Goal: Task Accomplishment & Management: Use online tool/utility

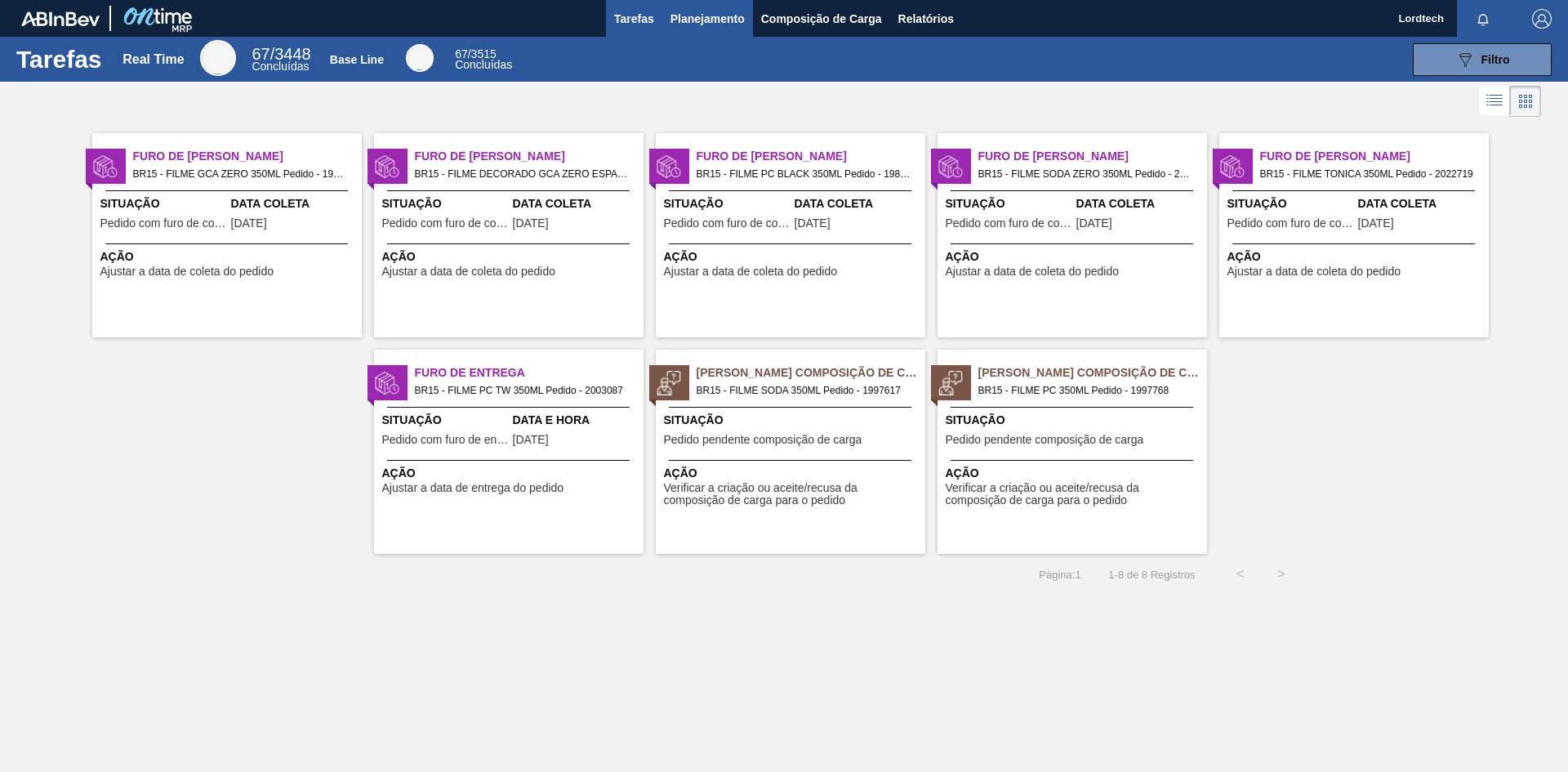
click at [724, 21] on span "Planejamento" at bounding box center [707, 18] width 74 height 19
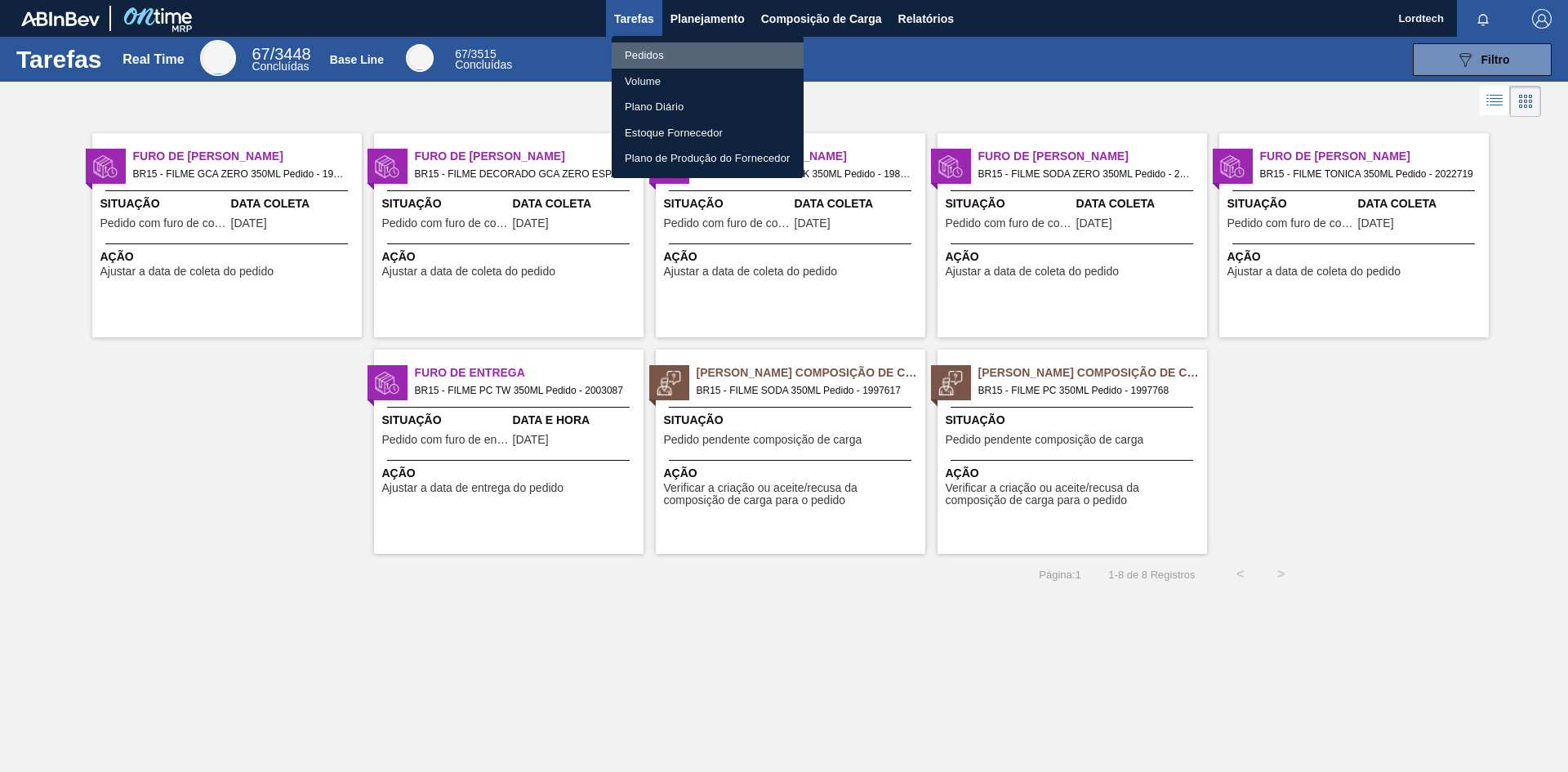
click at [657, 53] on li "Pedidos" at bounding box center [708, 56] width 192 height 26
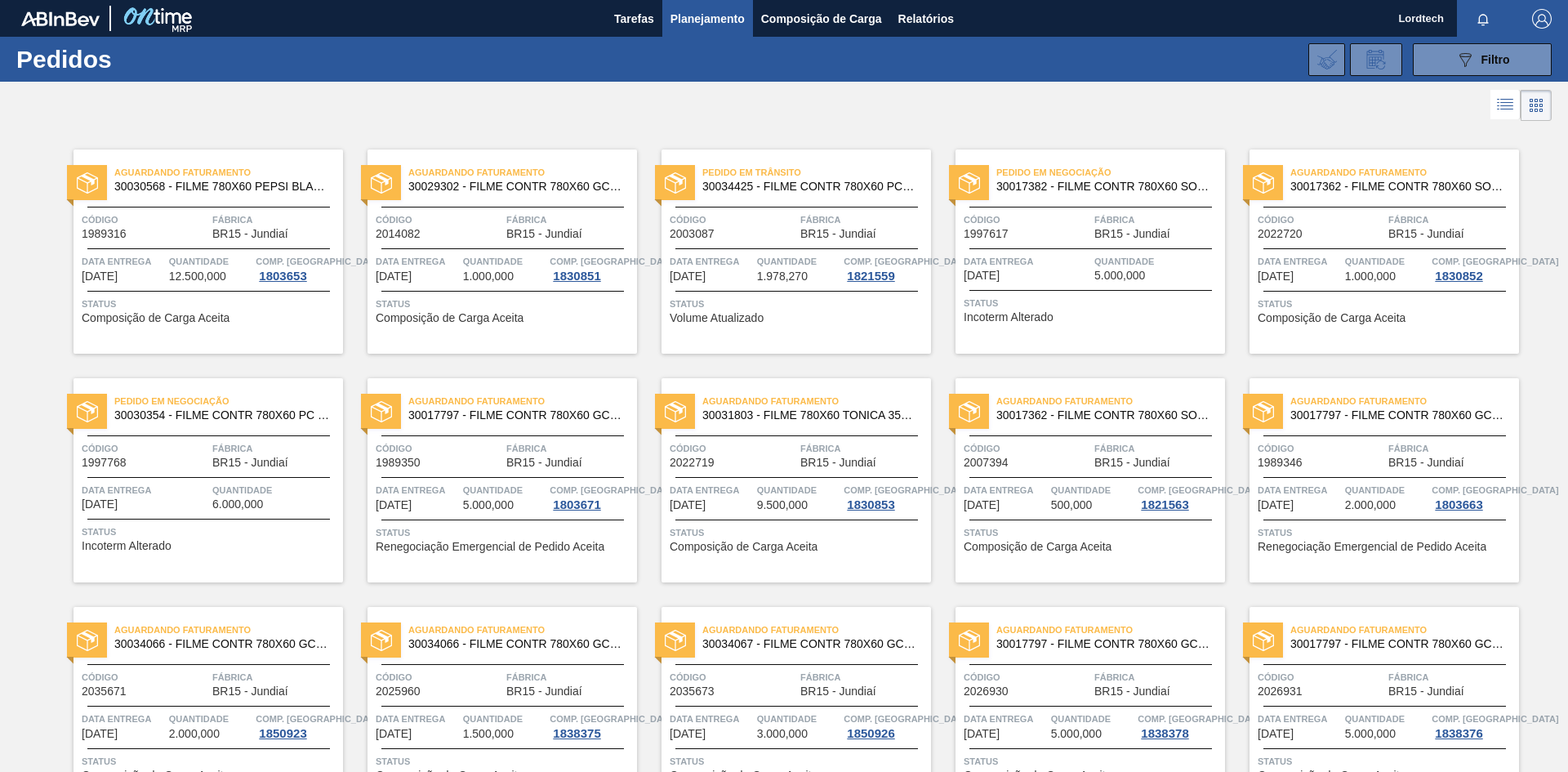
click at [1109, 272] on span "5.000,000" at bounding box center [1119, 275] width 50 height 12
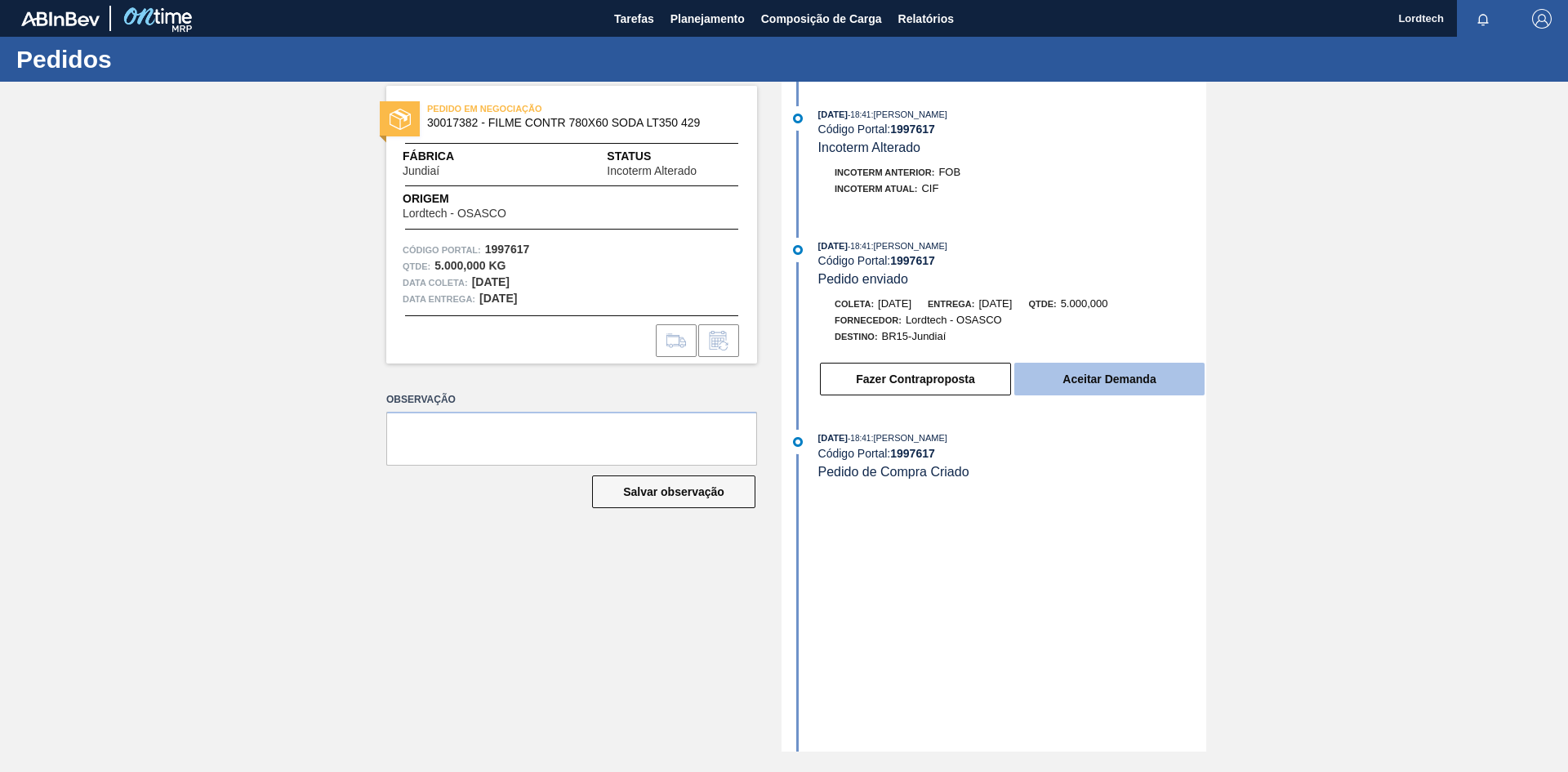
click at [1116, 380] on button "Aceitar Demanda" at bounding box center [1110, 379] width 190 height 33
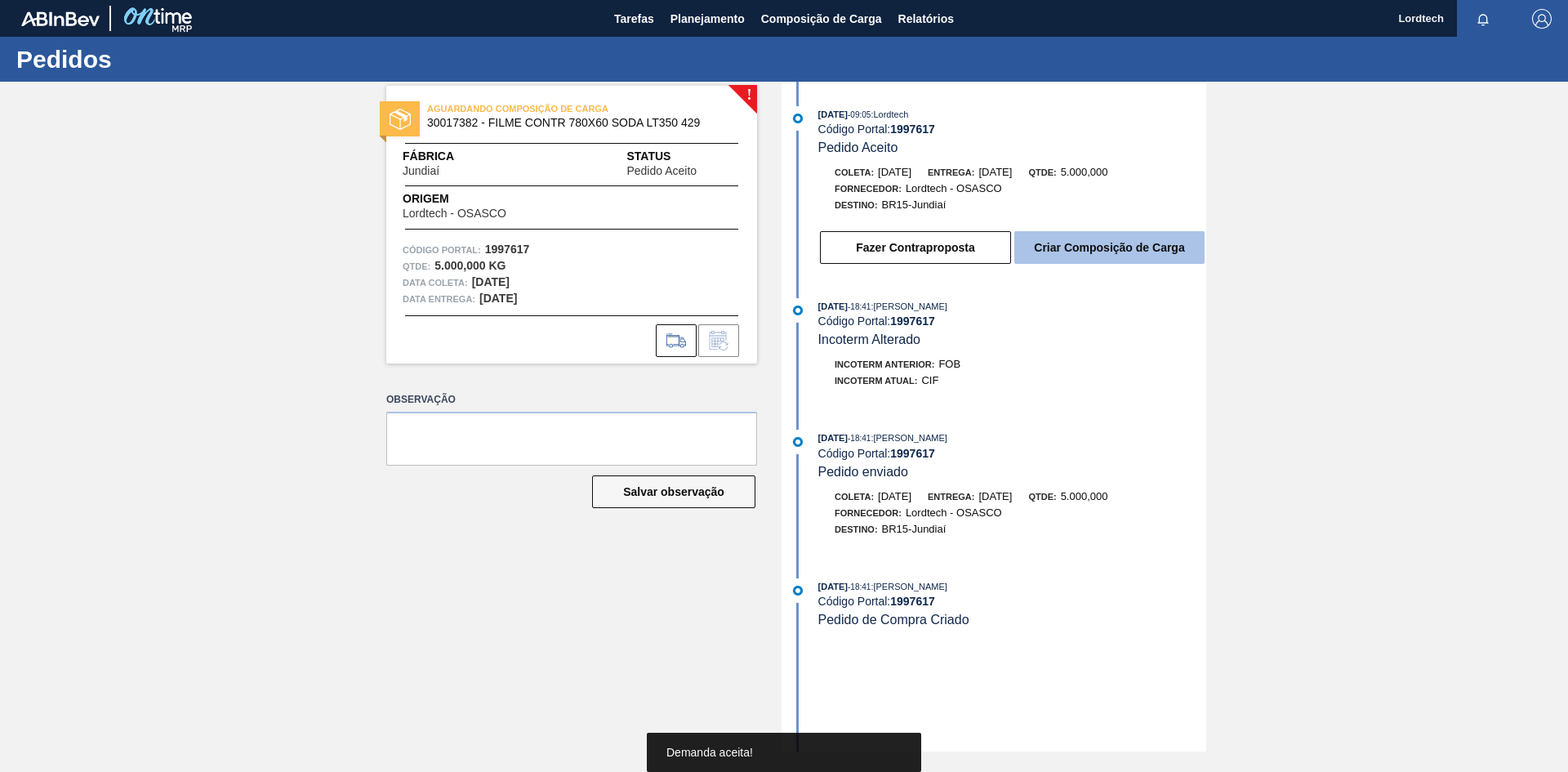
click at [1104, 249] on button "Criar Composição de Carga" at bounding box center [1110, 248] width 190 height 33
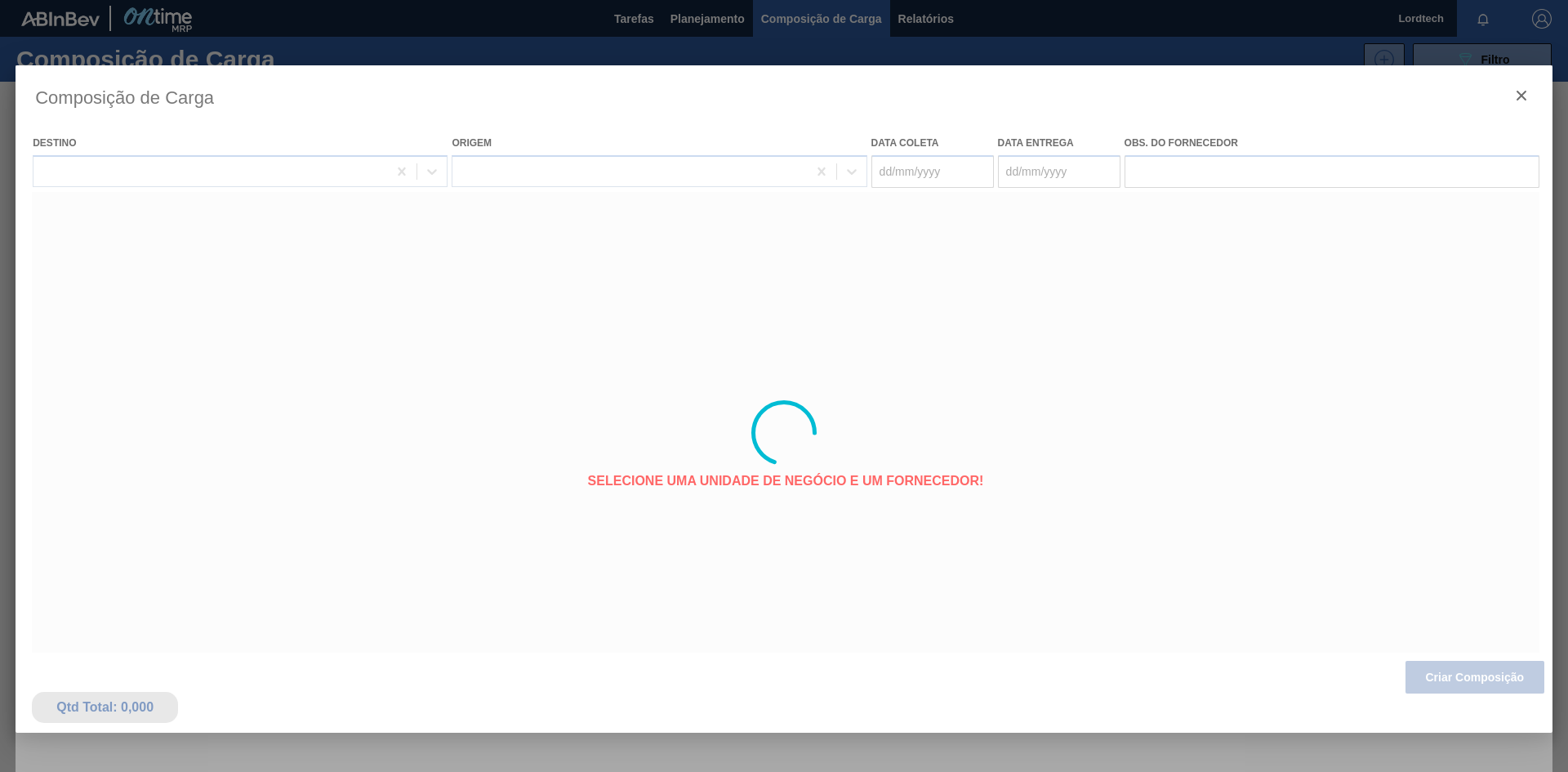
type coleta "[DATE]"
type Entrega "[DATE]"
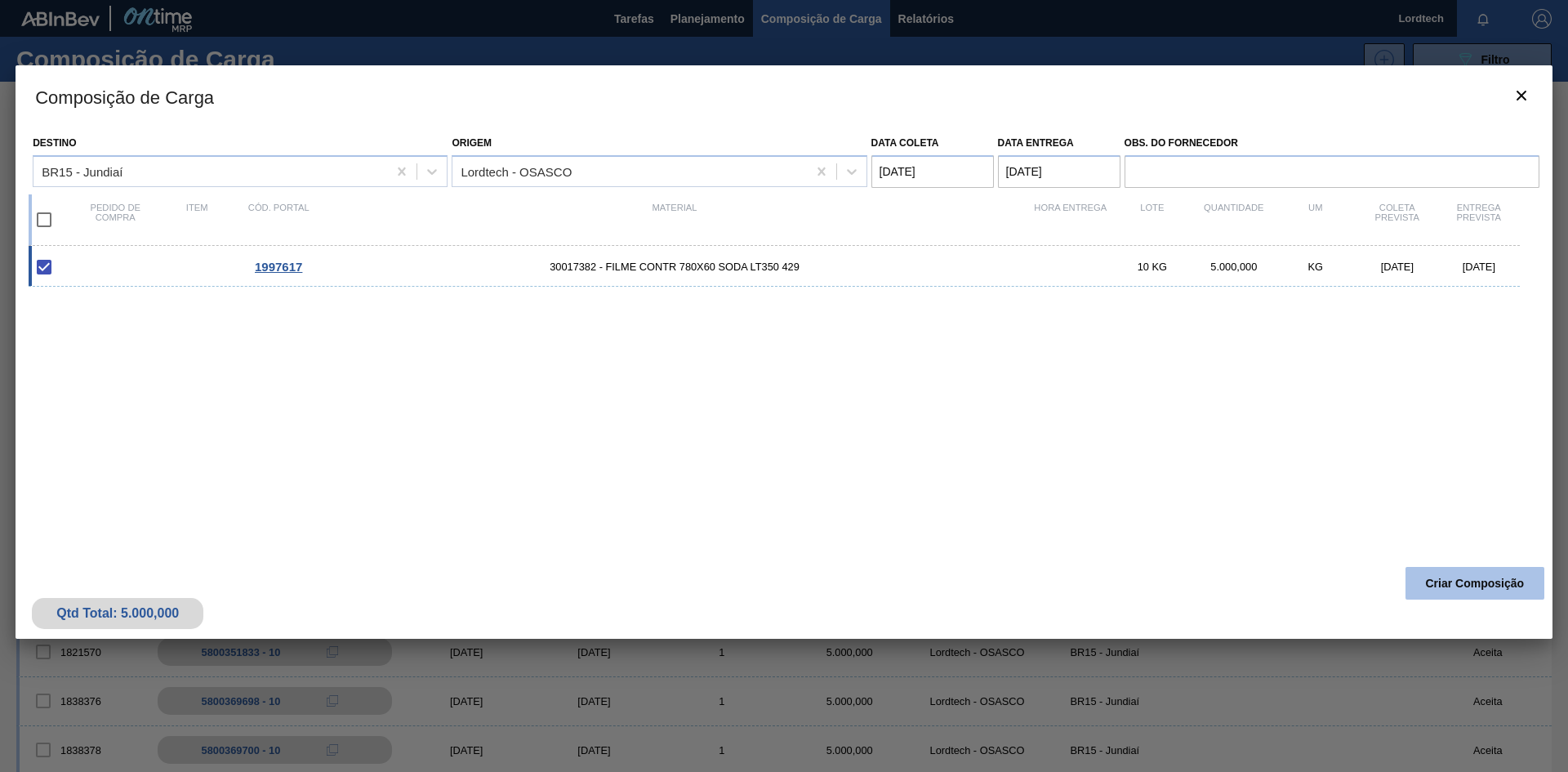
click at [1493, 578] on button "Criar Composição" at bounding box center [1475, 584] width 139 height 33
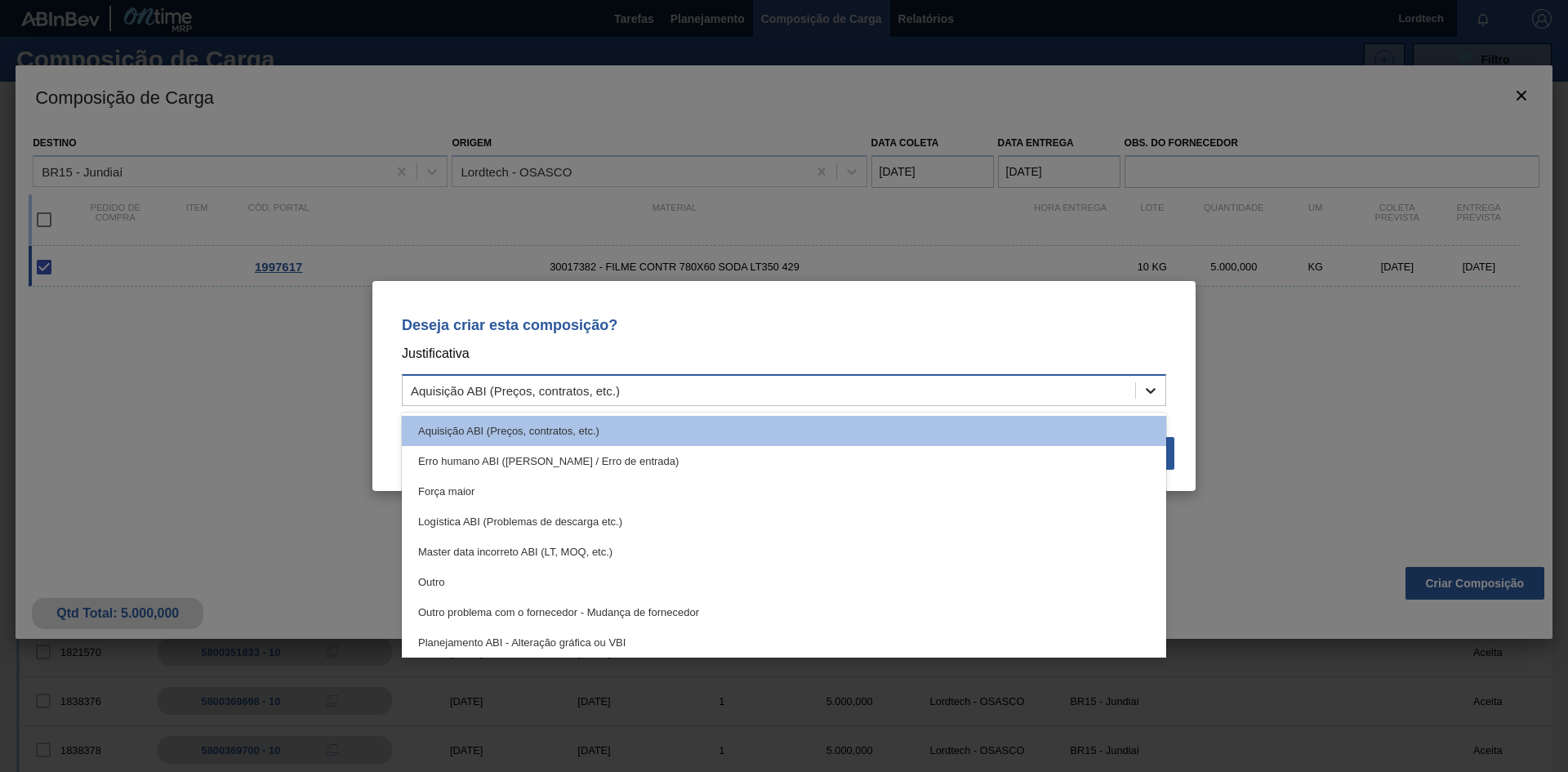
click at [1147, 388] on icon at bounding box center [1151, 391] width 16 height 16
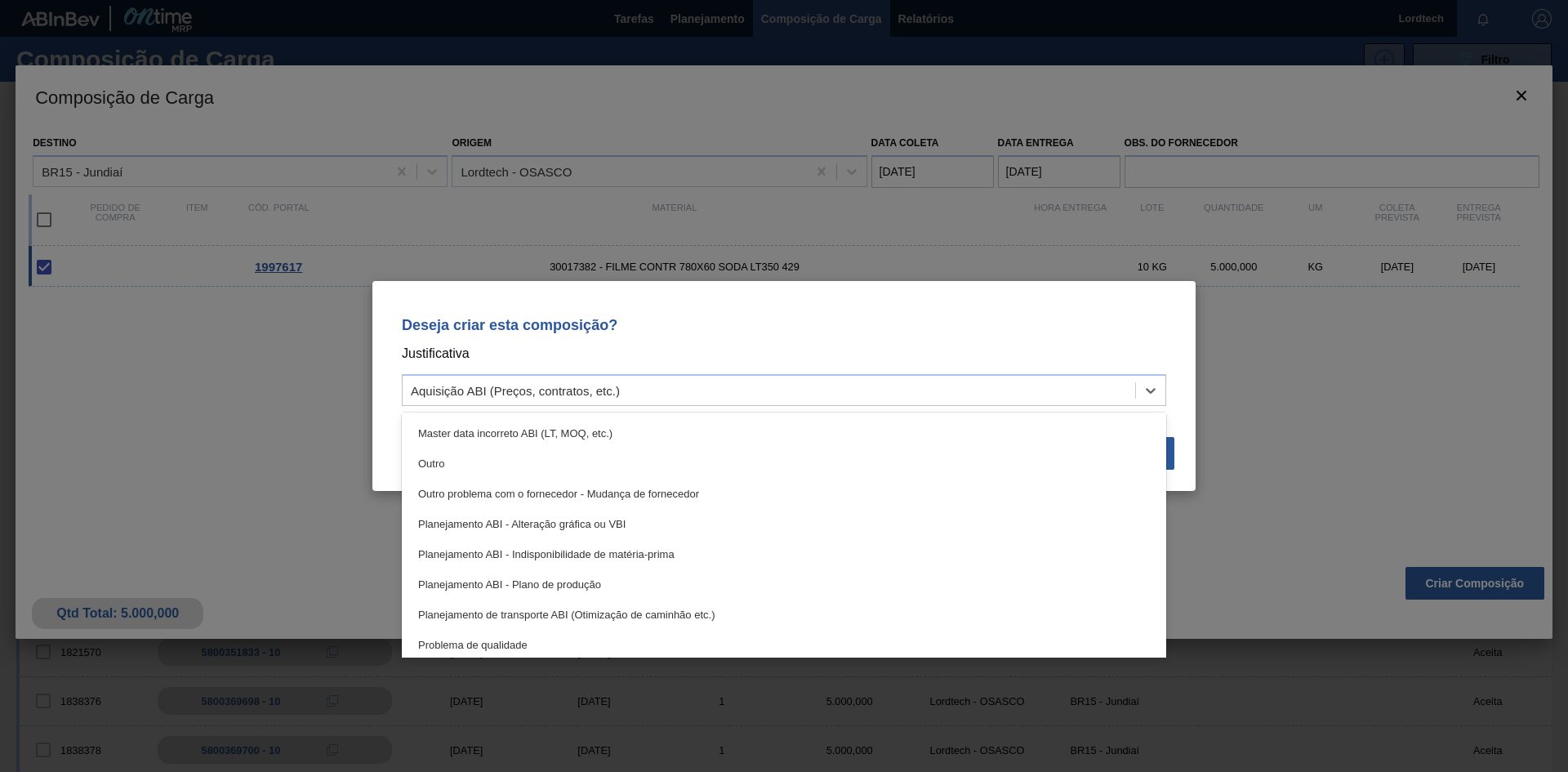
scroll to position [164, 0]
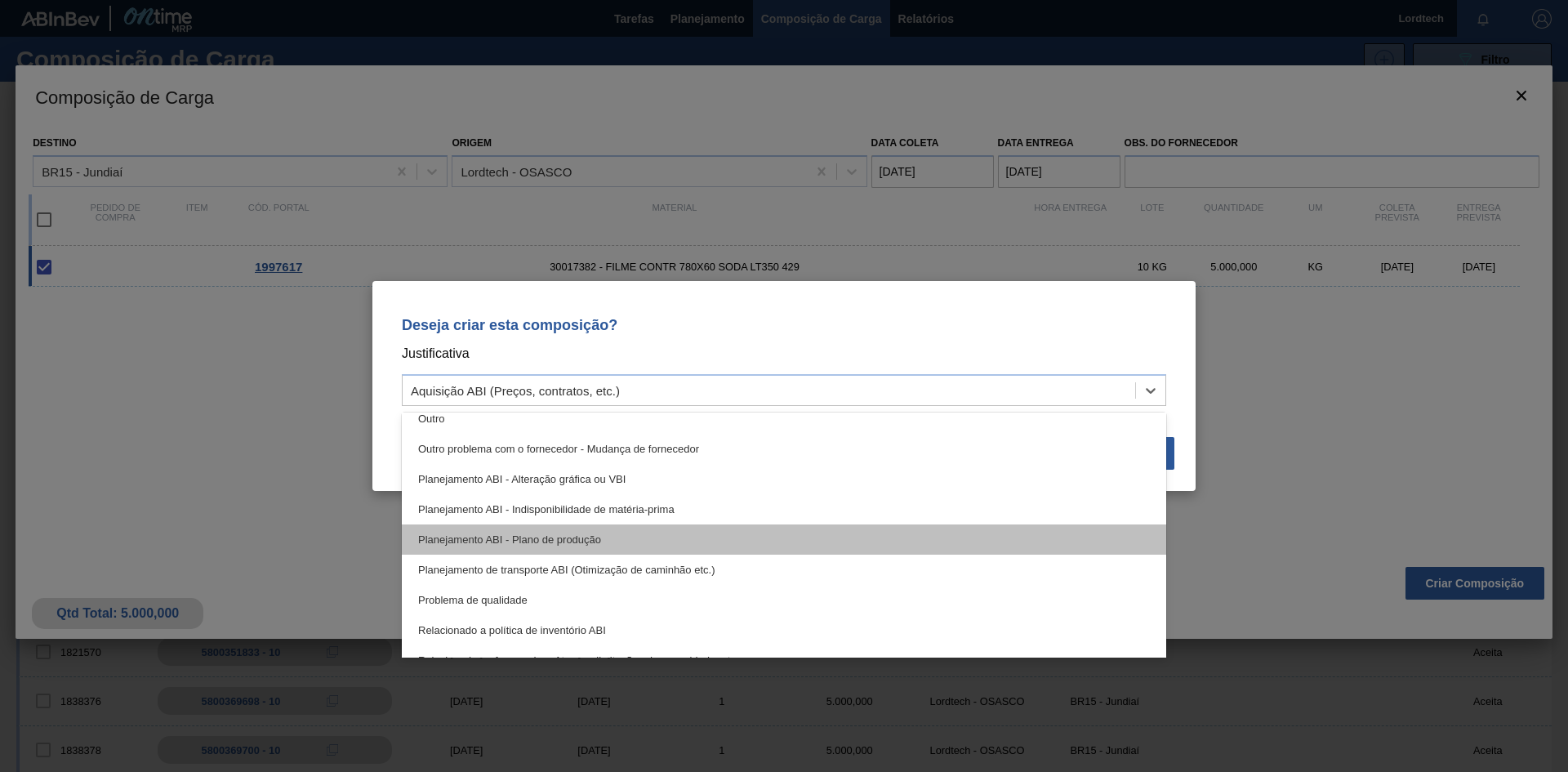
click at [591, 537] on div "Planejamento ABI - Plano de produção" at bounding box center [784, 539] width 764 height 30
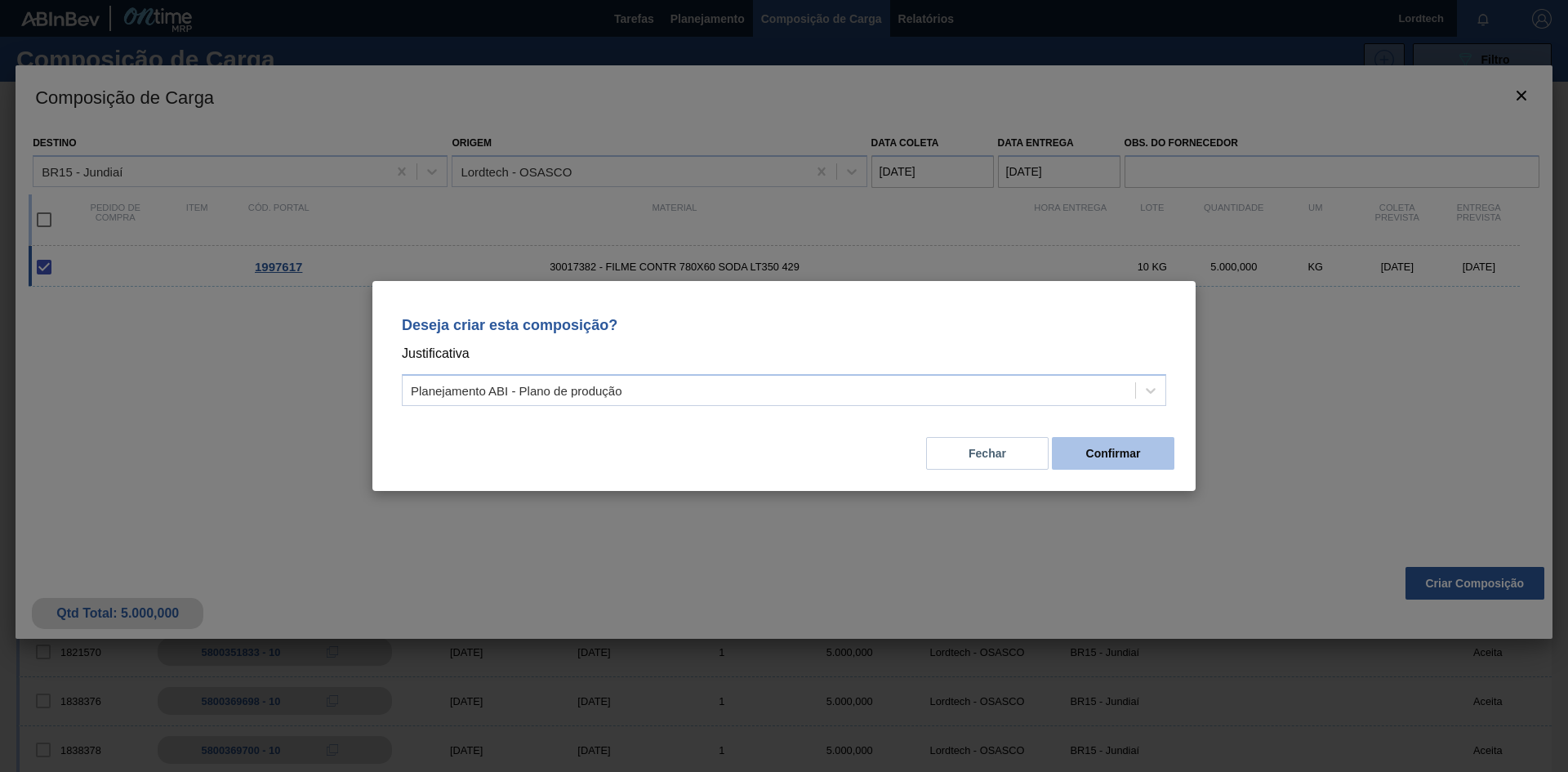
click at [1117, 455] on button "Confirmar" at bounding box center [1113, 453] width 122 height 33
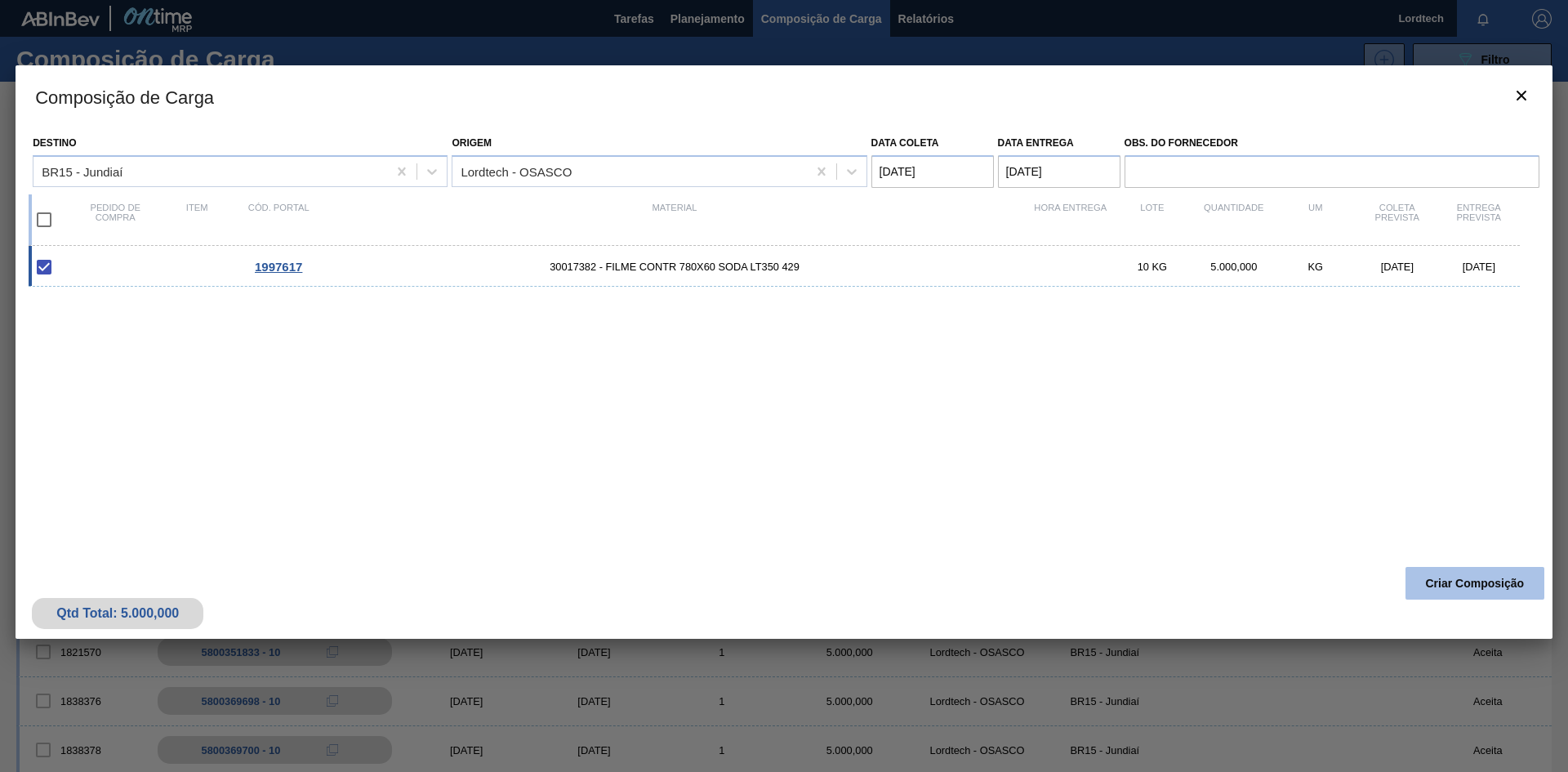
click at [1472, 576] on button "Criar Composição" at bounding box center [1475, 584] width 139 height 33
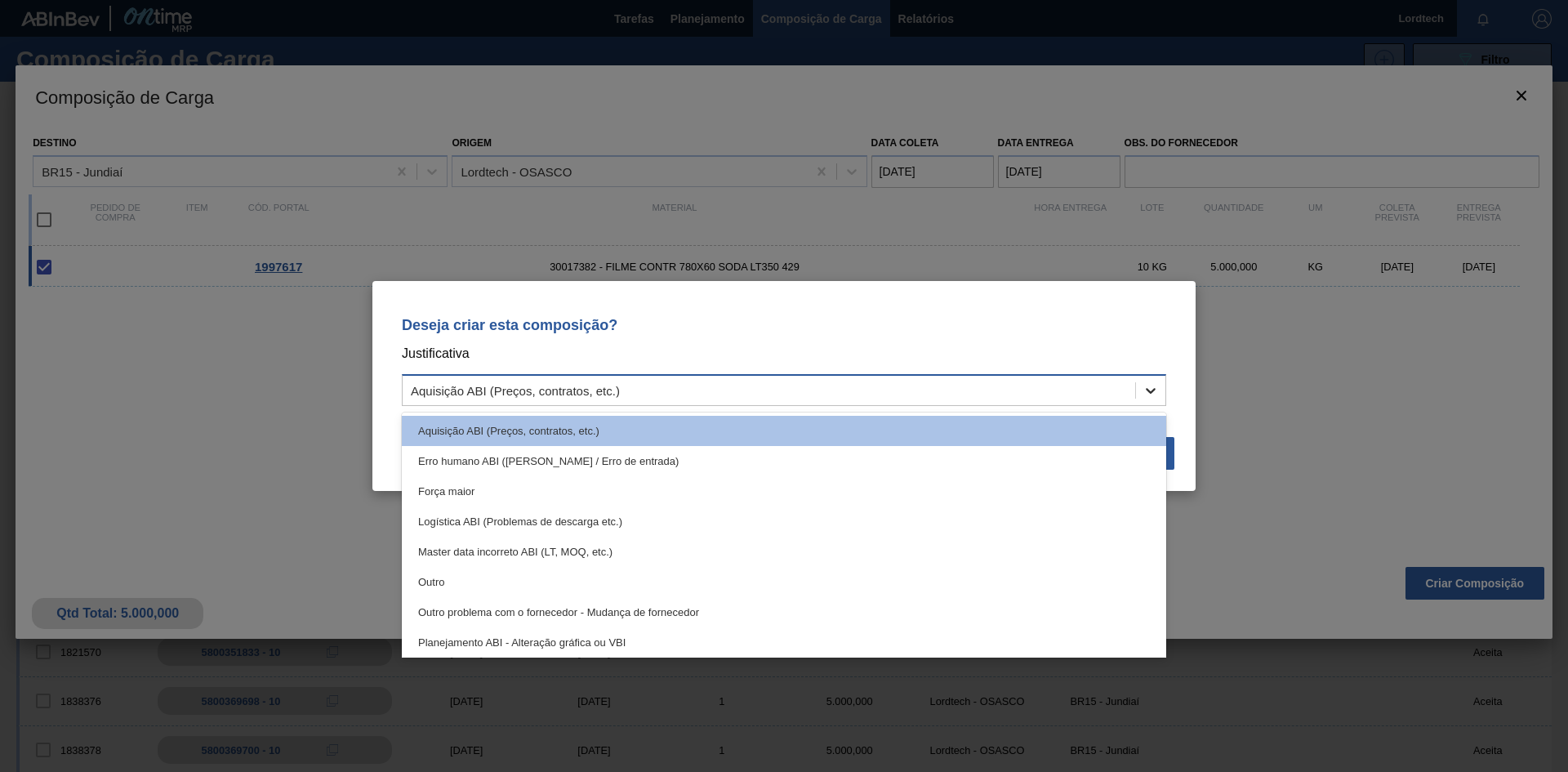
click at [1149, 387] on icon at bounding box center [1151, 391] width 16 height 16
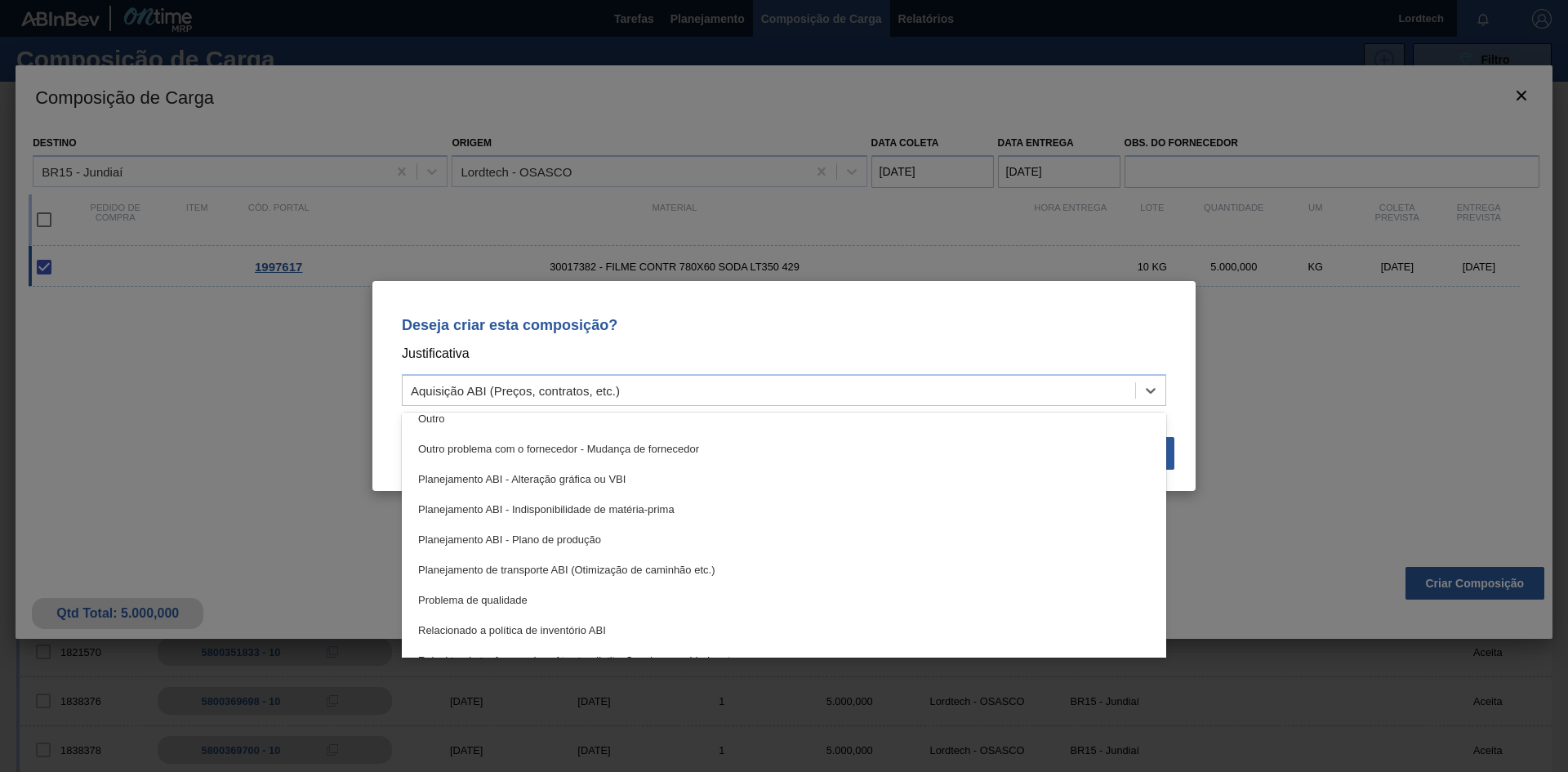
scroll to position [245, 0]
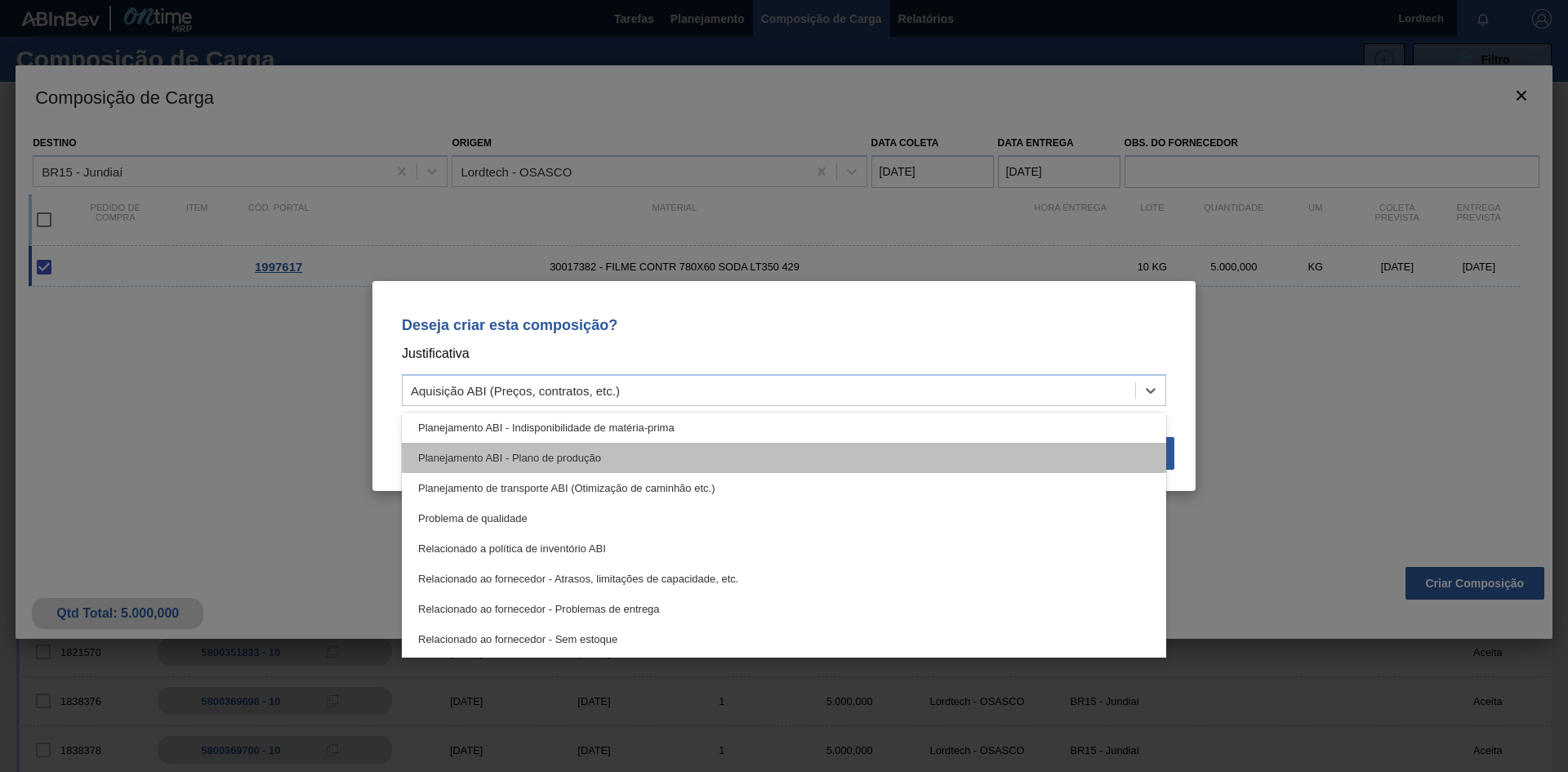
click at [540, 461] on div "Planejamento ABI - Plano de produção" at bounding box center [784, 458] width 764 height 30
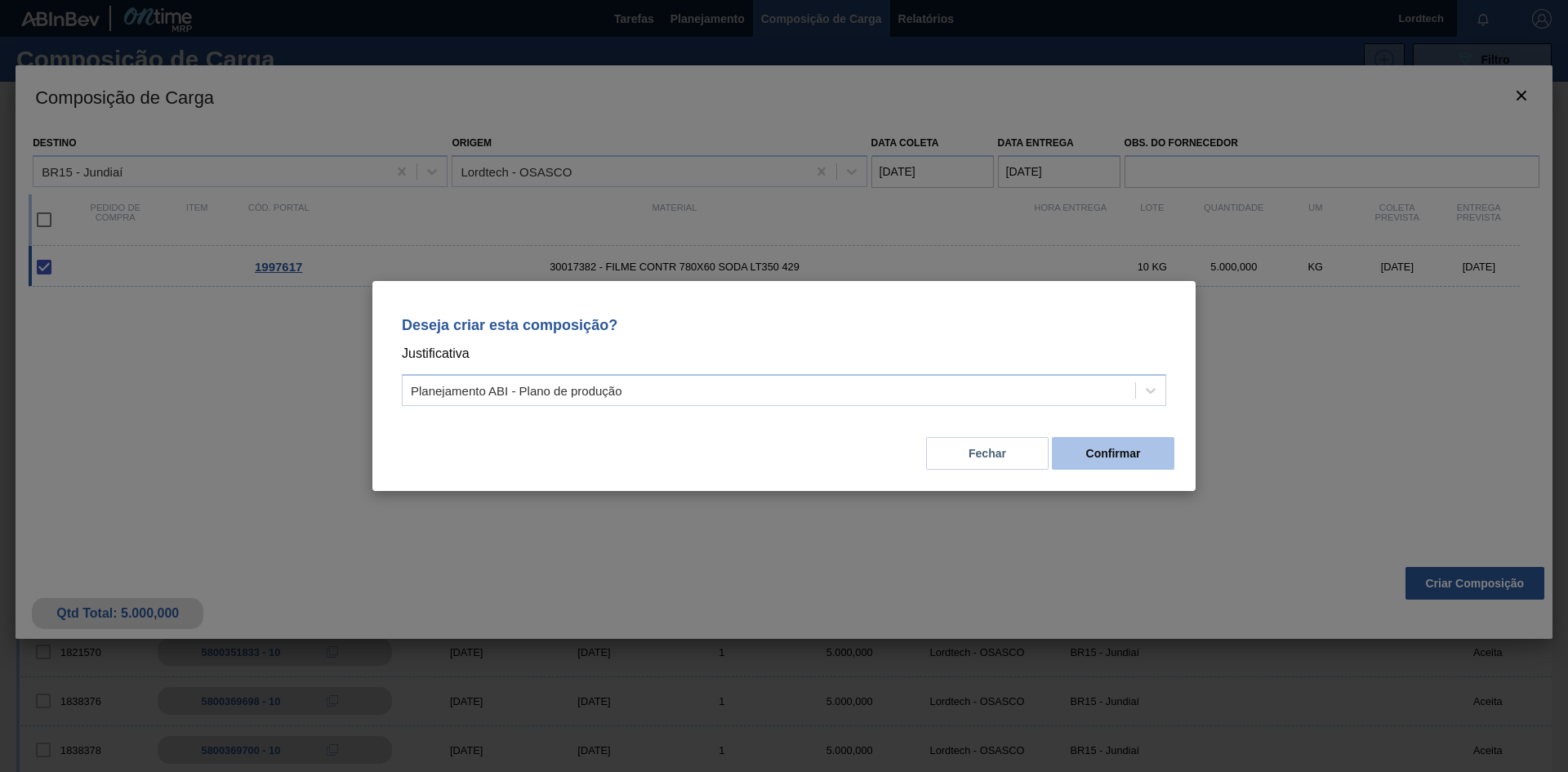
click at [1132, 454] on button "Confirmar" at bounding box center [1113, 453] width 122 height 33
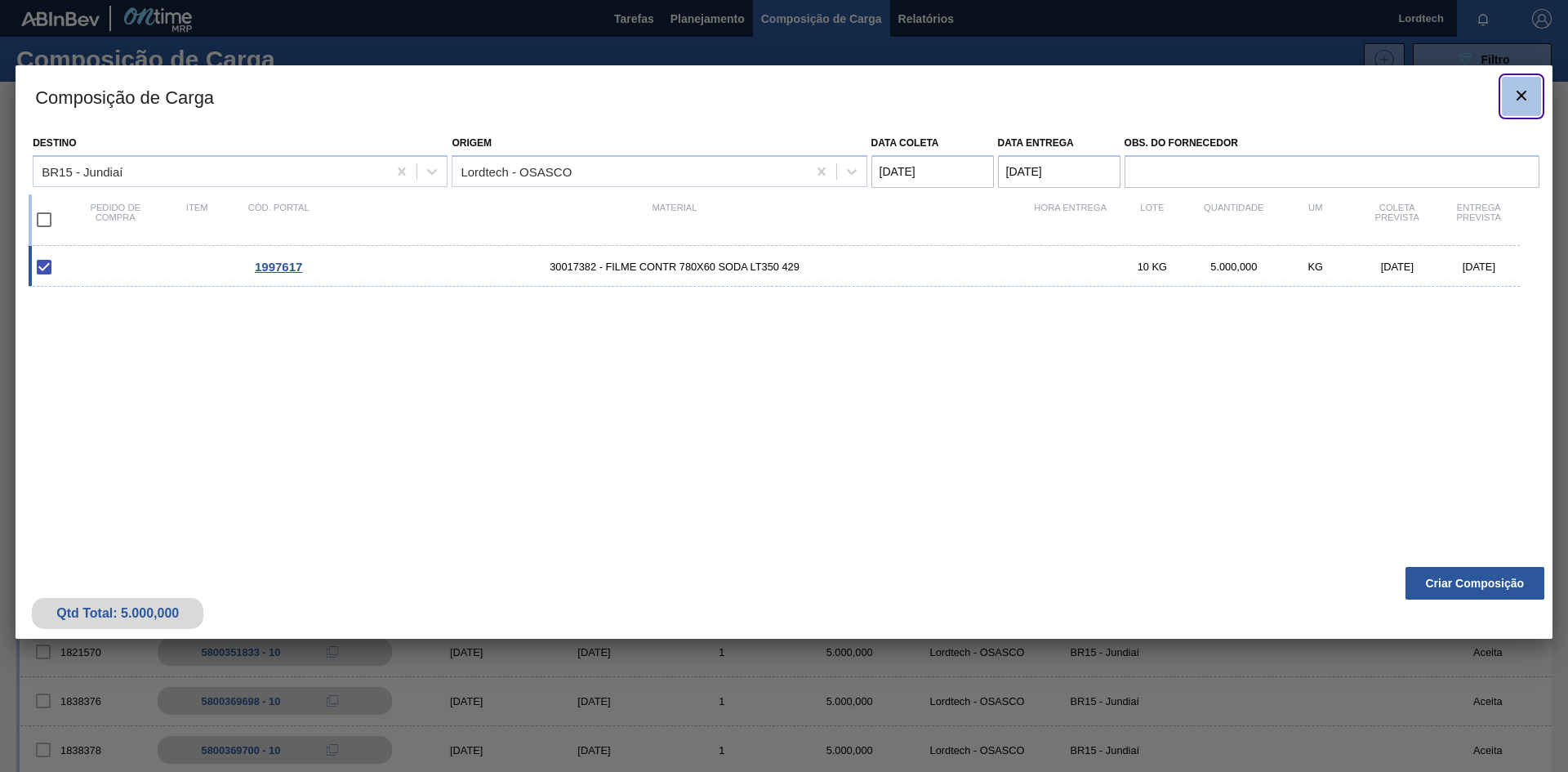
click at [1525, 94] on icon "botão de ícone" at bounding box center [1521, 95] width 19 height 19
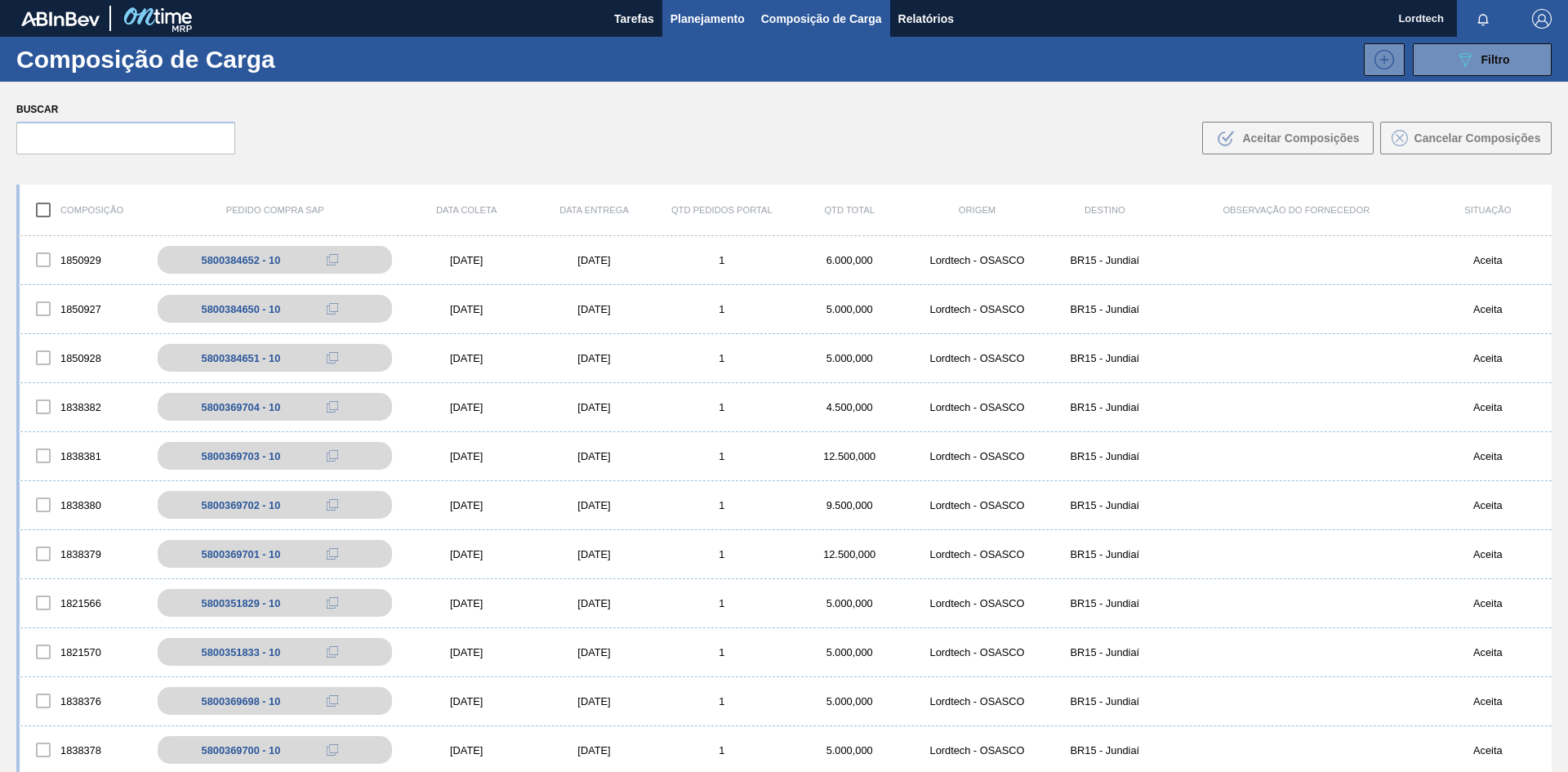
click at [691, 12] on span "Planejamento" at bounding box center [707, 18] width 74 height 19
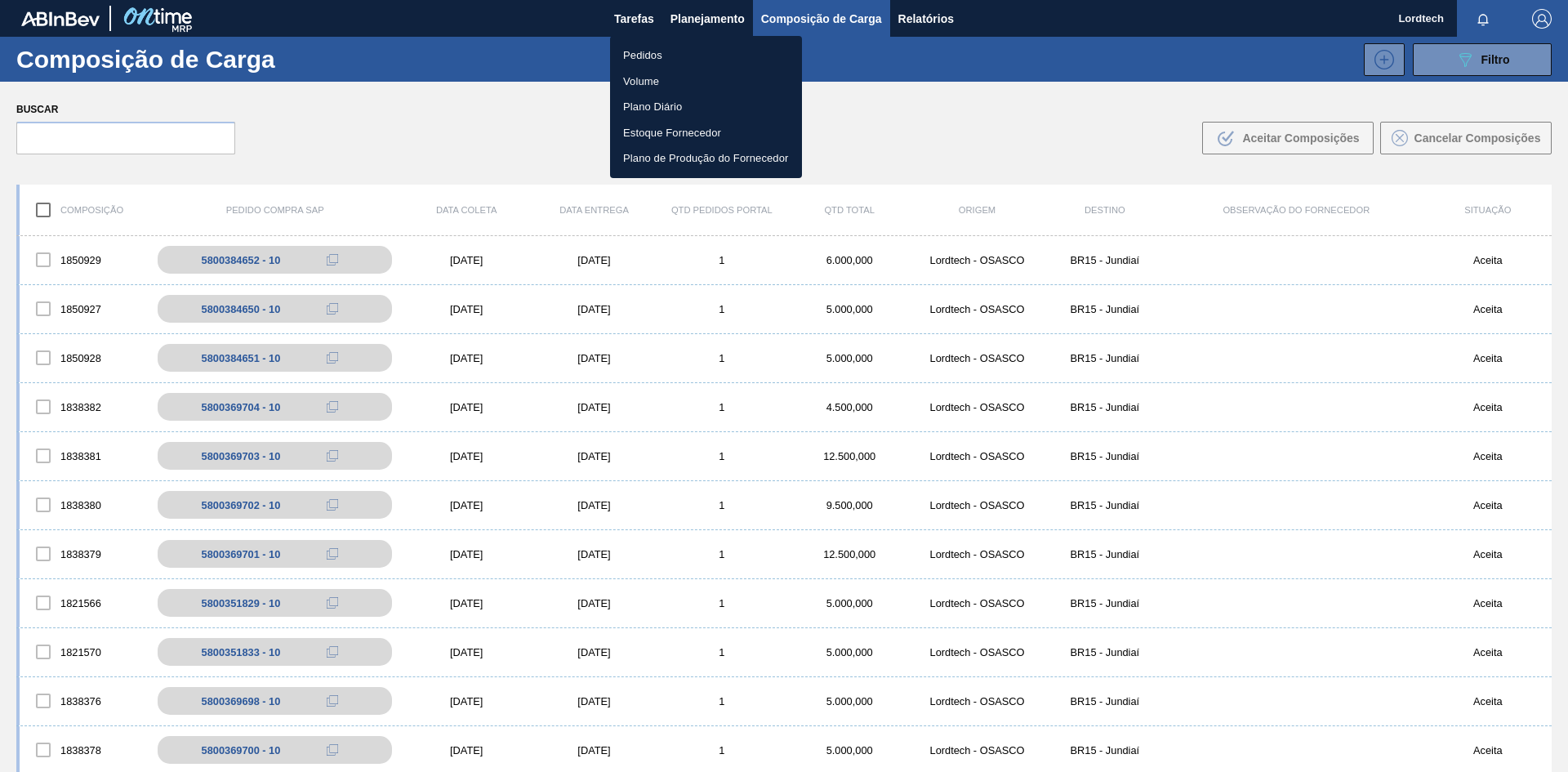
click at [637, 53] on li "Pedidos" at bounding box center [706, 56] width 192 height 26
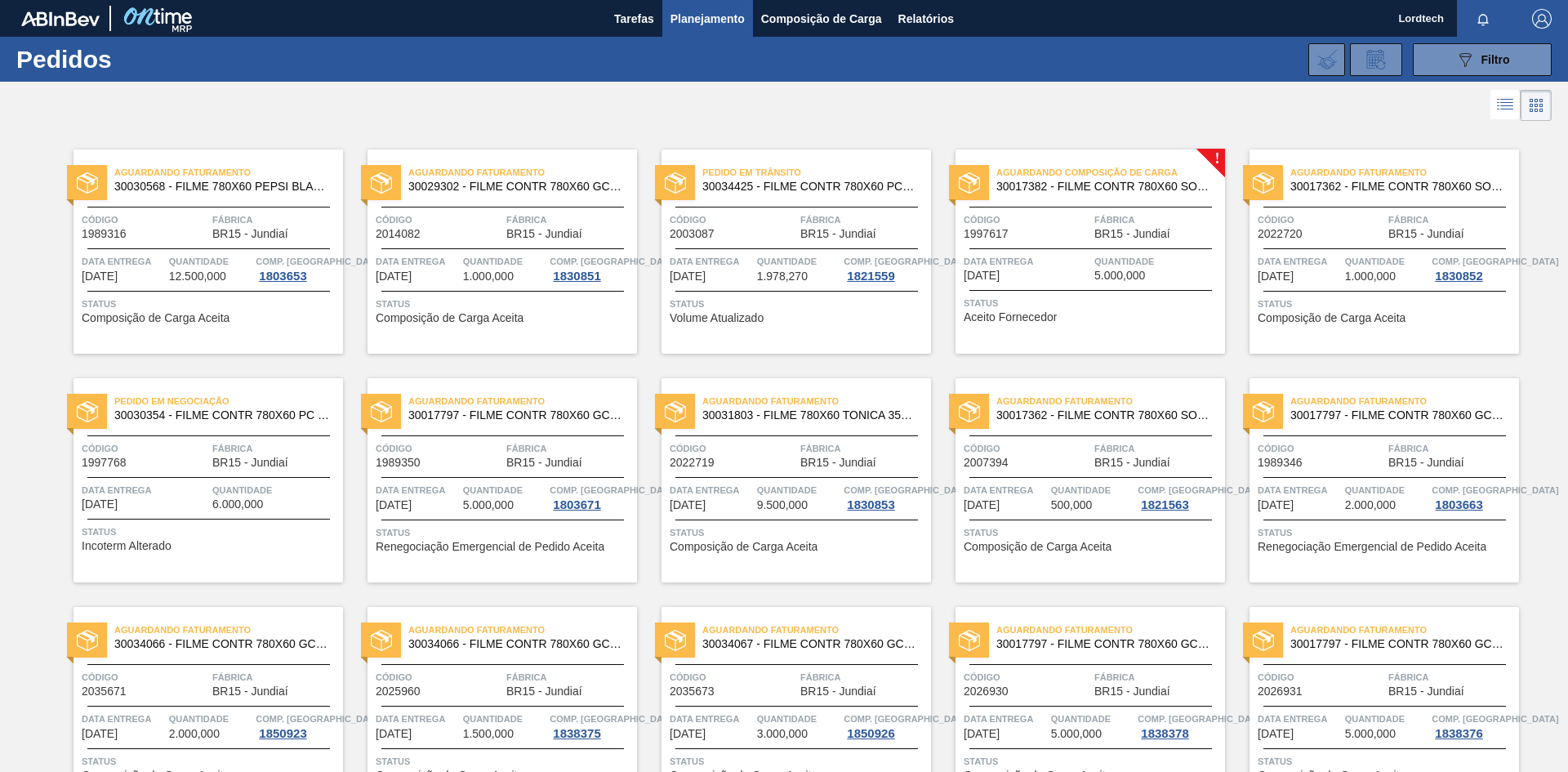
click at [1143, 217] on span "Fábrica" at bounding box center [1157, 220] width 127 height 16
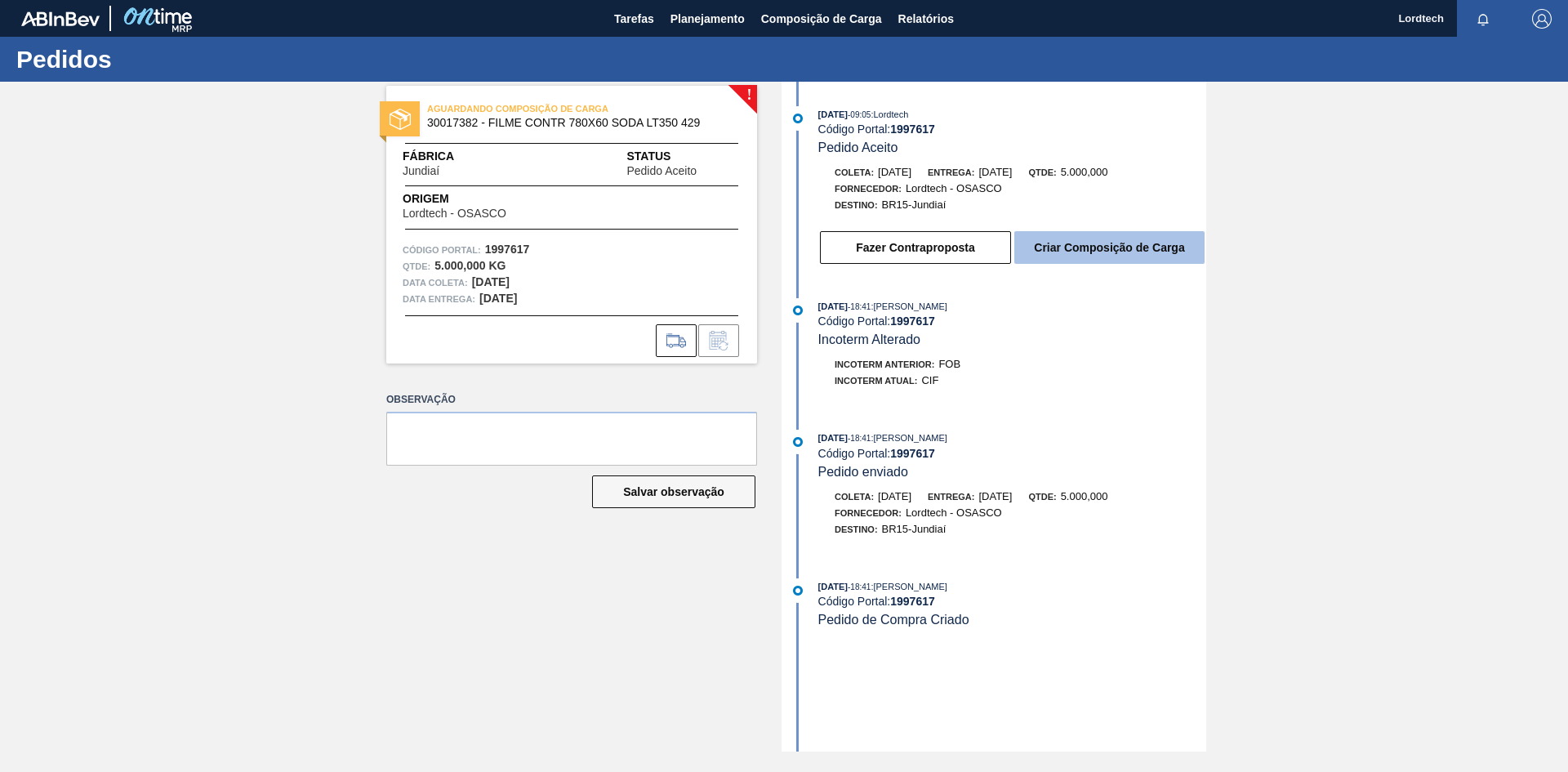
click at [1108, 251] on button "Criar Composição de Carga" at bounding box center [1110, 248] width 190 height 33
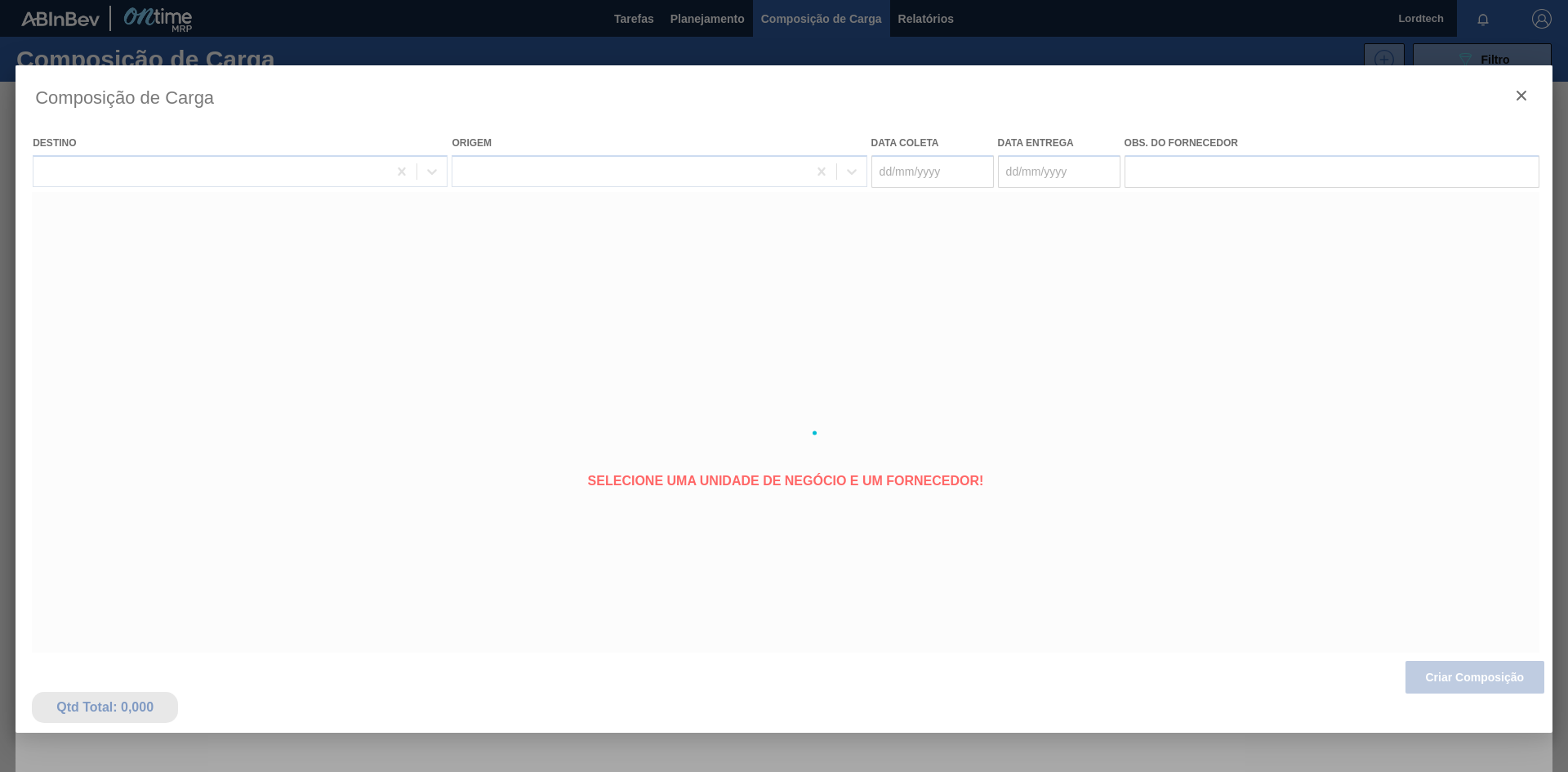
type coleta "[DATE]"
type Entrega "[DATE]"
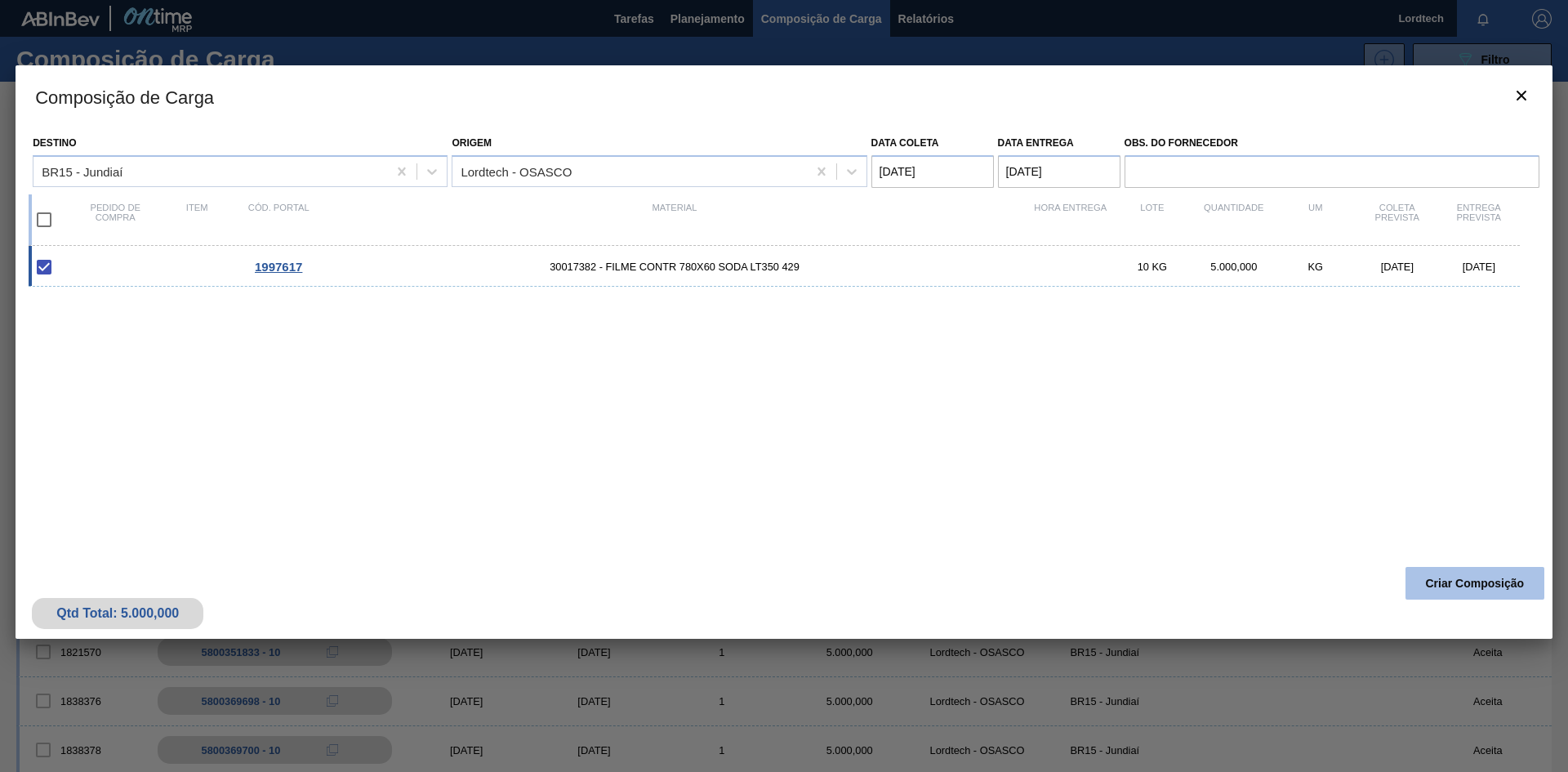
click at [1490, 587] on button "Criar Composição" at bounding box center [1475, 584] width 139 height 33
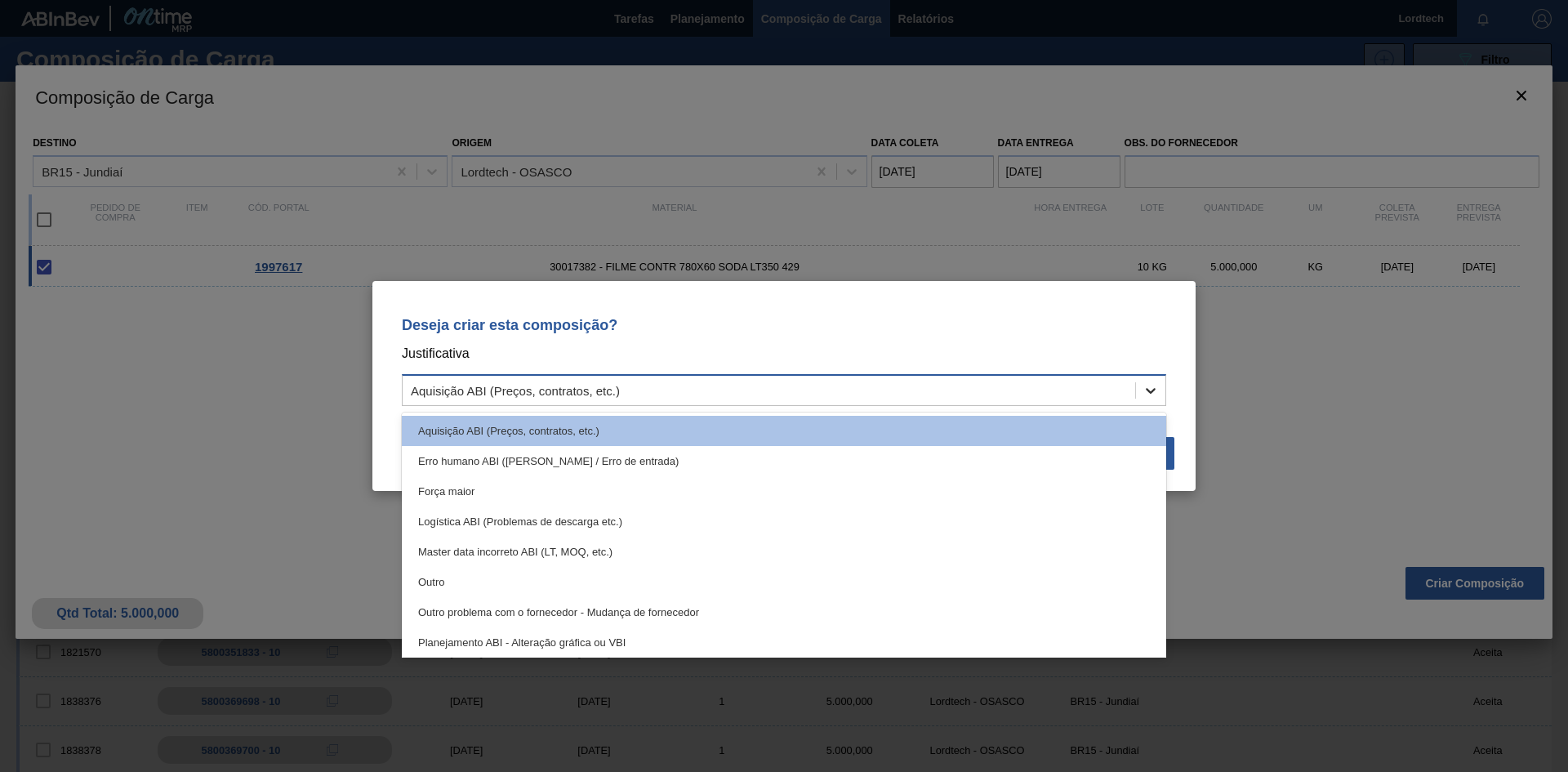
click at [1152, 387] on icon at bounding box center [1151, 391] width 16 height 16
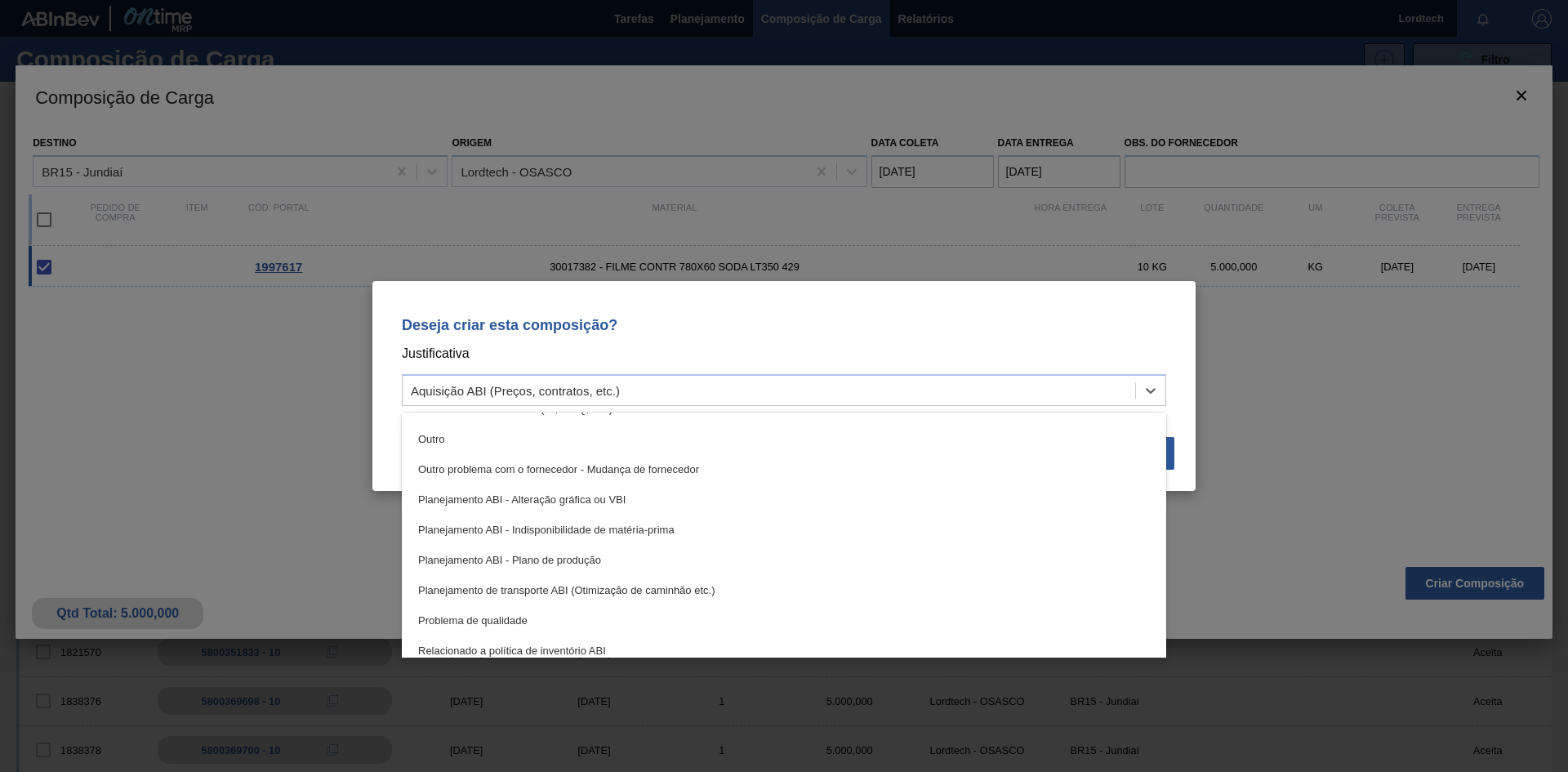
scroll to position [164, 0]
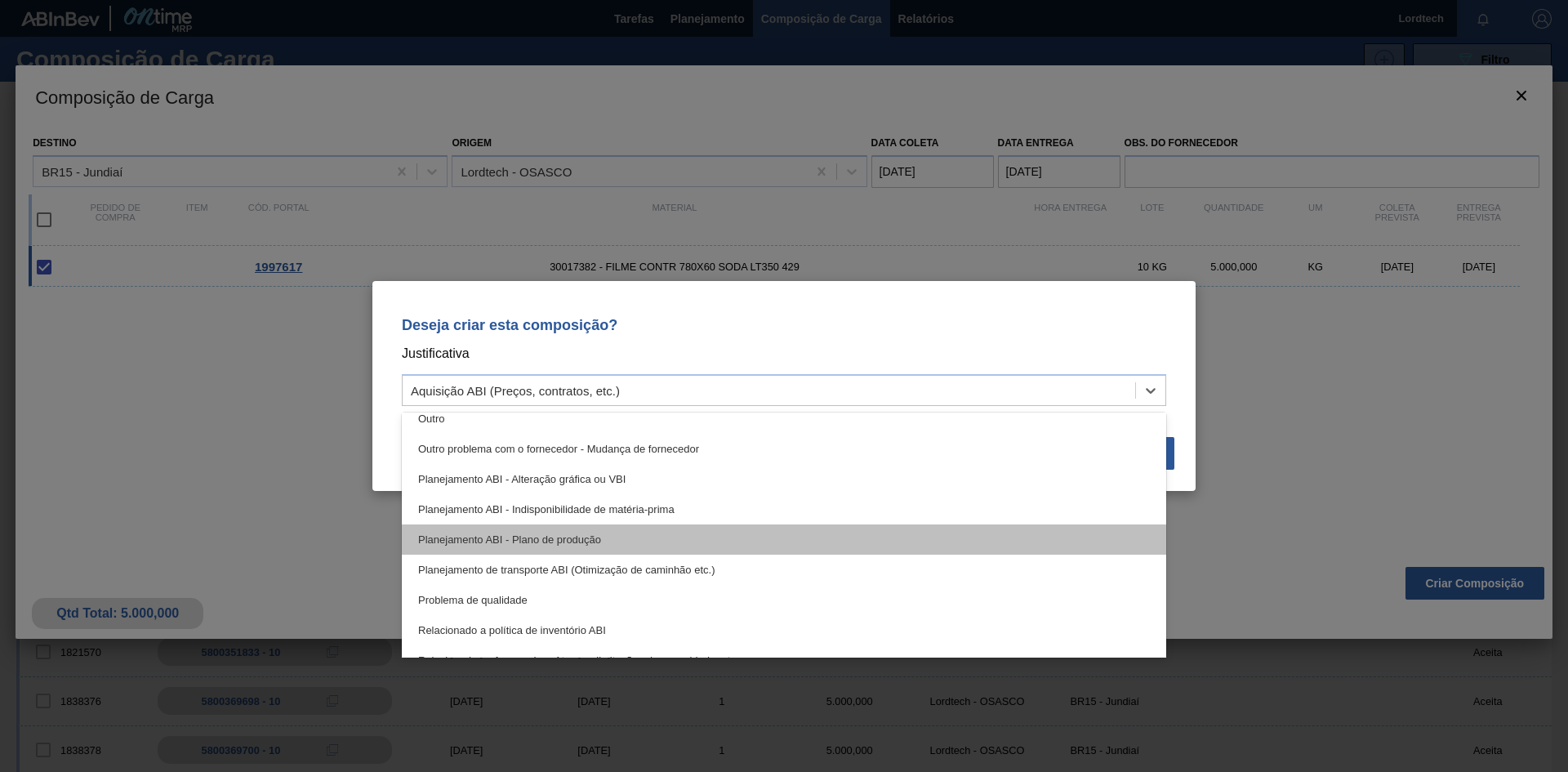
click at [583, 535] on div "Planejamento ABI - Plano de produção" at bounding box center [784, 539] width 764 height 30
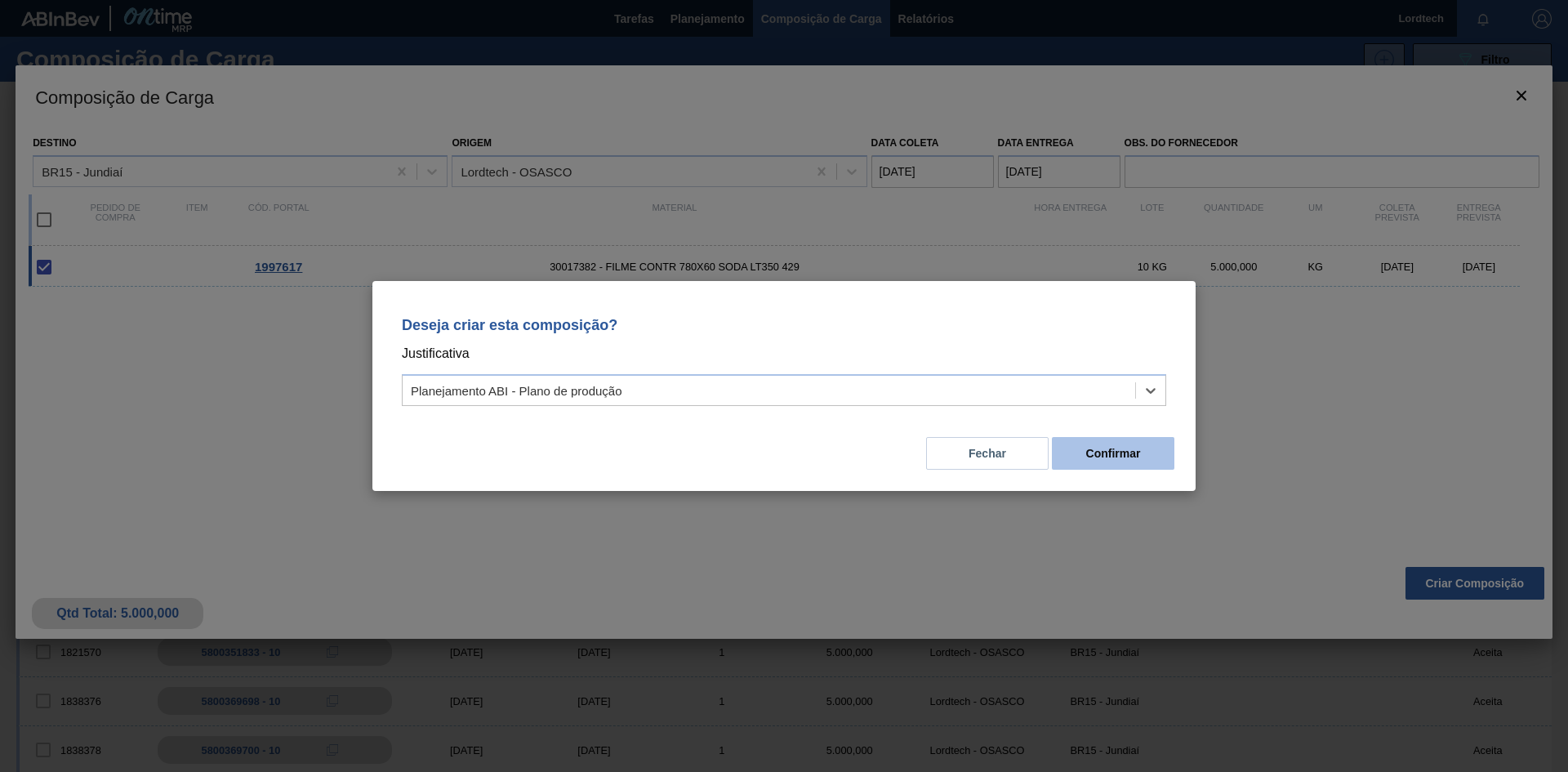
click at [1128, 452] on button "Confirmar" at bounding box center [1113, 453] width 122 height 33
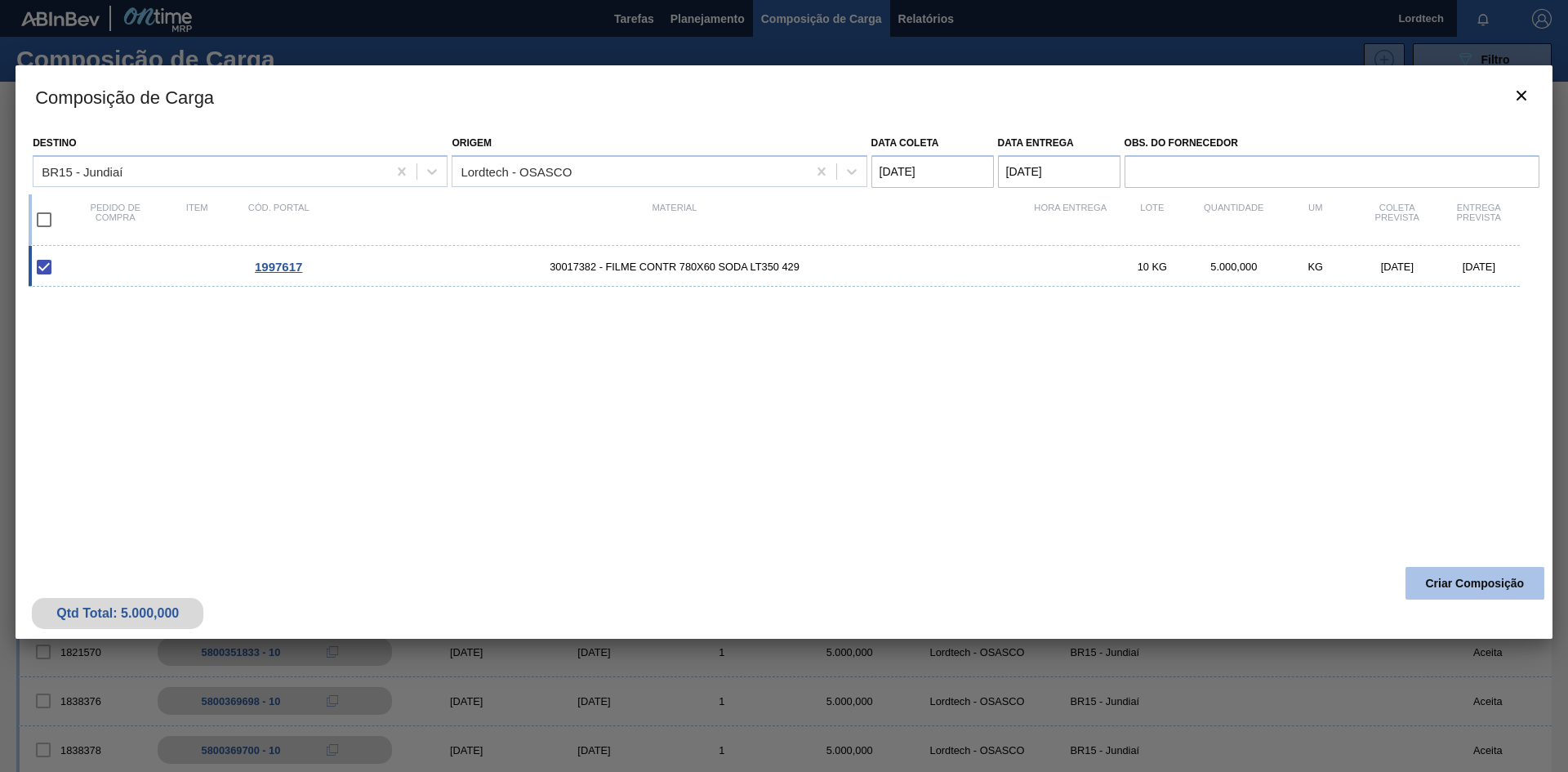
click at [1484, 584] on button "Criar Composição" at bounding box center [1475, 584] width 139 height 33
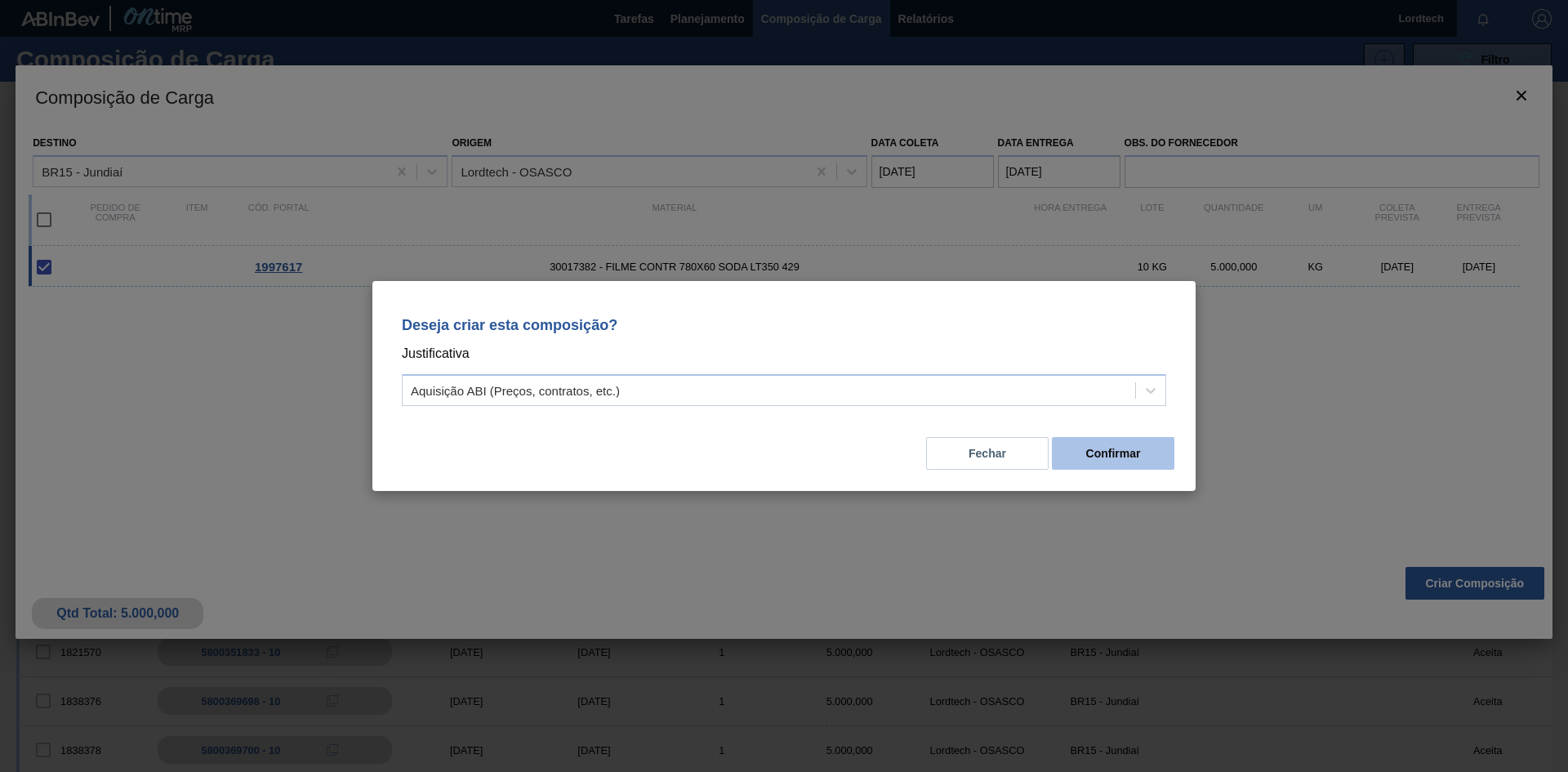
click at [1134, 456] on button "Confirmar" at bounding box center [1113, 453] width 122 height 33
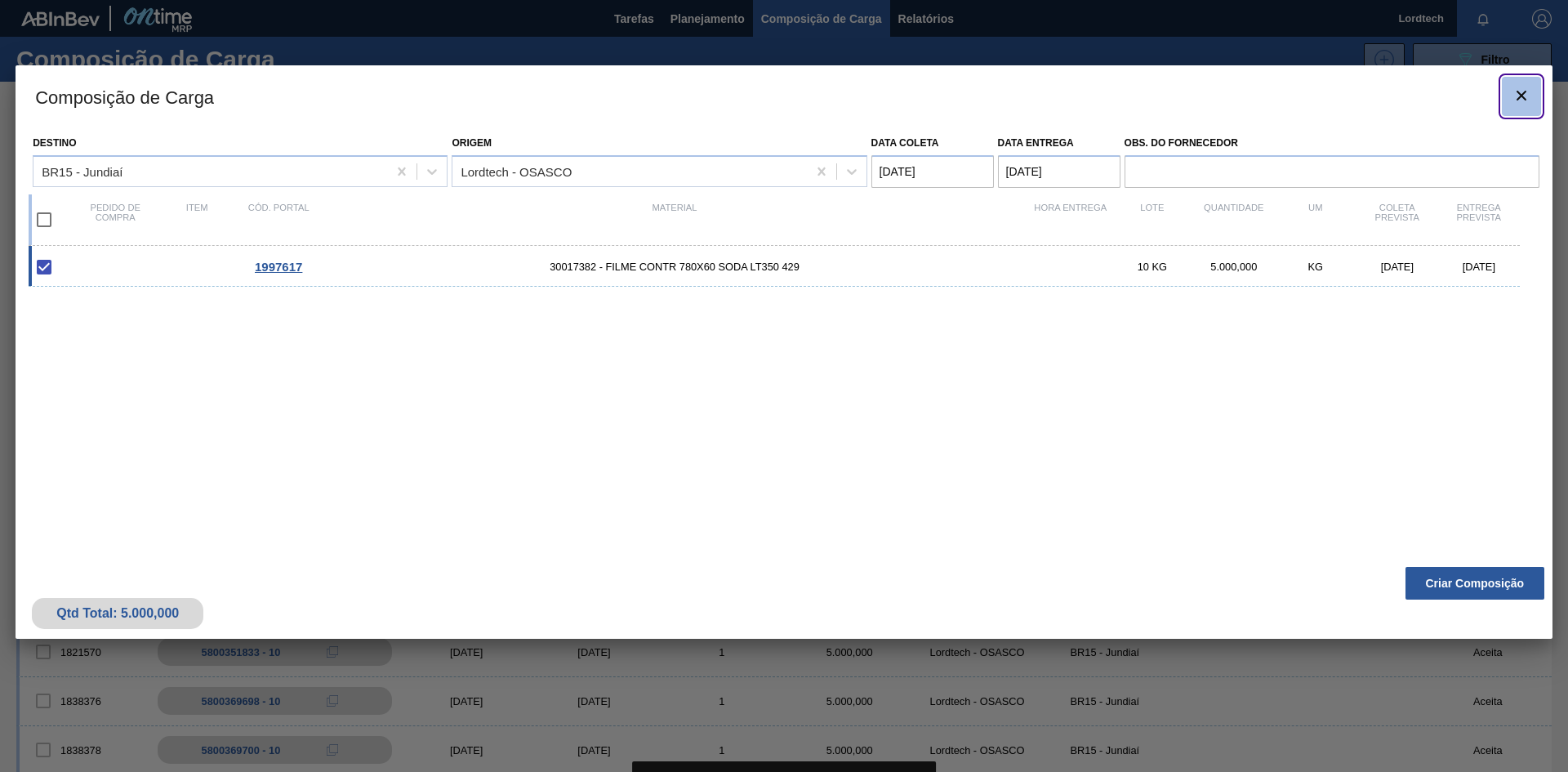
click at [1519, 100] on icon "botão de ícone" at bounding box center [1521, 95] width 19 height 19
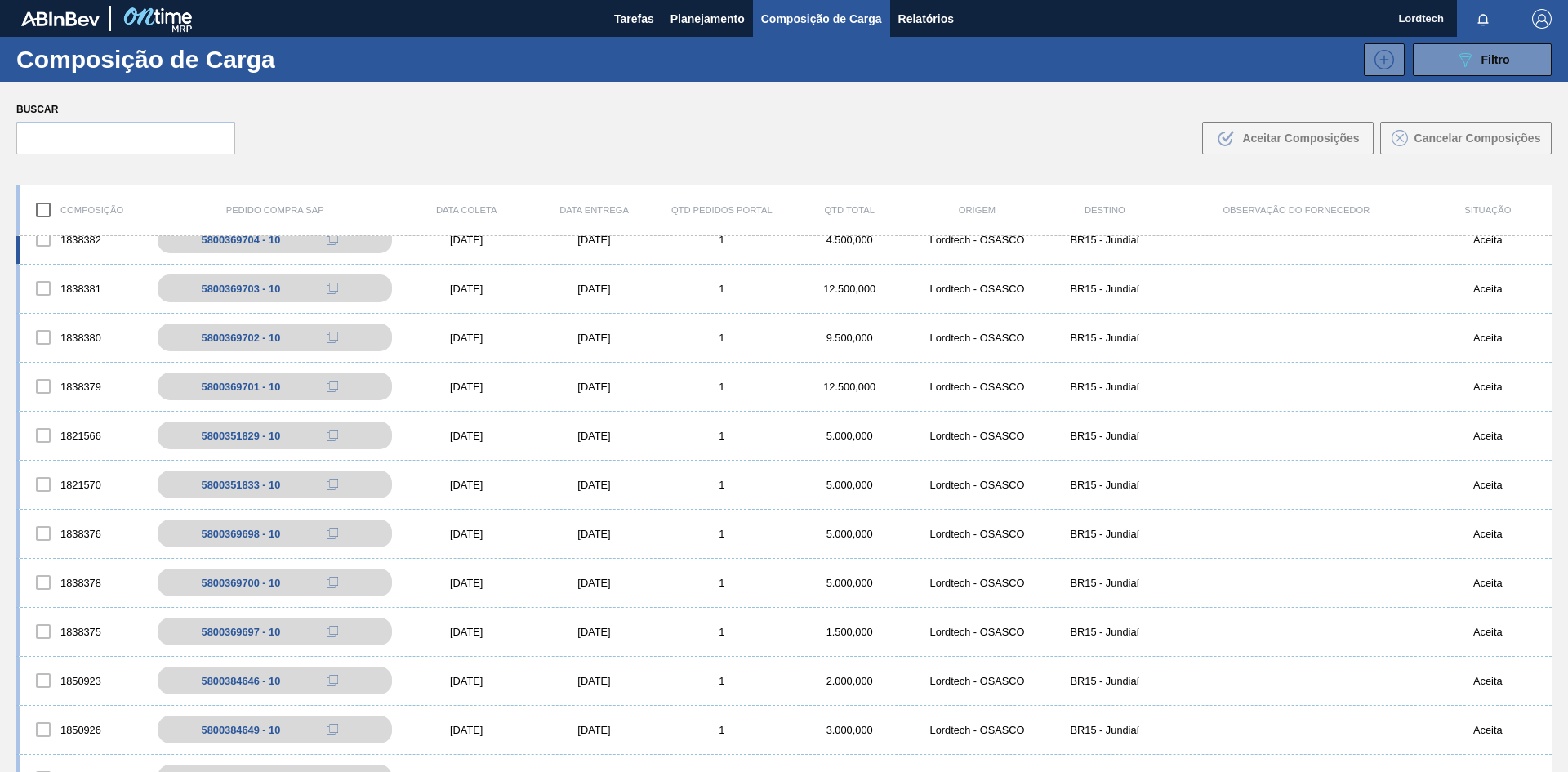
scroll to position [0, 0]
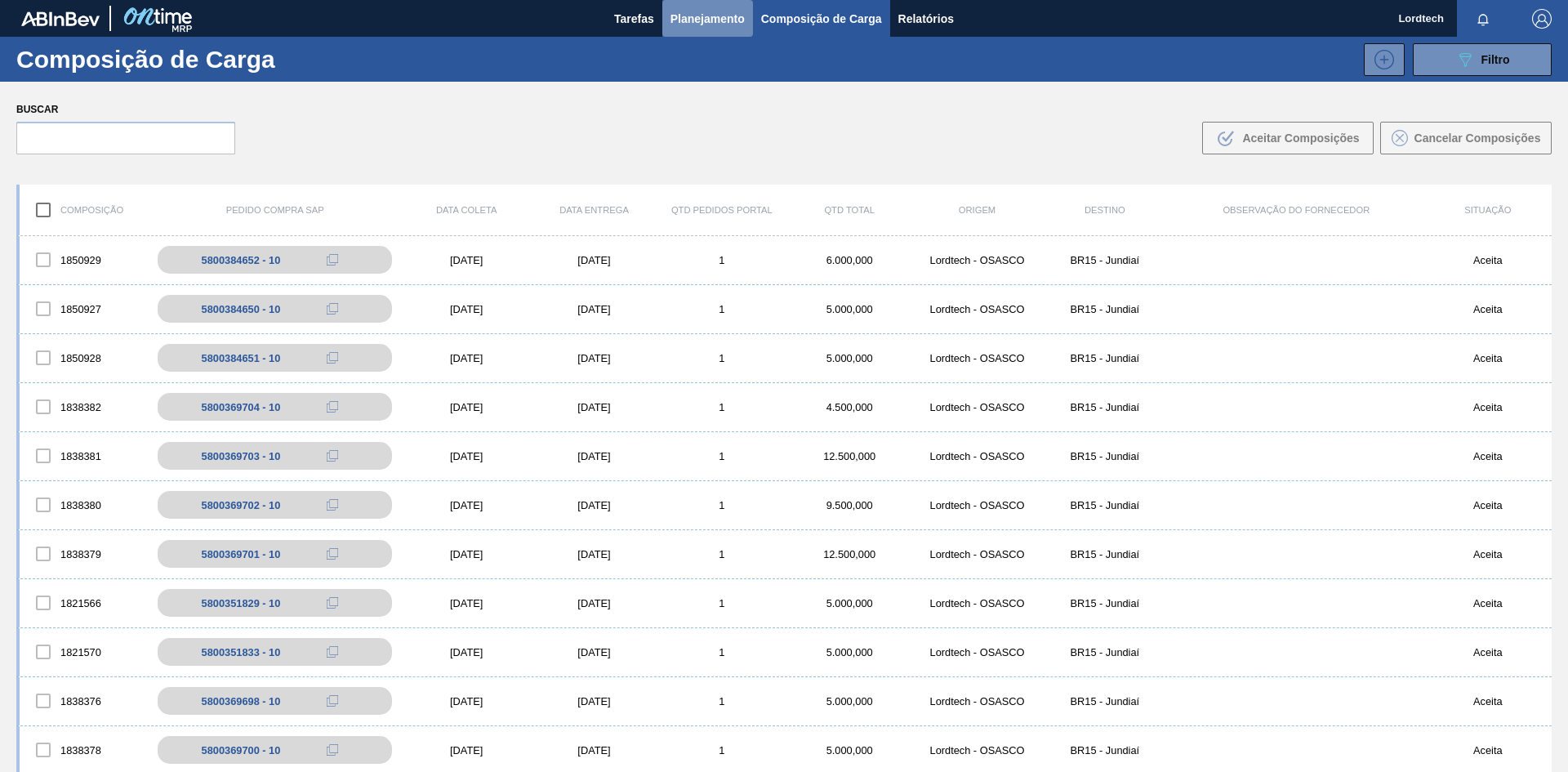
click at [685, 15] on span "Planejamento" at bounding box center [707, 18] width 74 height 19
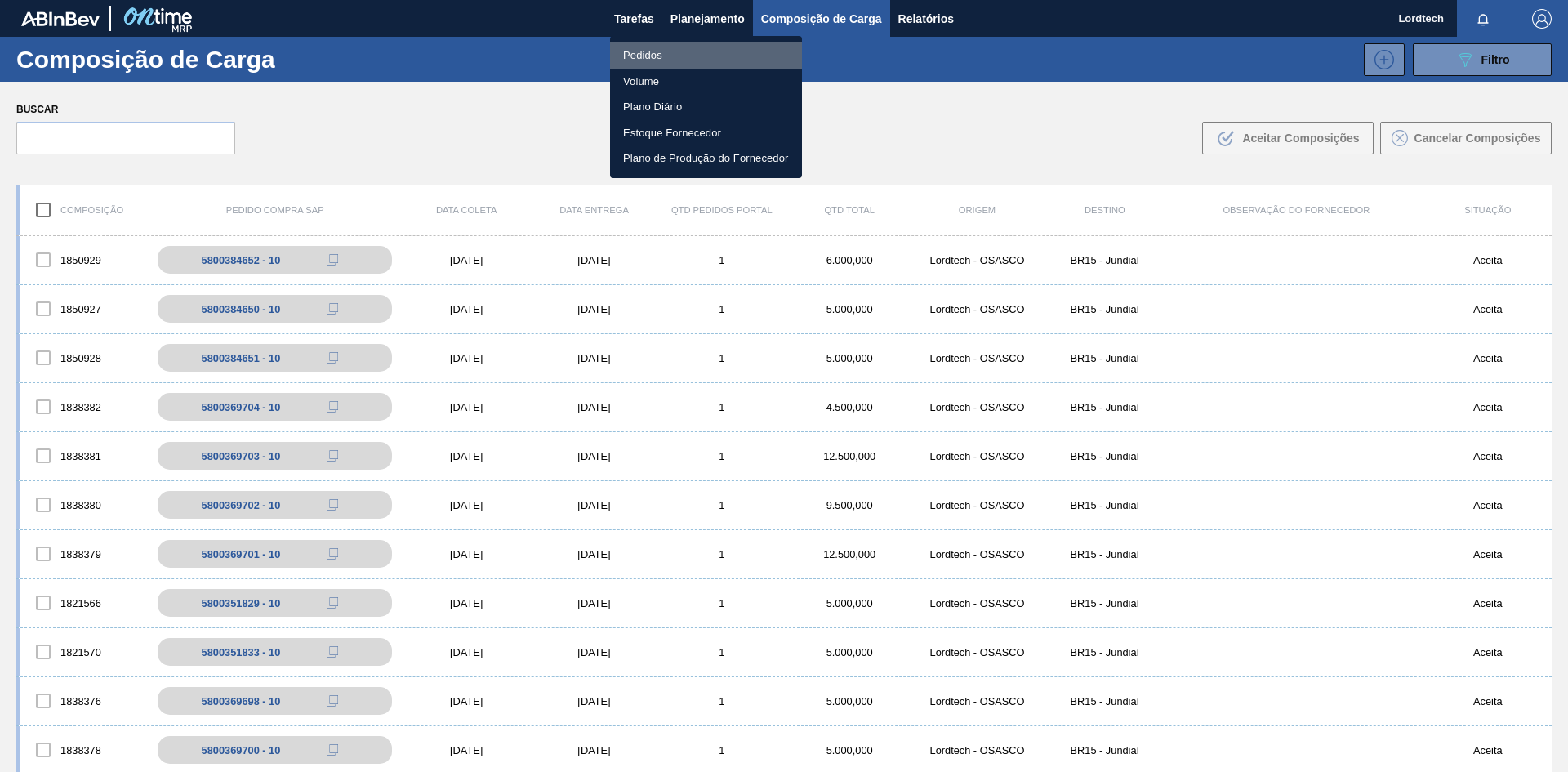
click at [636, 52] on li "Pedidos" at bounding box center [706, 56] width 192 height 26
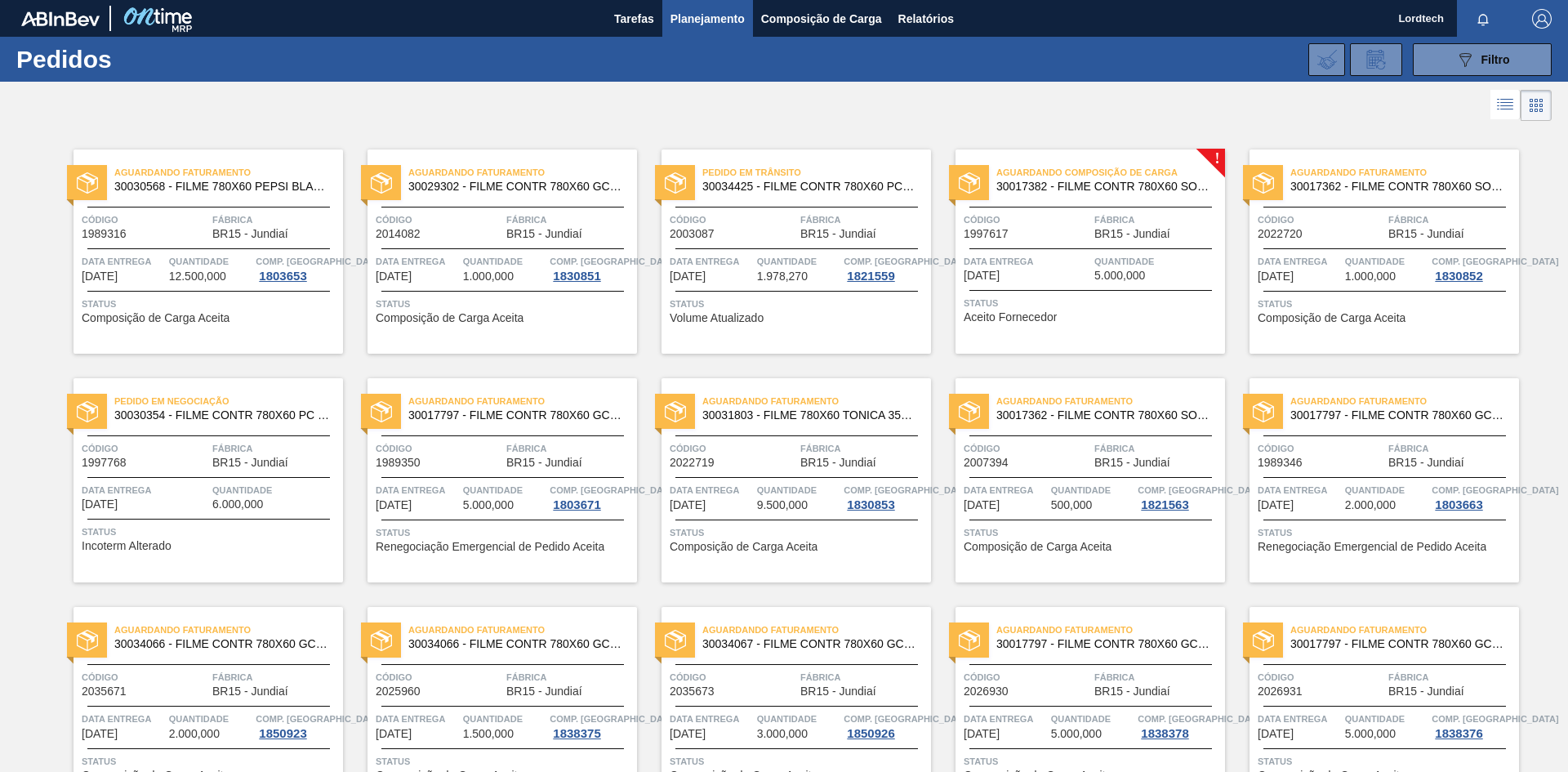
click at [204, 483] on span "Data Entrega" at bounding box center [144, 491] width 127 height 16
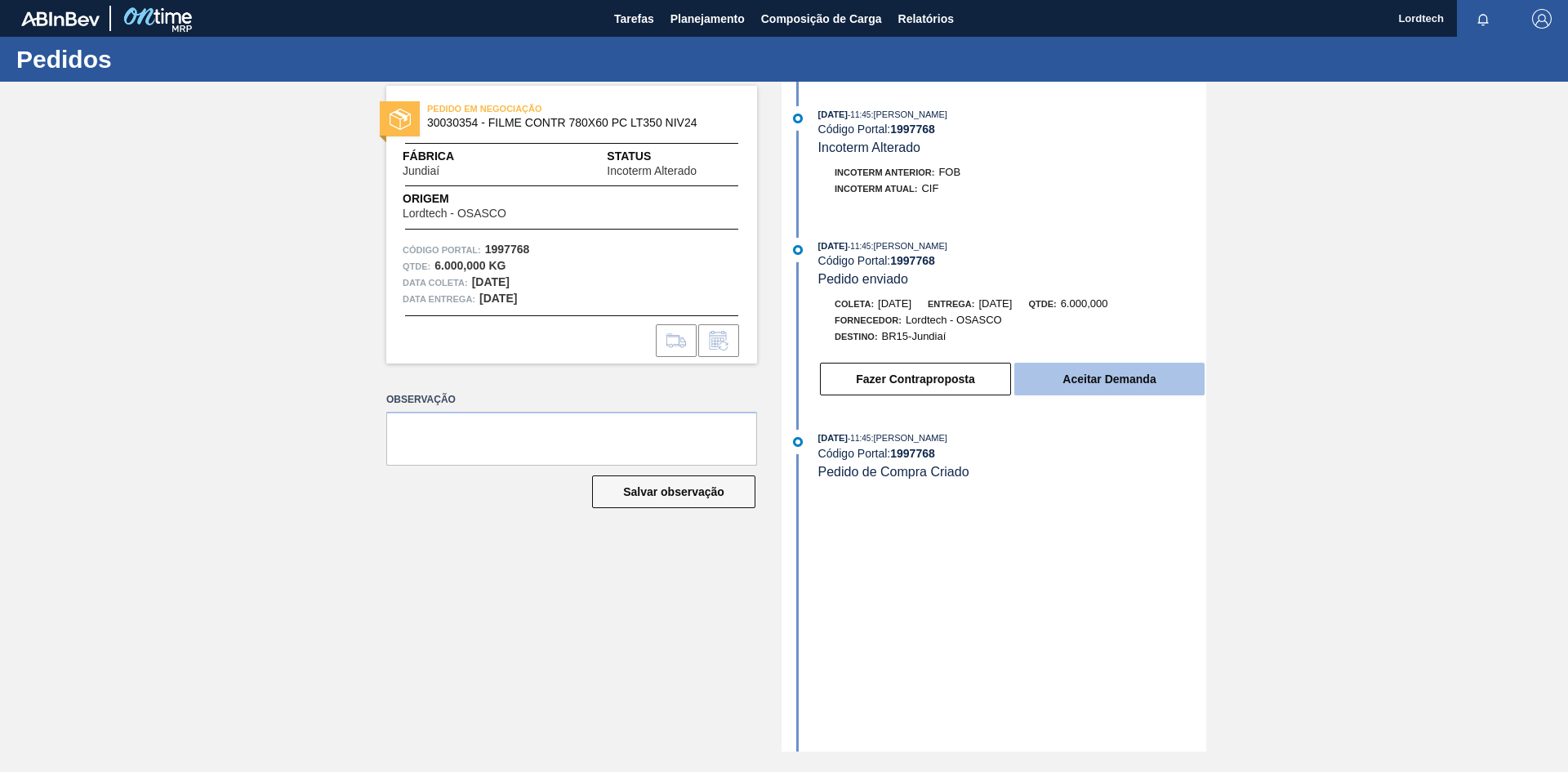
click at [1111, 371] on button "Aceitar Demanda" at bounding box center [1110, 379] width 190 height 33
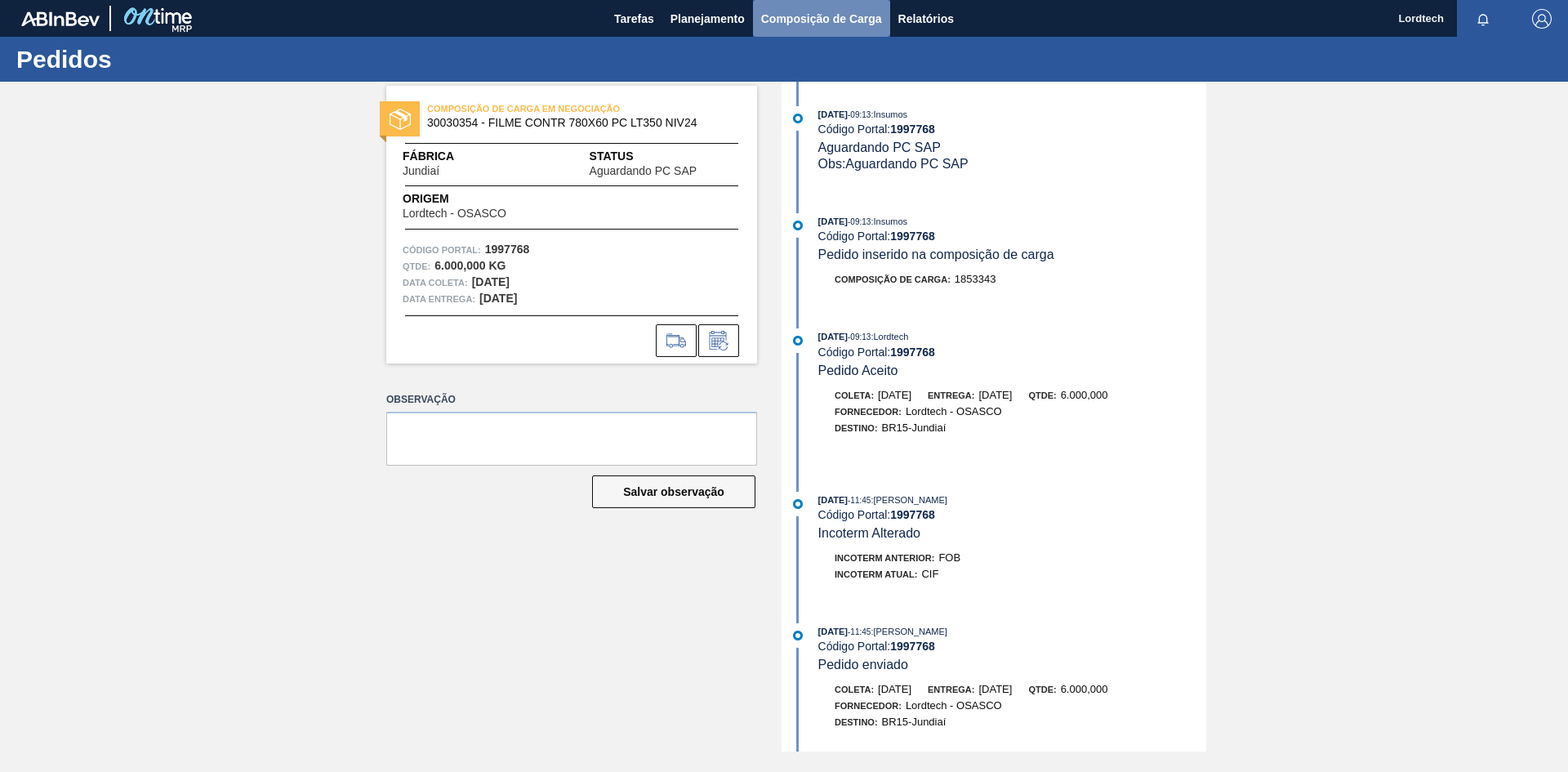
click at [815, 19] on span "Composição de Carga" at bounding box center [821, 18] width 121 height 19
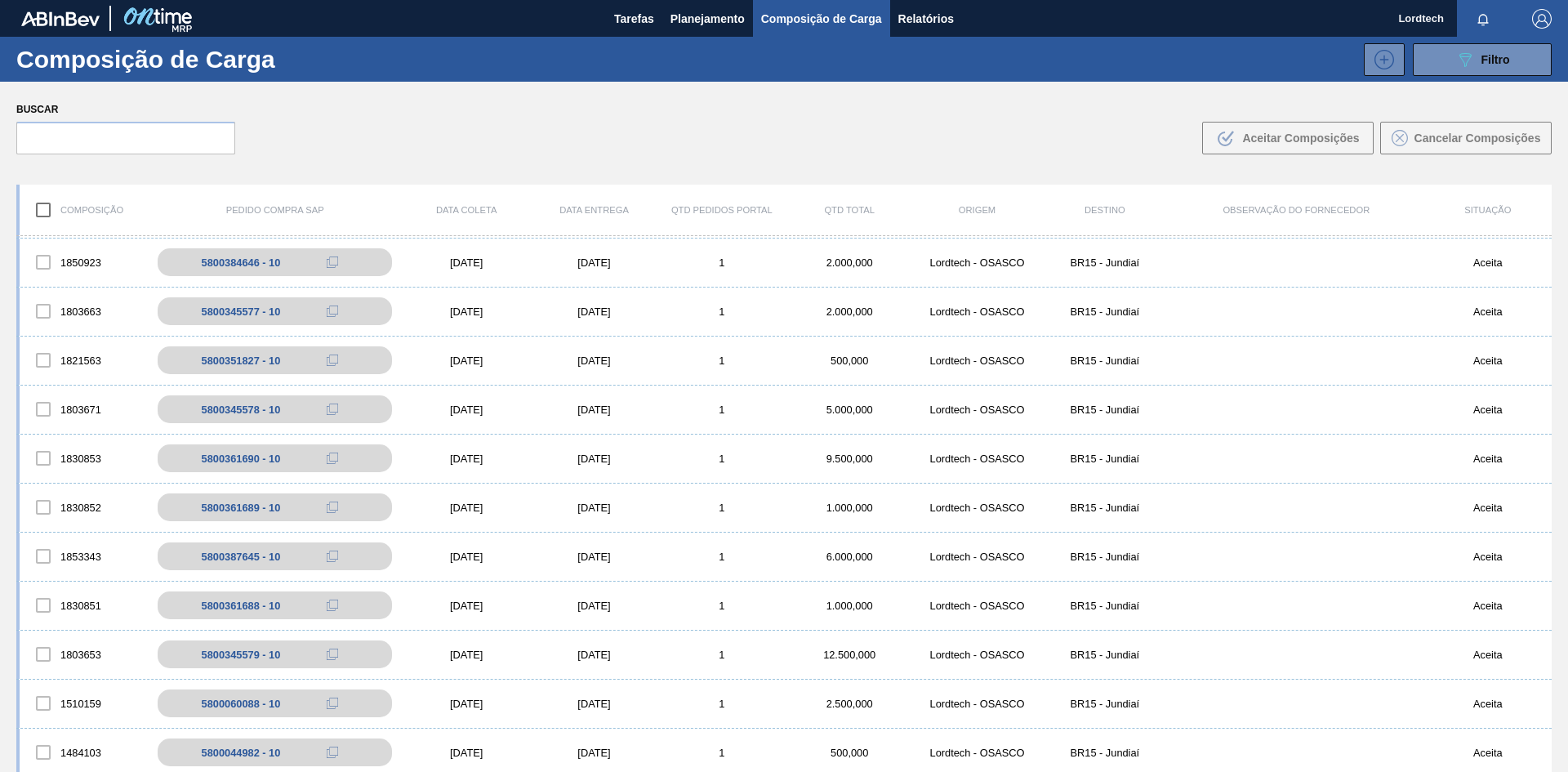
scroll to position [653, 0]
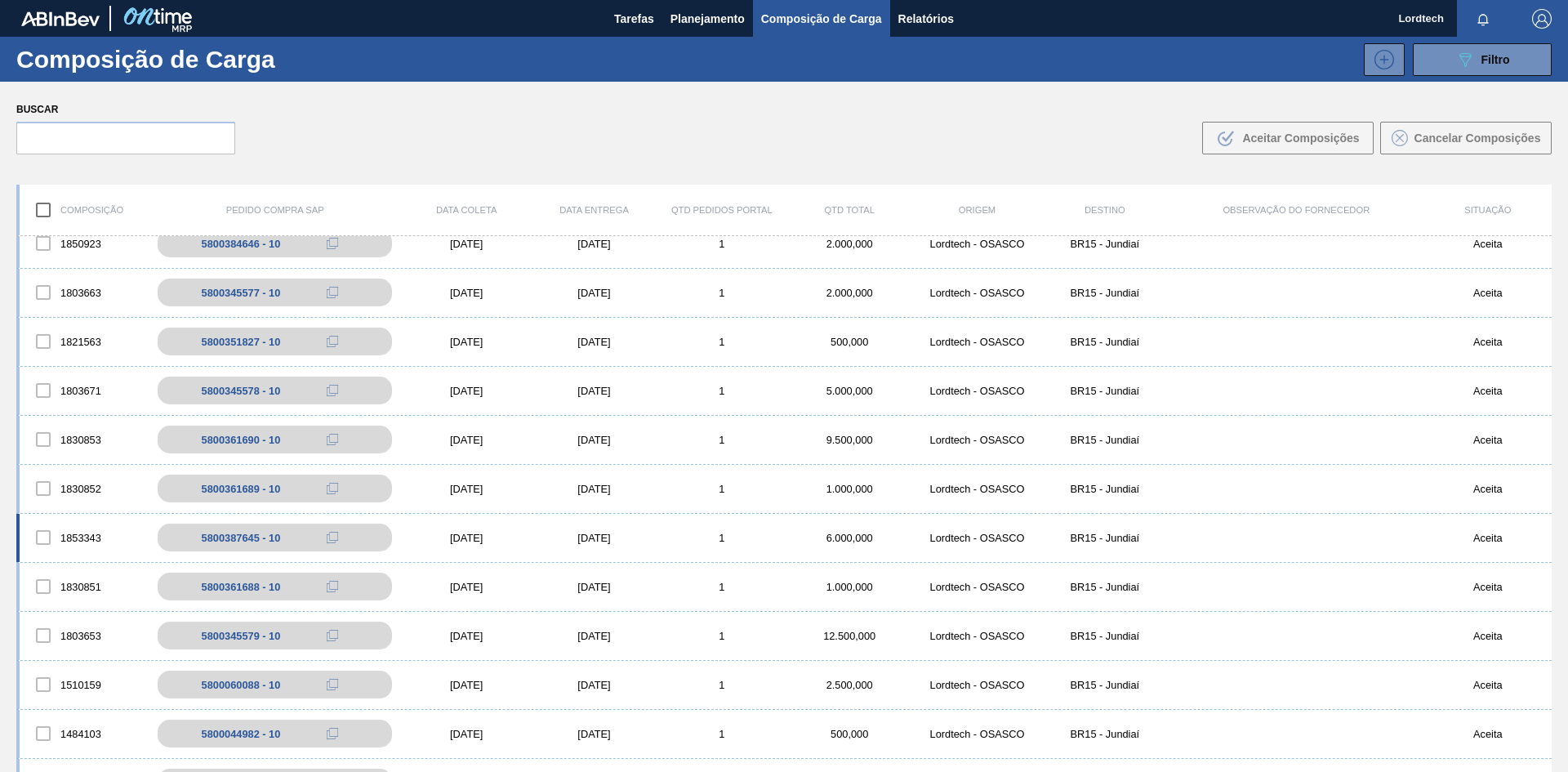
click at [676, 534] on div "1" at bounding box center [722, 537] width 128 height 12
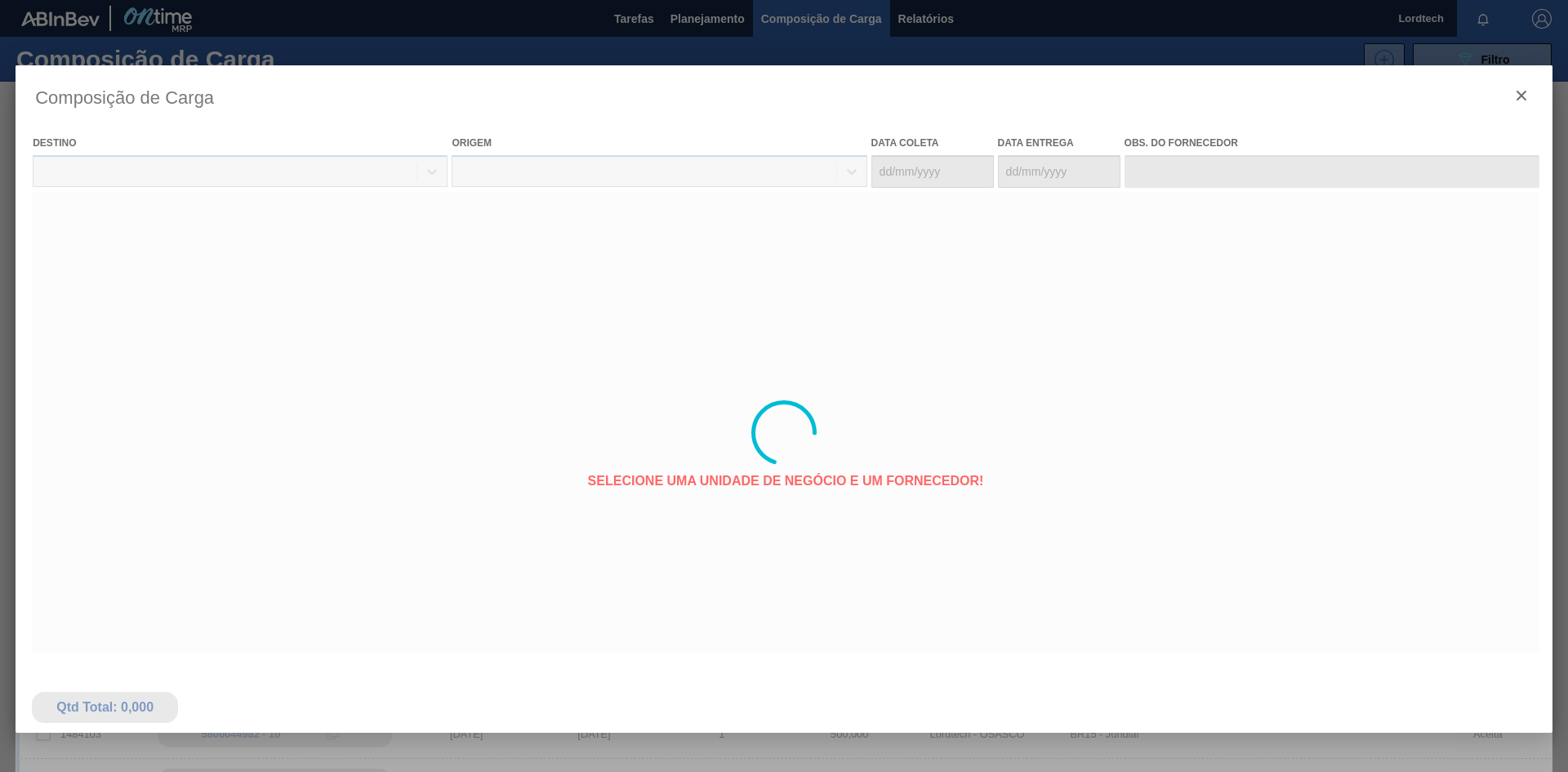
type coleta "[DATE]"
type Entrega "[DATE]"
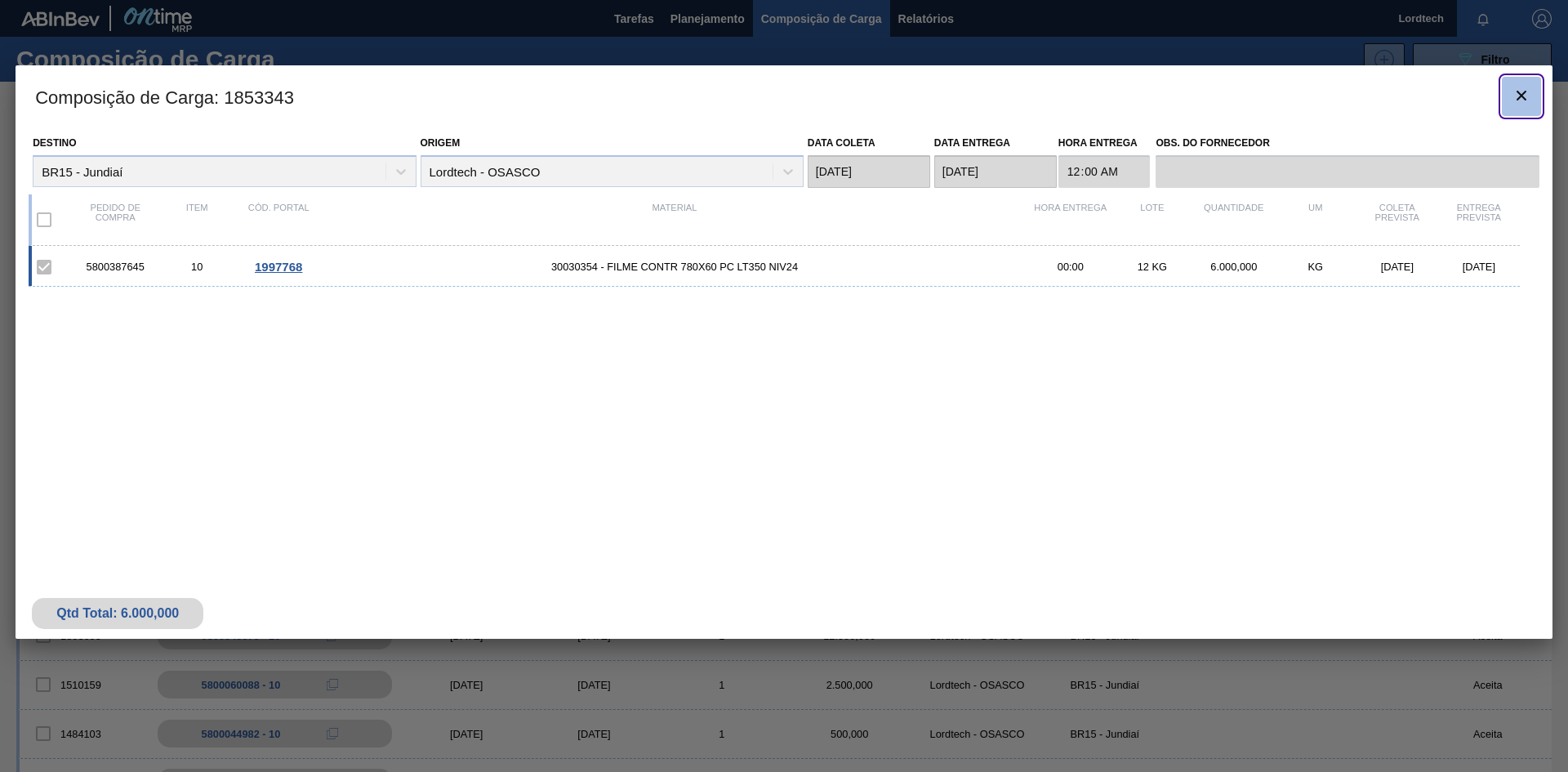
click at [1527, 102] on icon "botão de ícone" at bounding box center [1521, 95] width 19 height 19
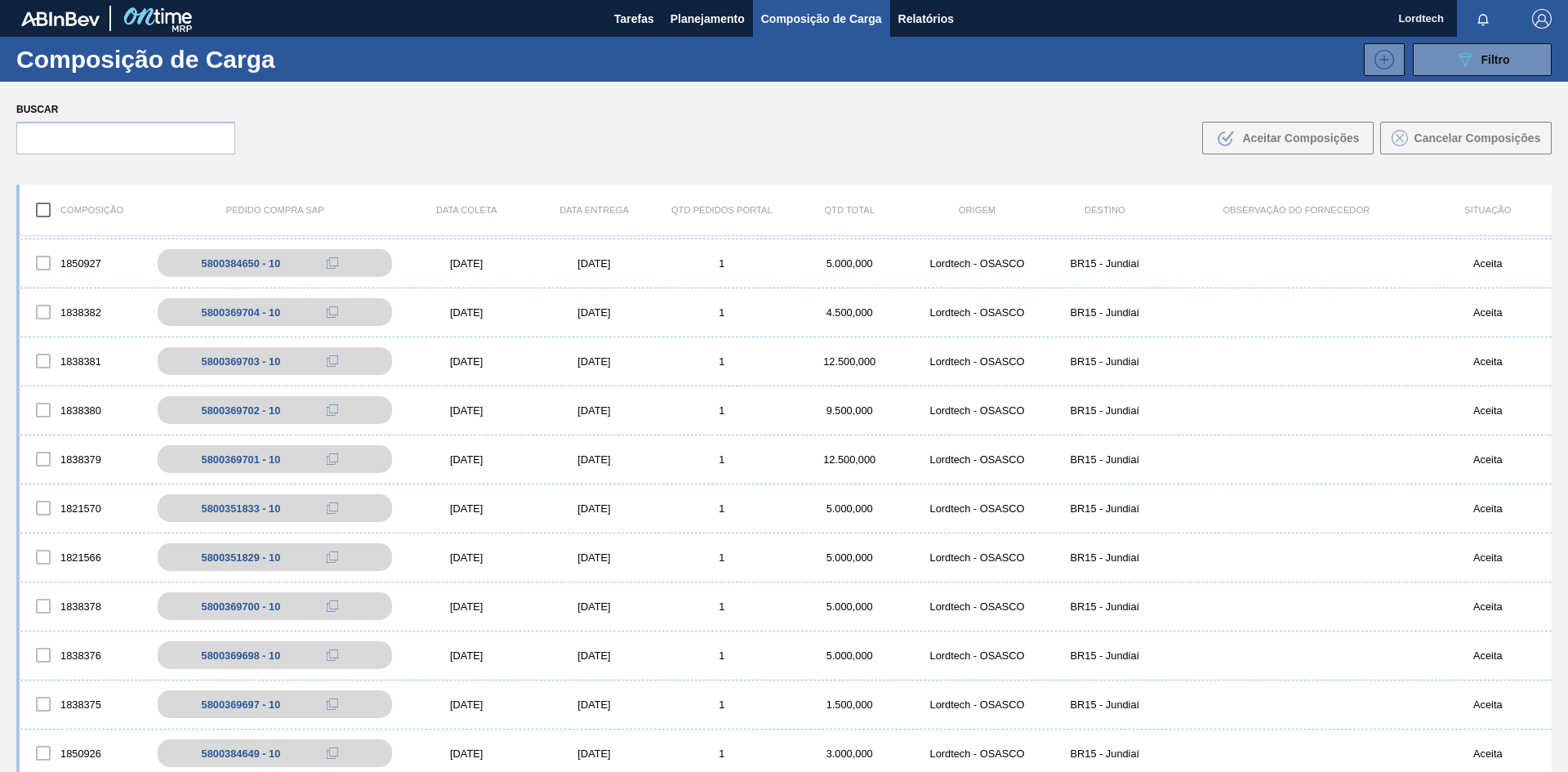
scroll to position [0, 0]
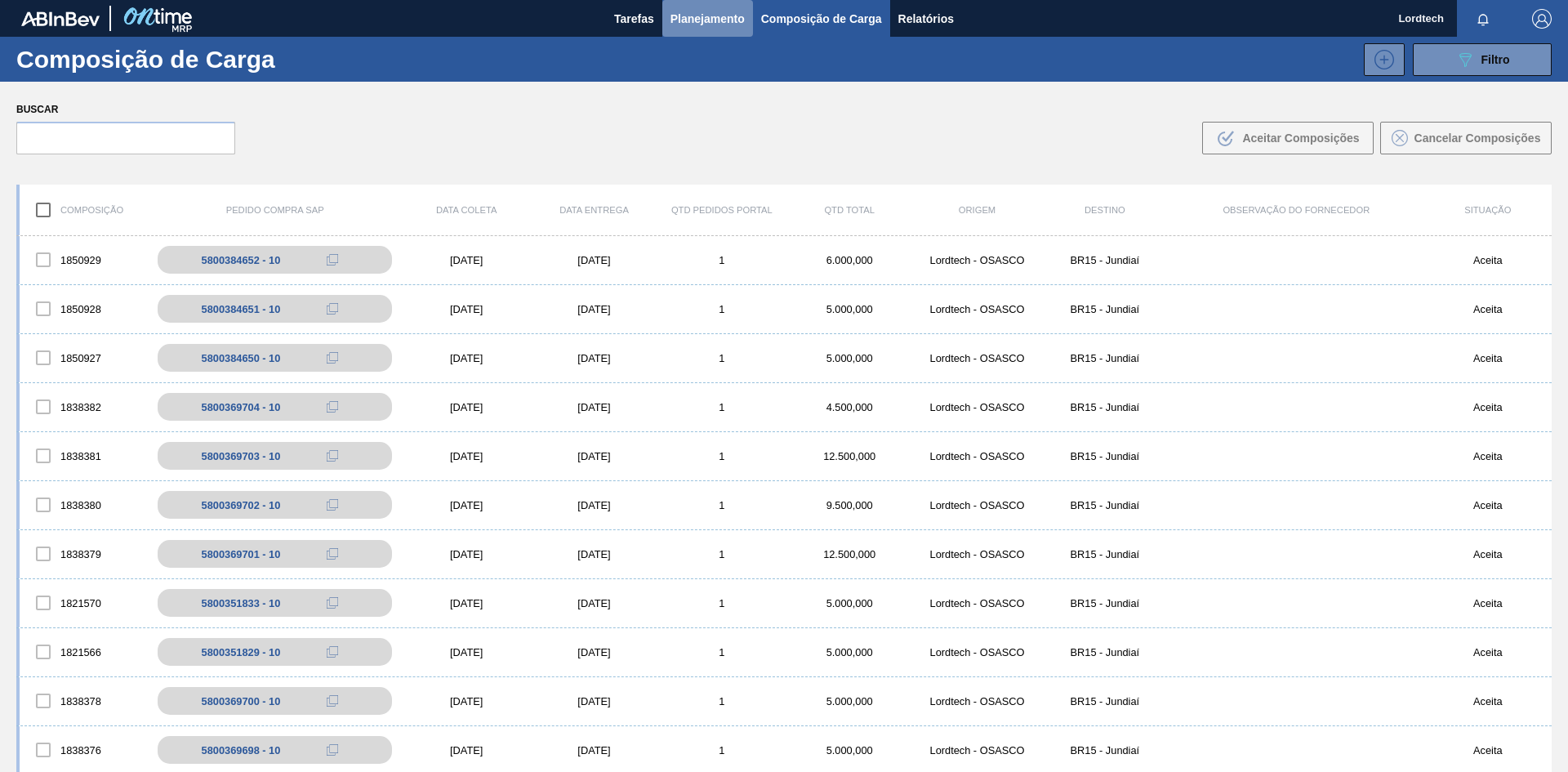
click at [689, 16] on span "Planejamento" at bounding box center [707, 18] width 74 height 19
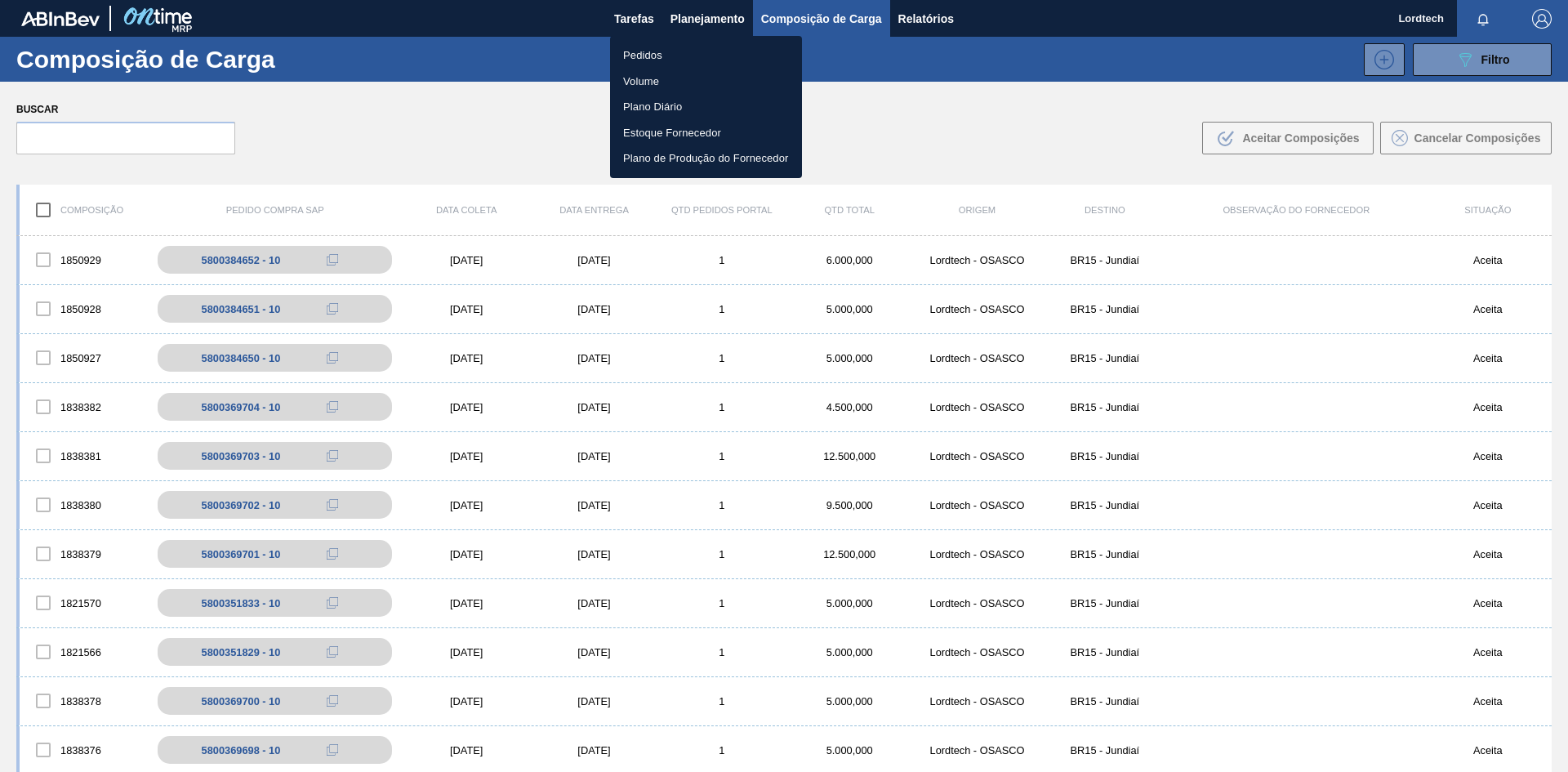
click at [640, 58] on li "Pedidos" at bounding box center [706, 56] width 192 height 26
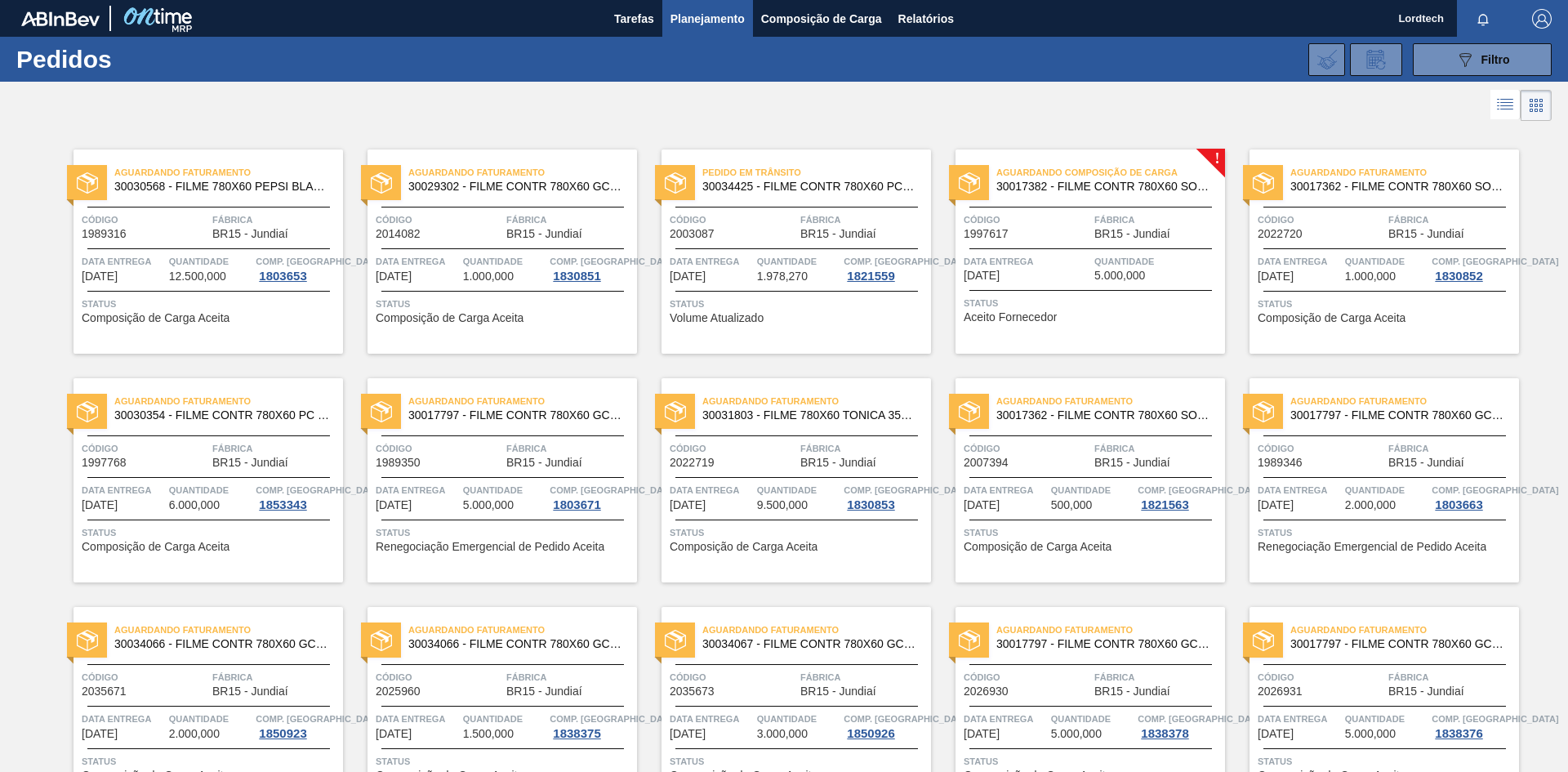
click at [1101, 250] on div "Aguardando Composição de Carga 30017382 - FILME CONTR 780X60 SODA LT350 429 Cód…" at bounding box center [1089, 252] width 269 height 205
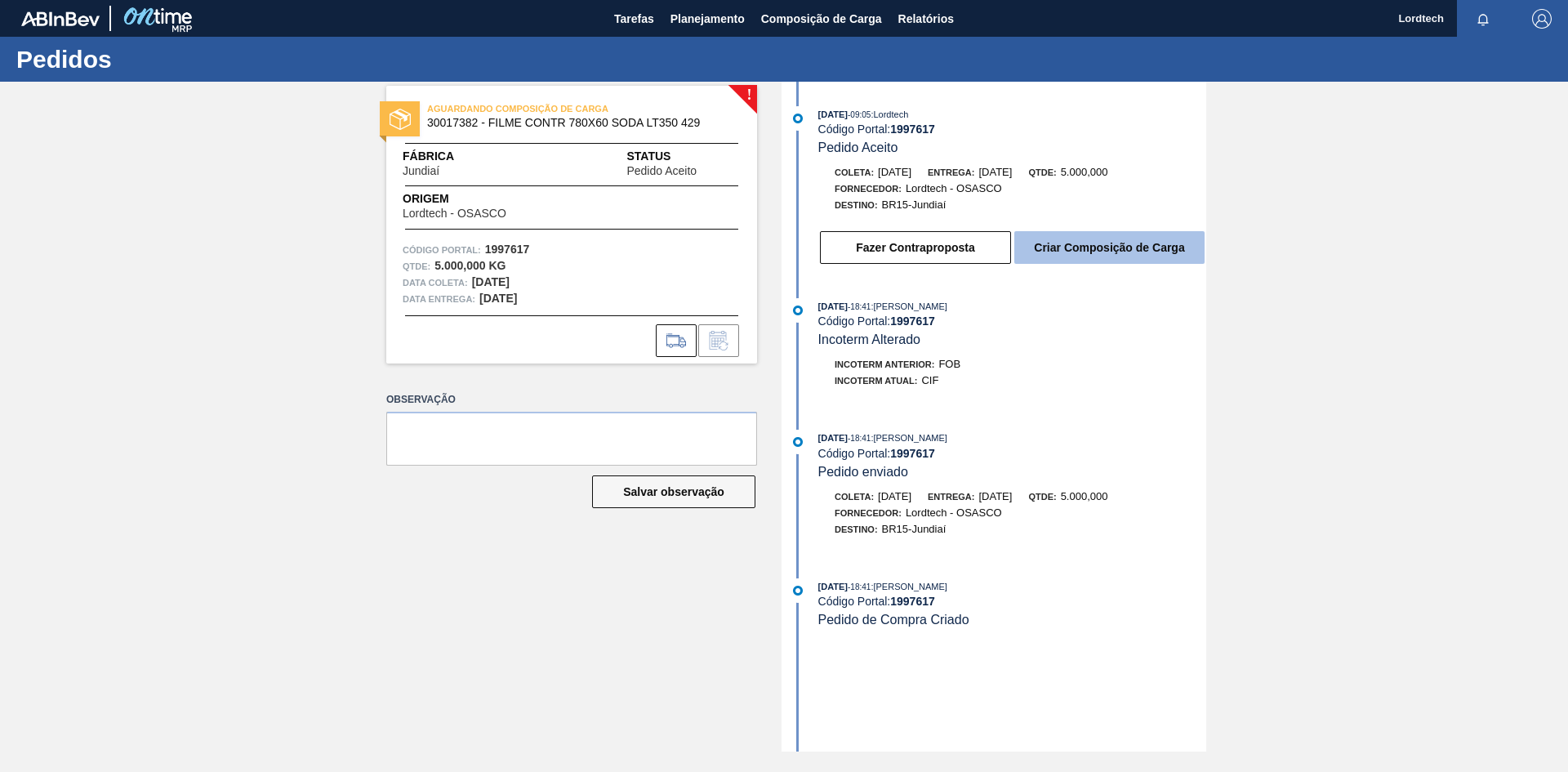
click at [1088, 240] on button "Criar Composição de Carga" at bounding box center [1110, 248] width 190 height 33
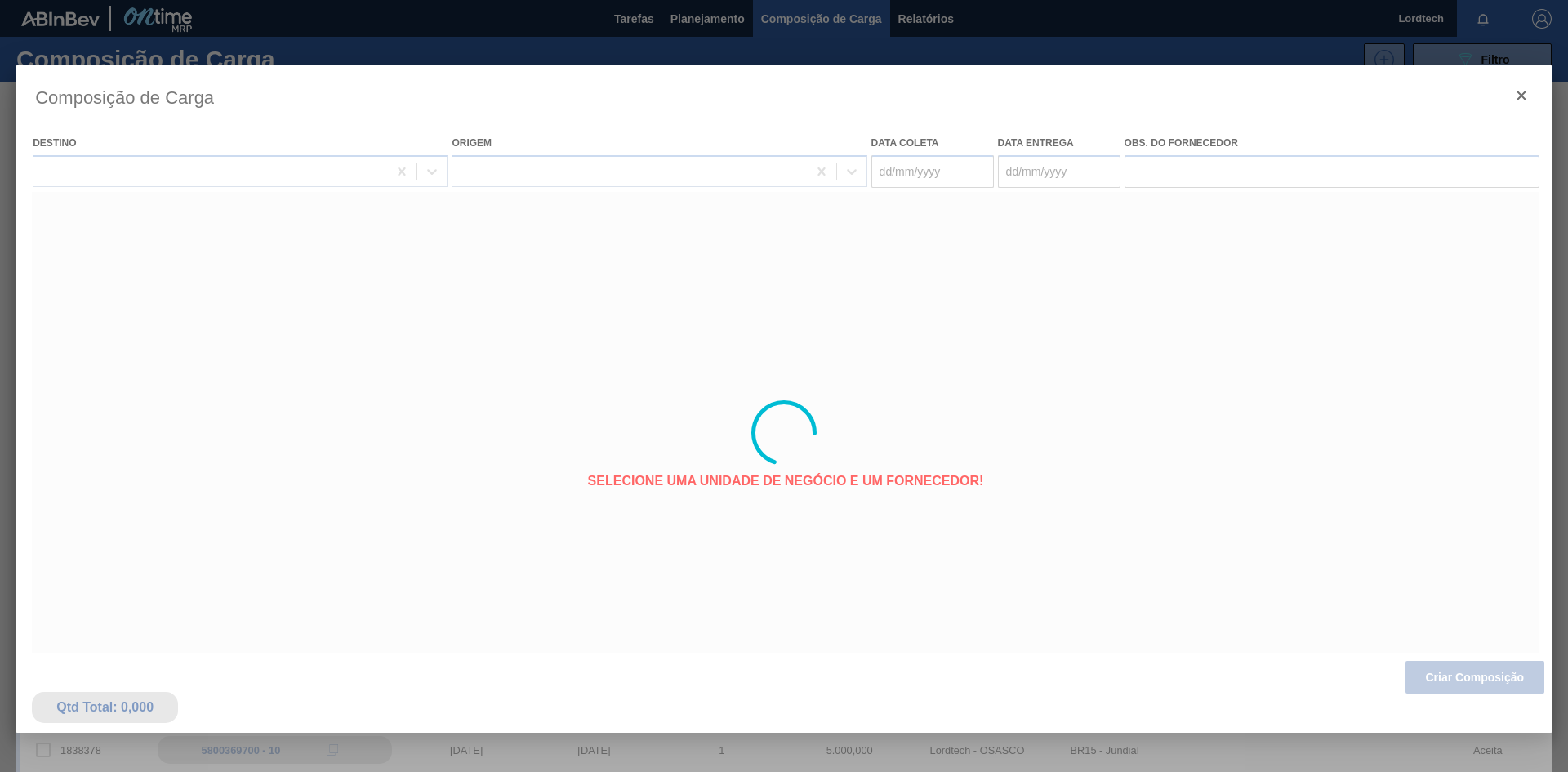
type coleta "[DATE]"
type Entrega "[DATE]"
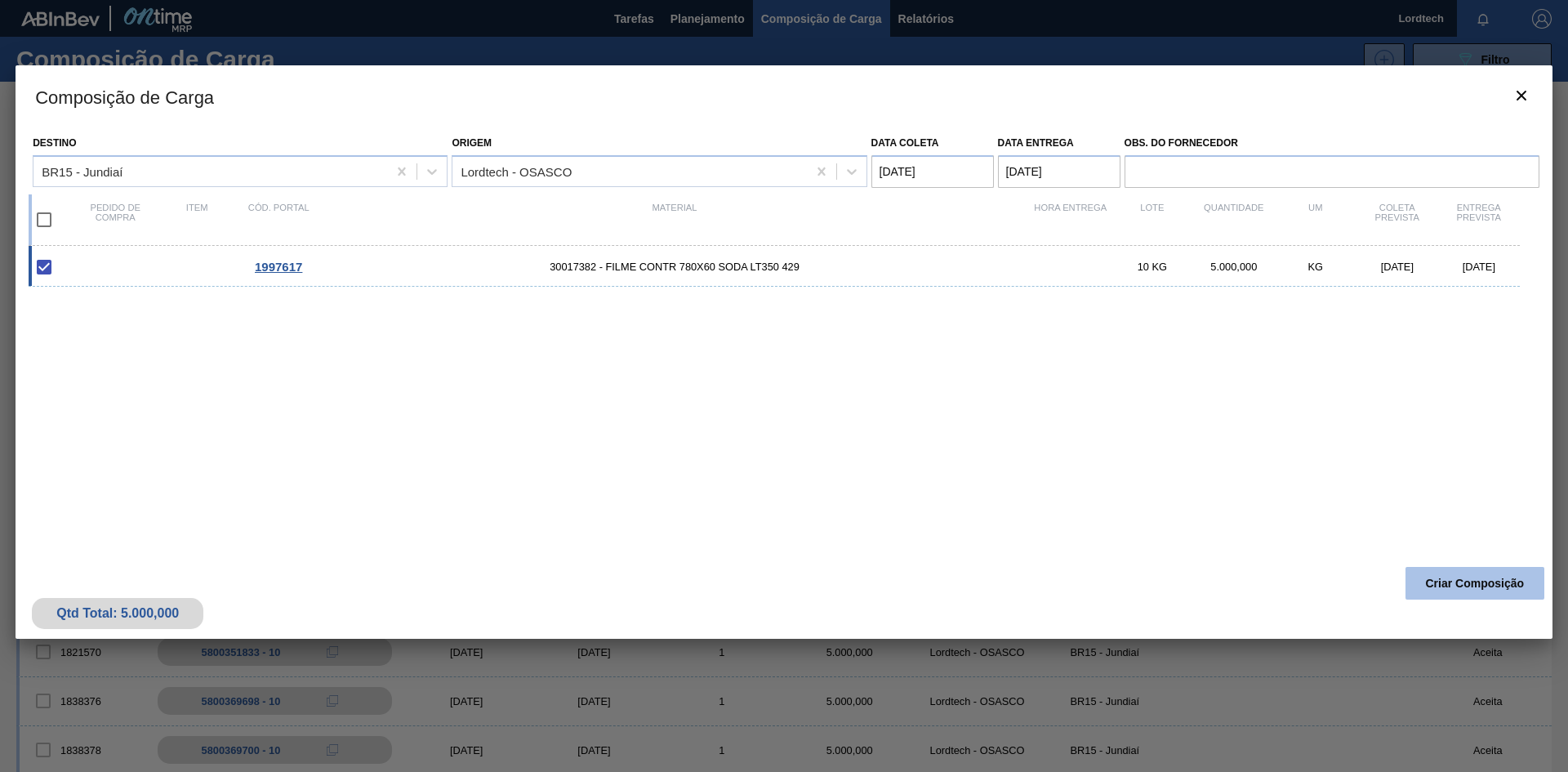
click at [1473, 581] on button "Criar Composição" at bounding box center [1475, 584] width 139 height 33
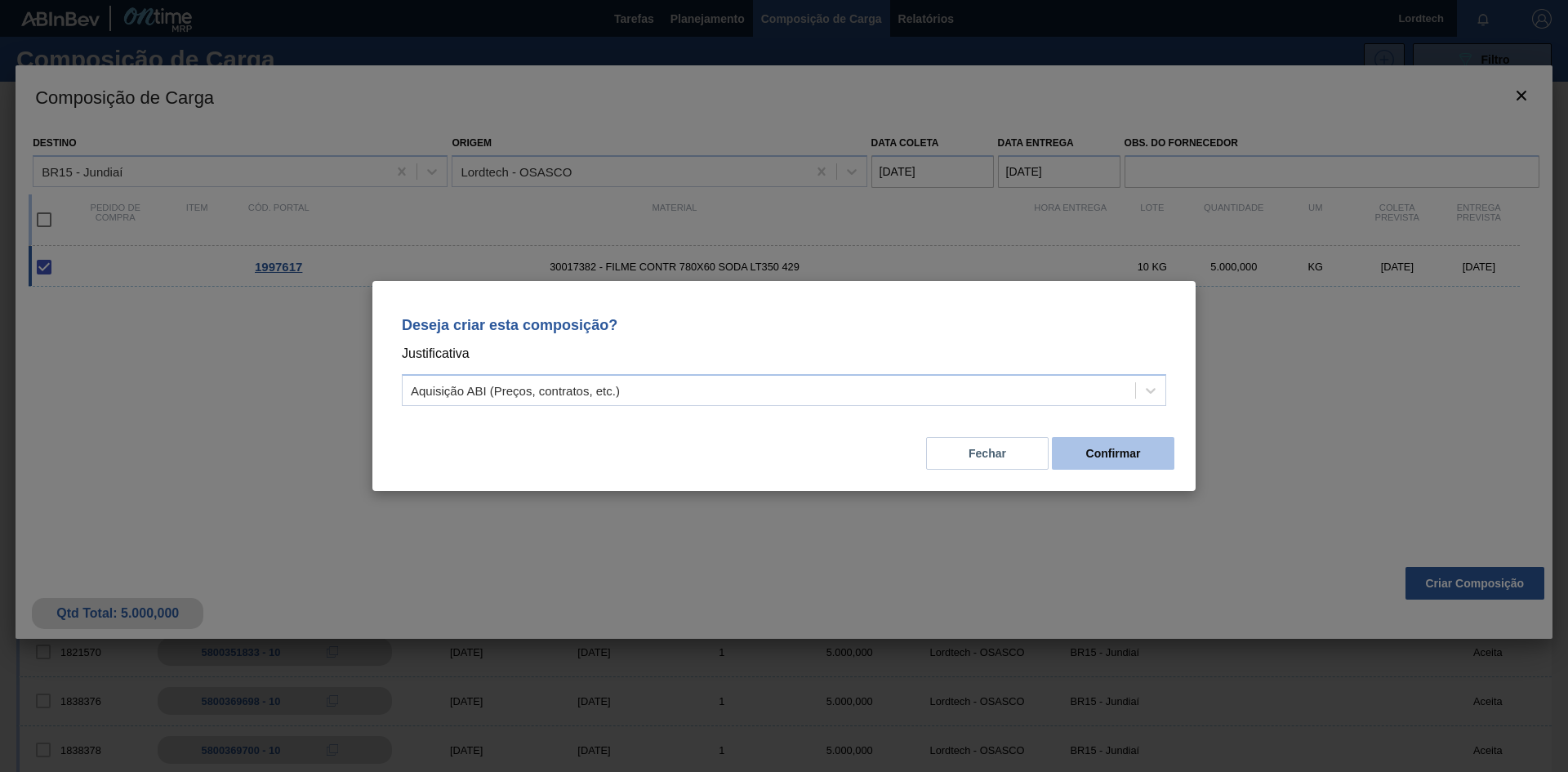
click at [1103, 452] on button "Confirmar" at bounding box center [1113, 453] width 122 height 33
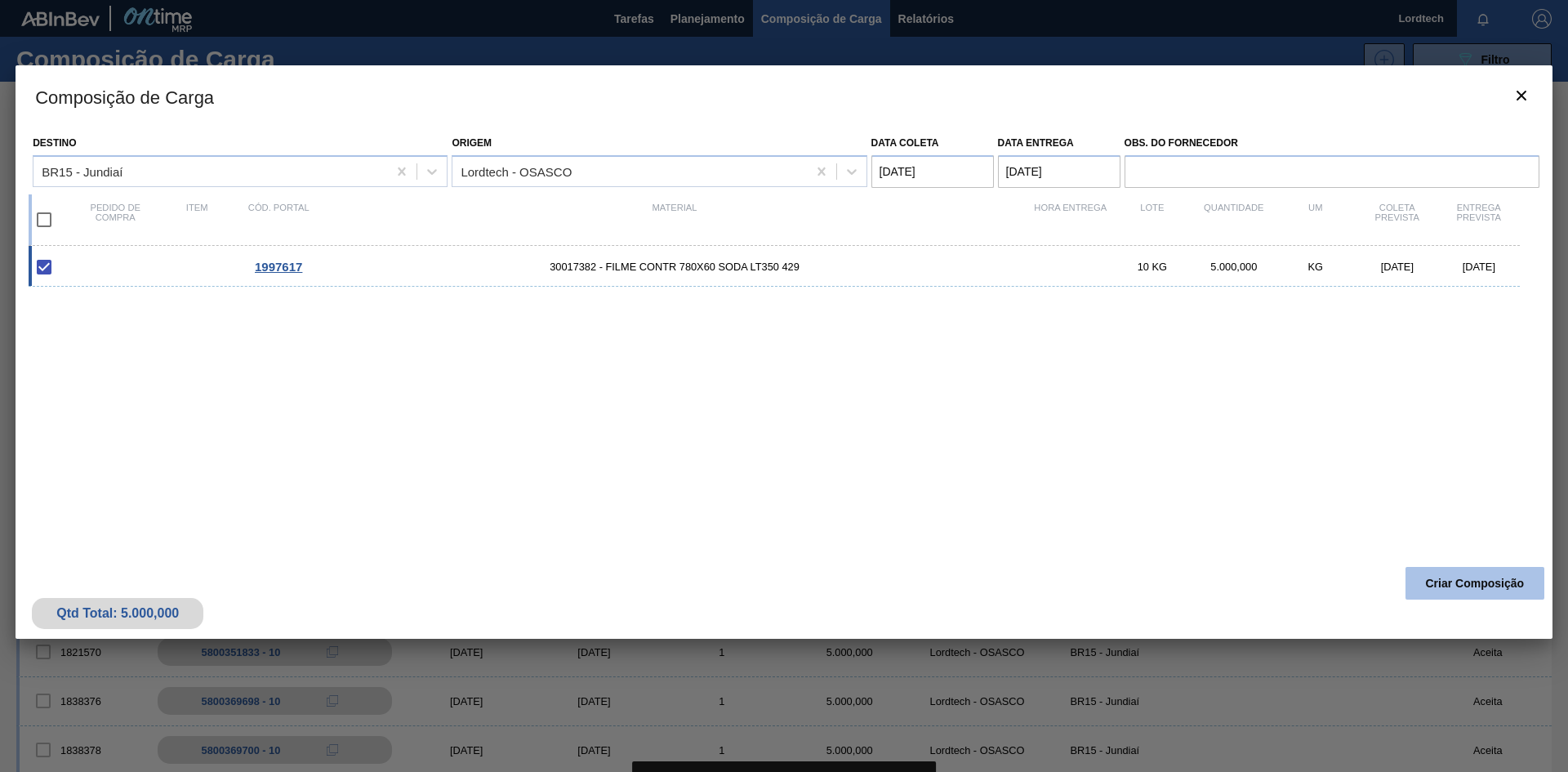
click at [1434, 577] on button "Criar Composição" at bounding box center [1475, 584] width 139 height 33
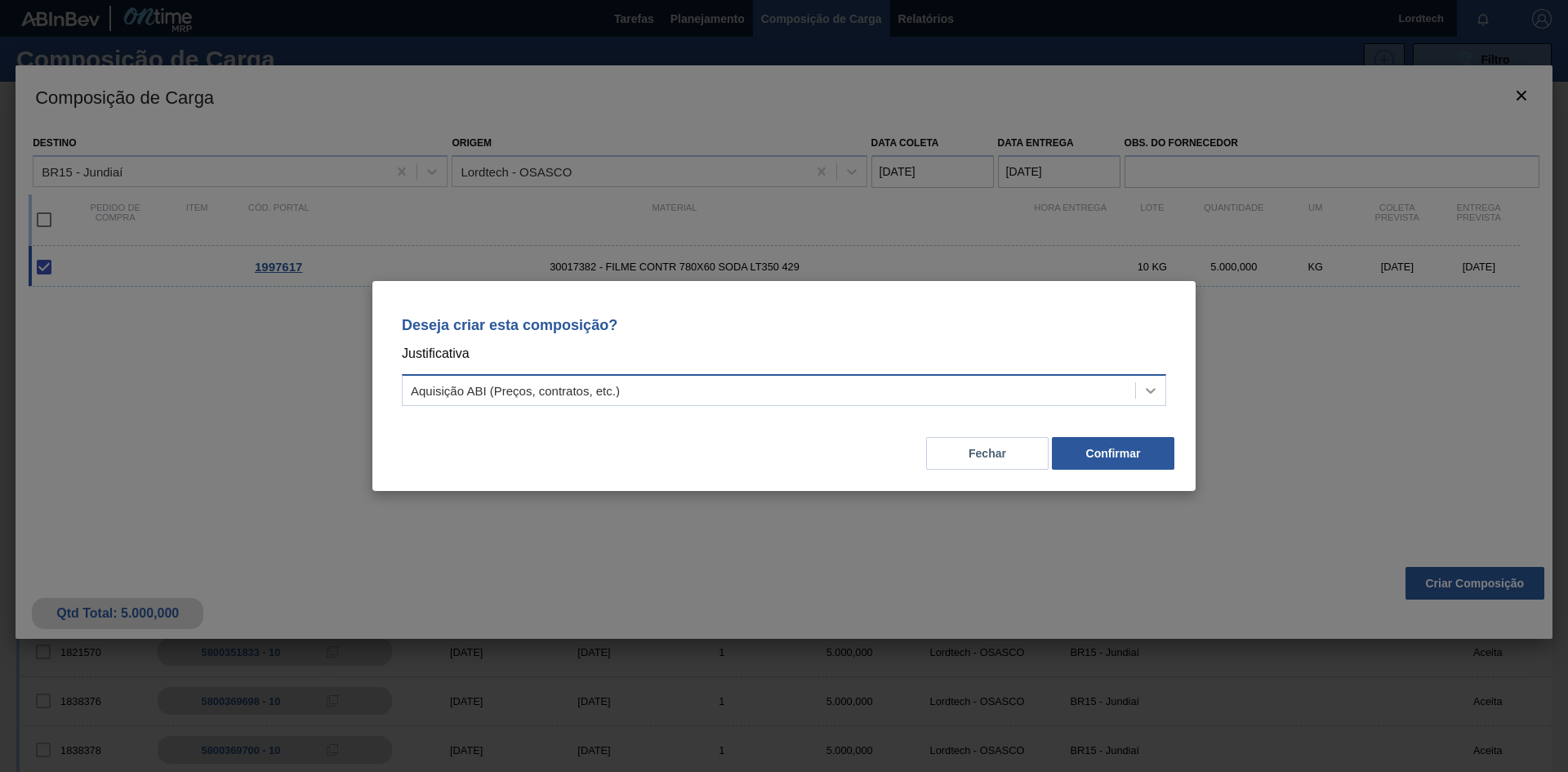
click at [1146, 387] on icon at bounding box center [1151, 391] width 16 height 16
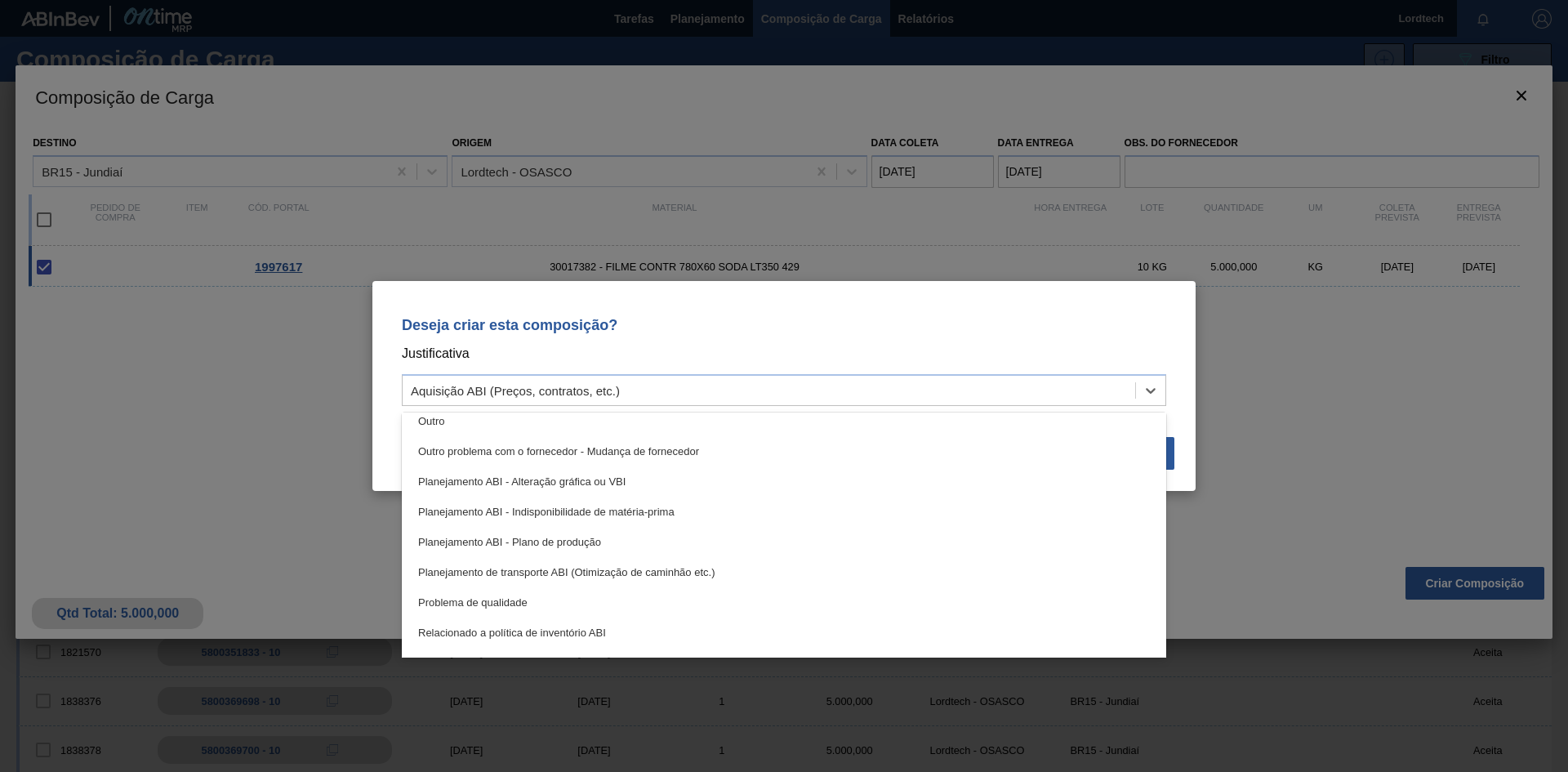
scroll to position [164, 0]
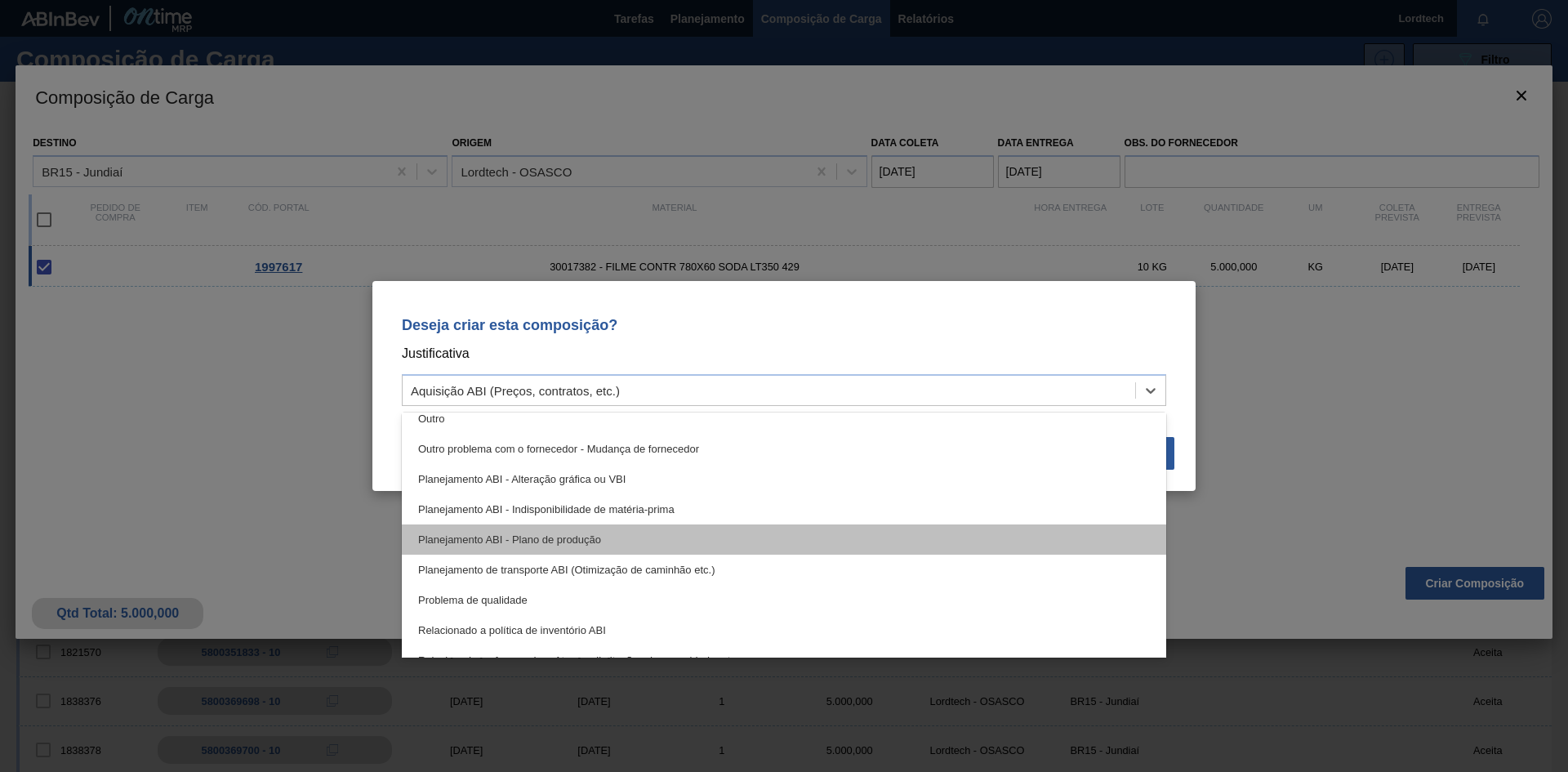
click at [585, 536] on div "Planejamento ABI - Plano de produção" at bounding box center [784, 539] width 764 height 30
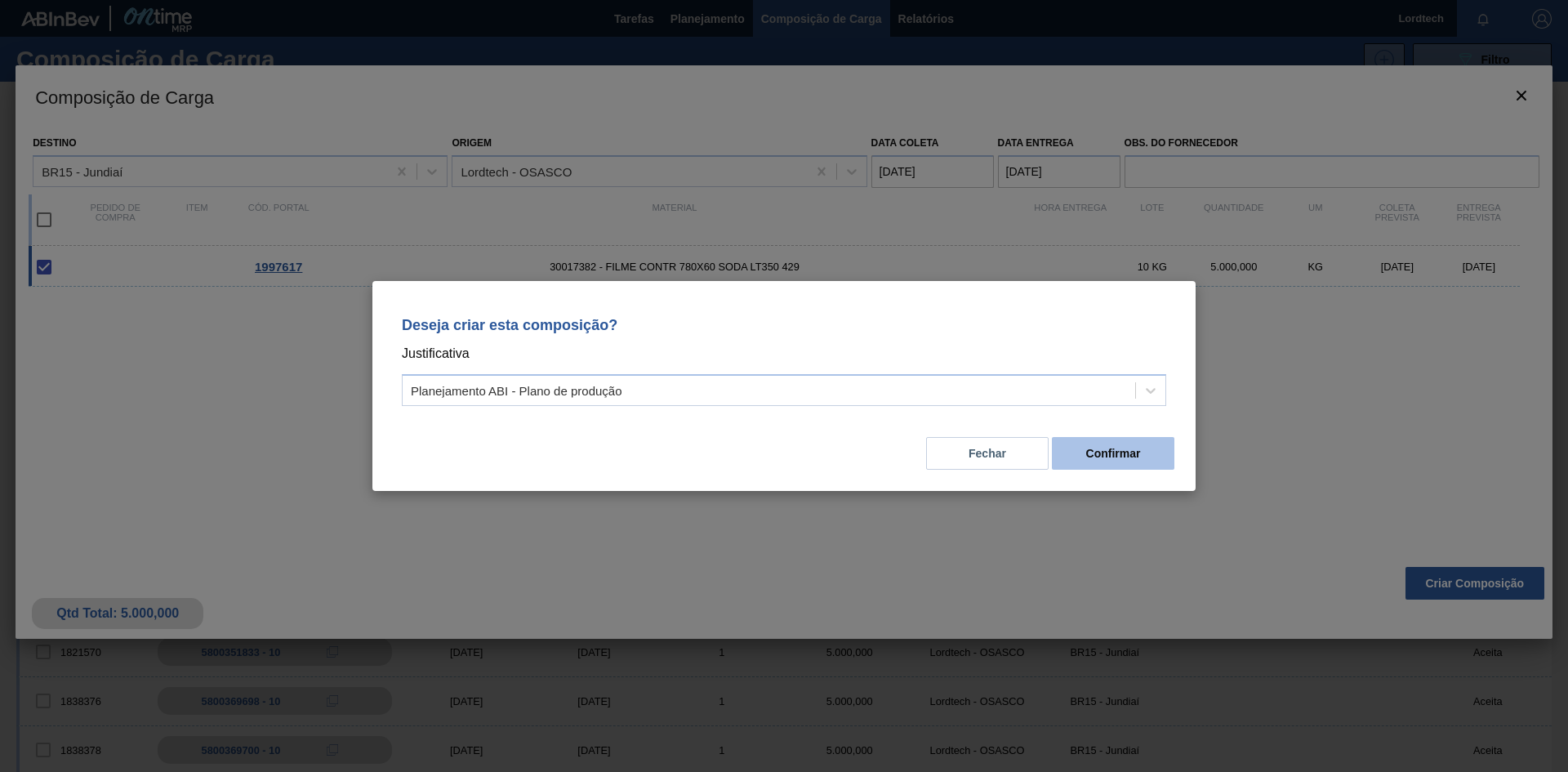
click at [1100, 447] on button "Confirmar" at bounding box center [1113, 453] width 122 height 33
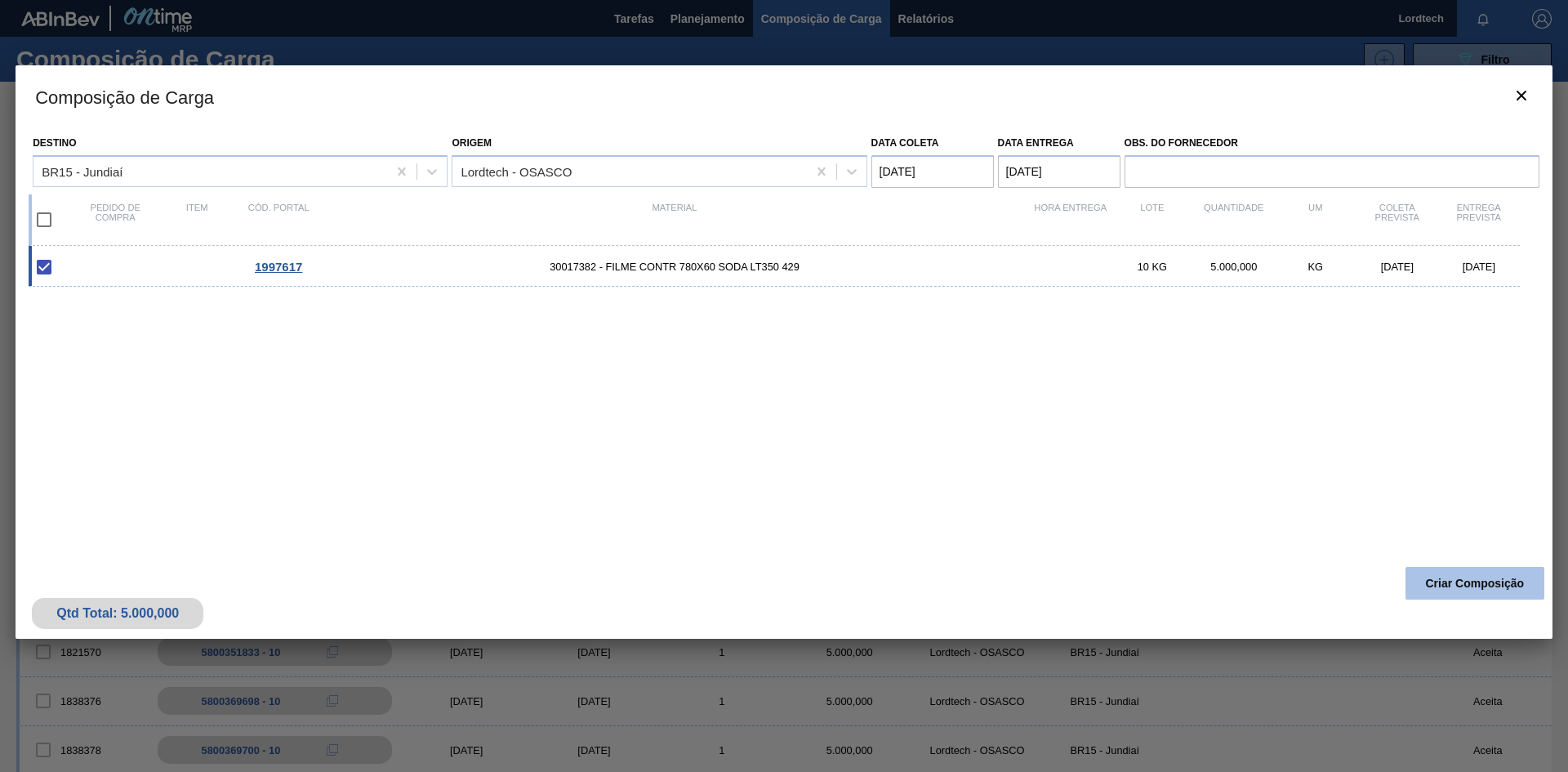
click at [1456, 576] on button "Criar Composição" at bounding box center [1475, 584] width 139 height 33
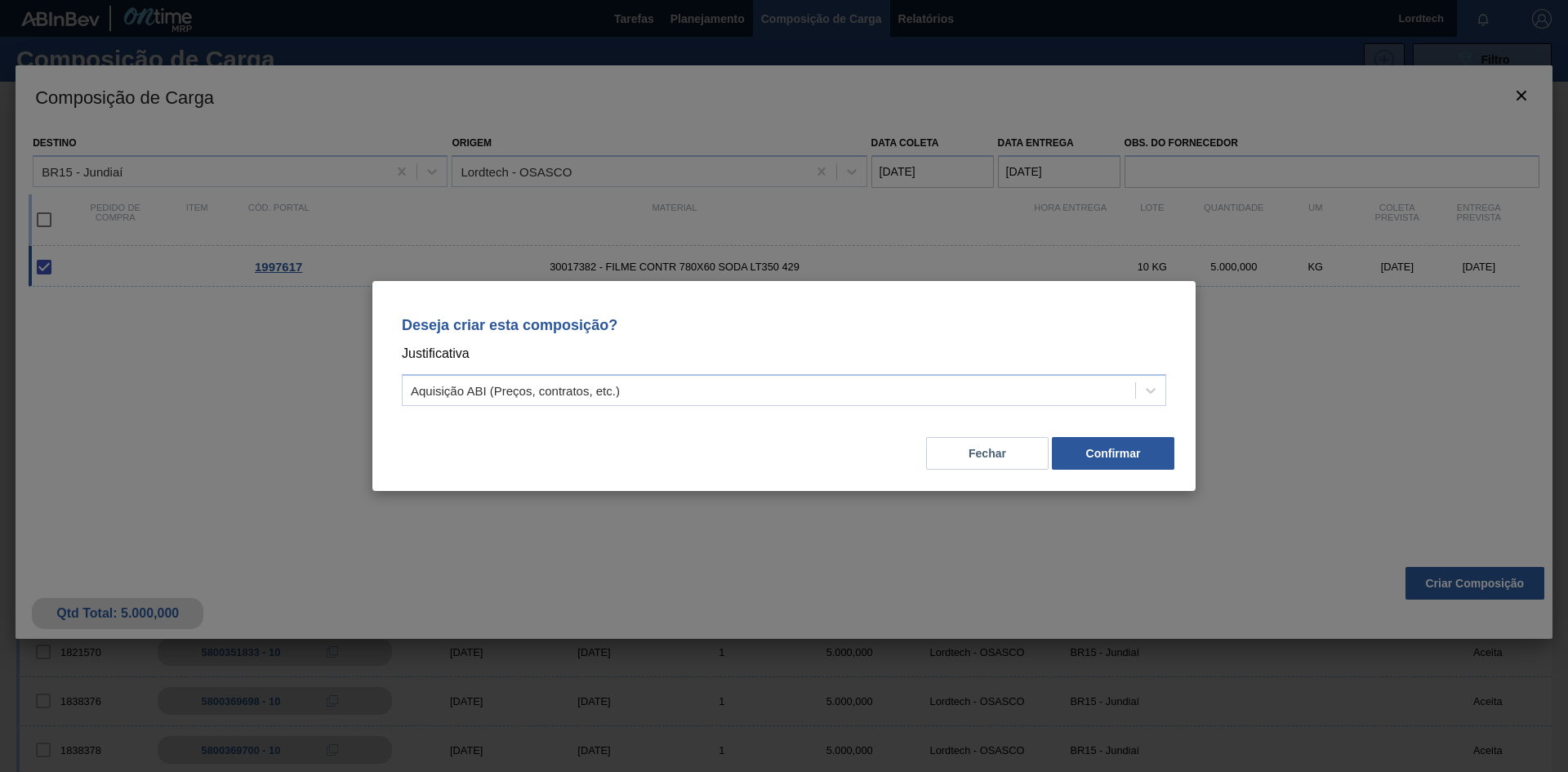
click at [1120, 459] on button "Confirmar" at bounding box center [1113, 453] width 122 height 33
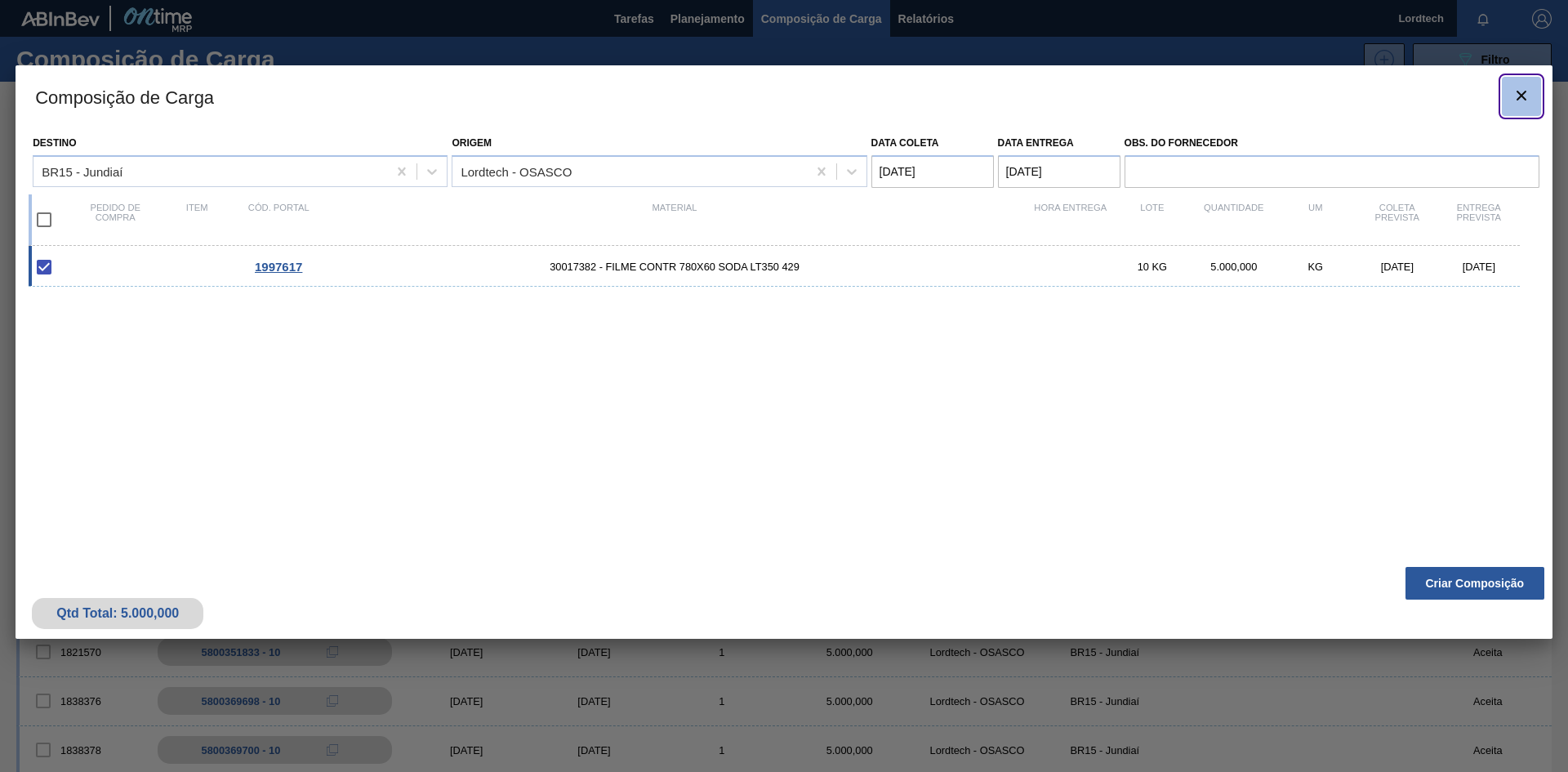
click at [1518, 95] on icon "botão de ícone" at bounding box center [1521, 95] width 19 height 19
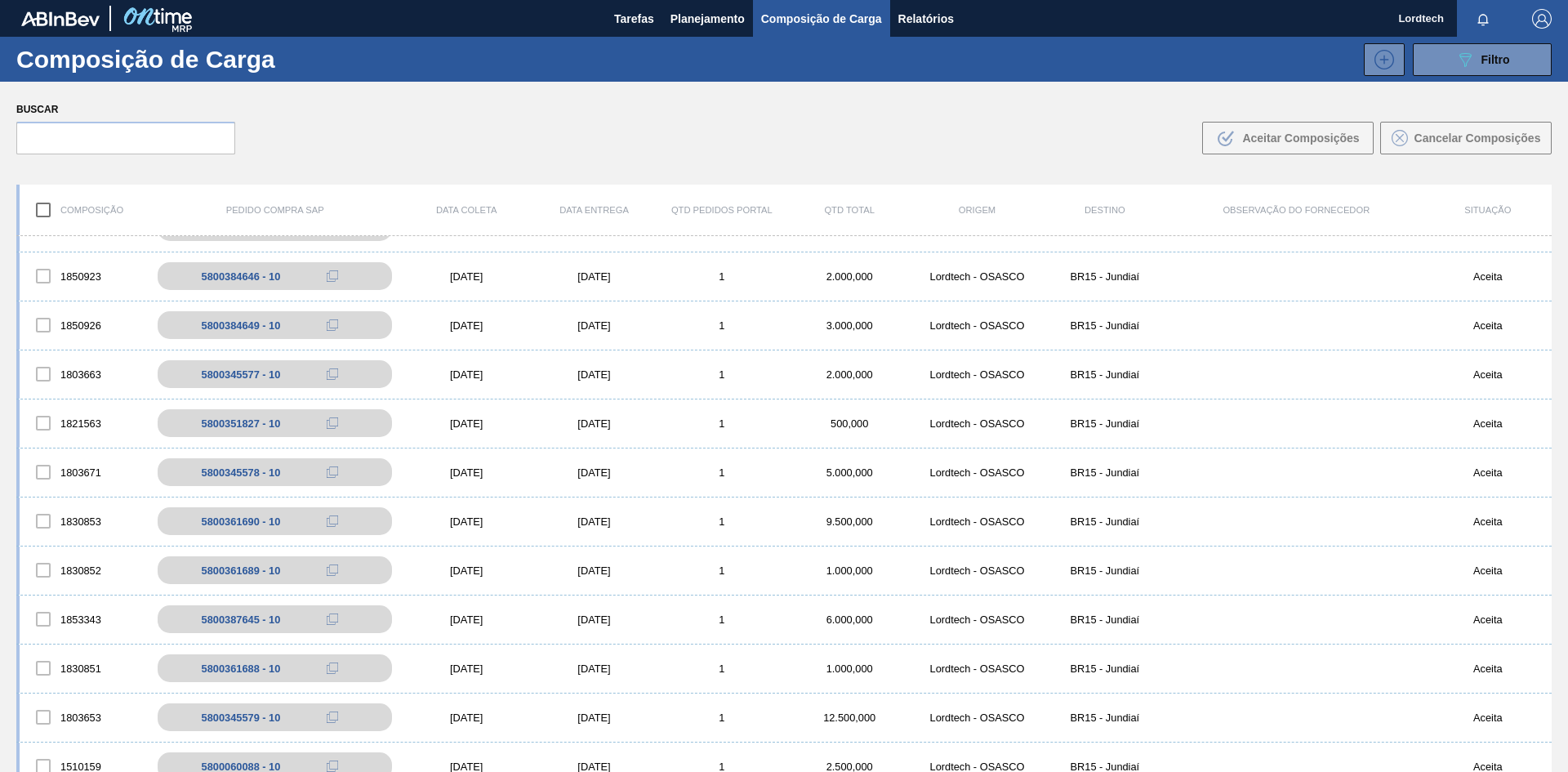
scroll to position [653, 0]
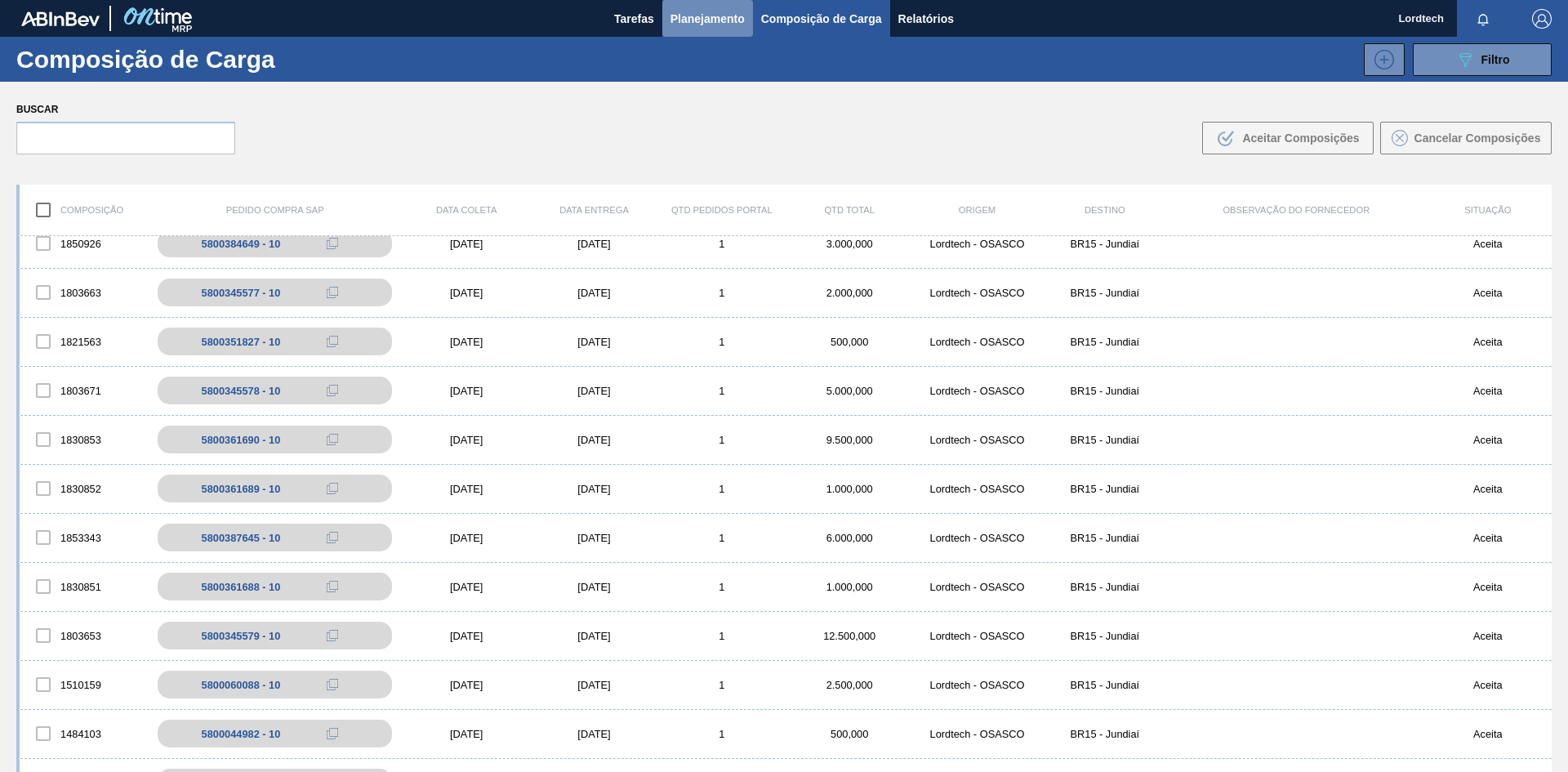
click at [716, 20] on span "Planejamento" at bounding box center [707, 18] width 74 height 19
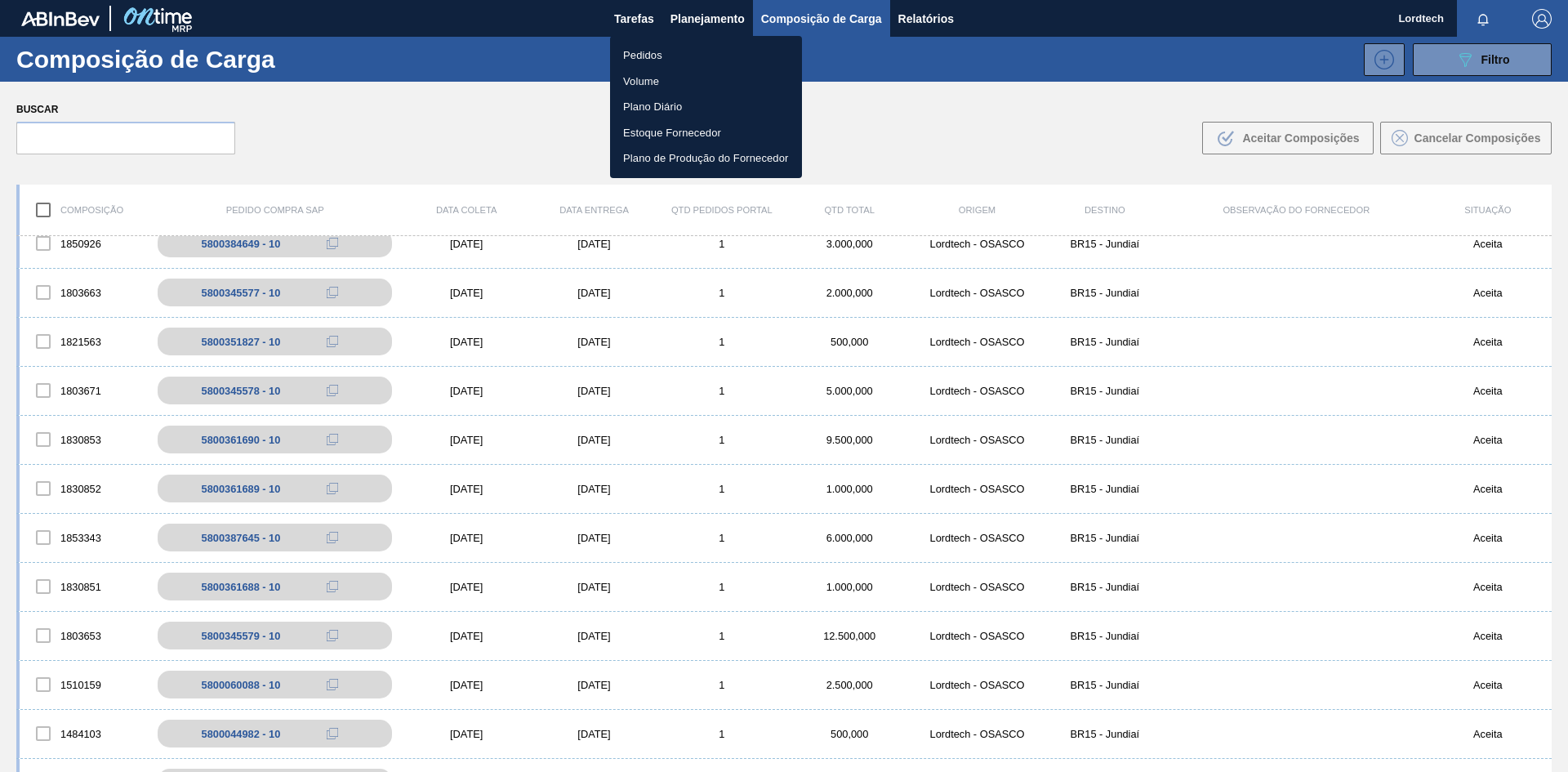
click at [639, 52] on li "Pedidos" at bounding box center [706, 56] width 192 height 26
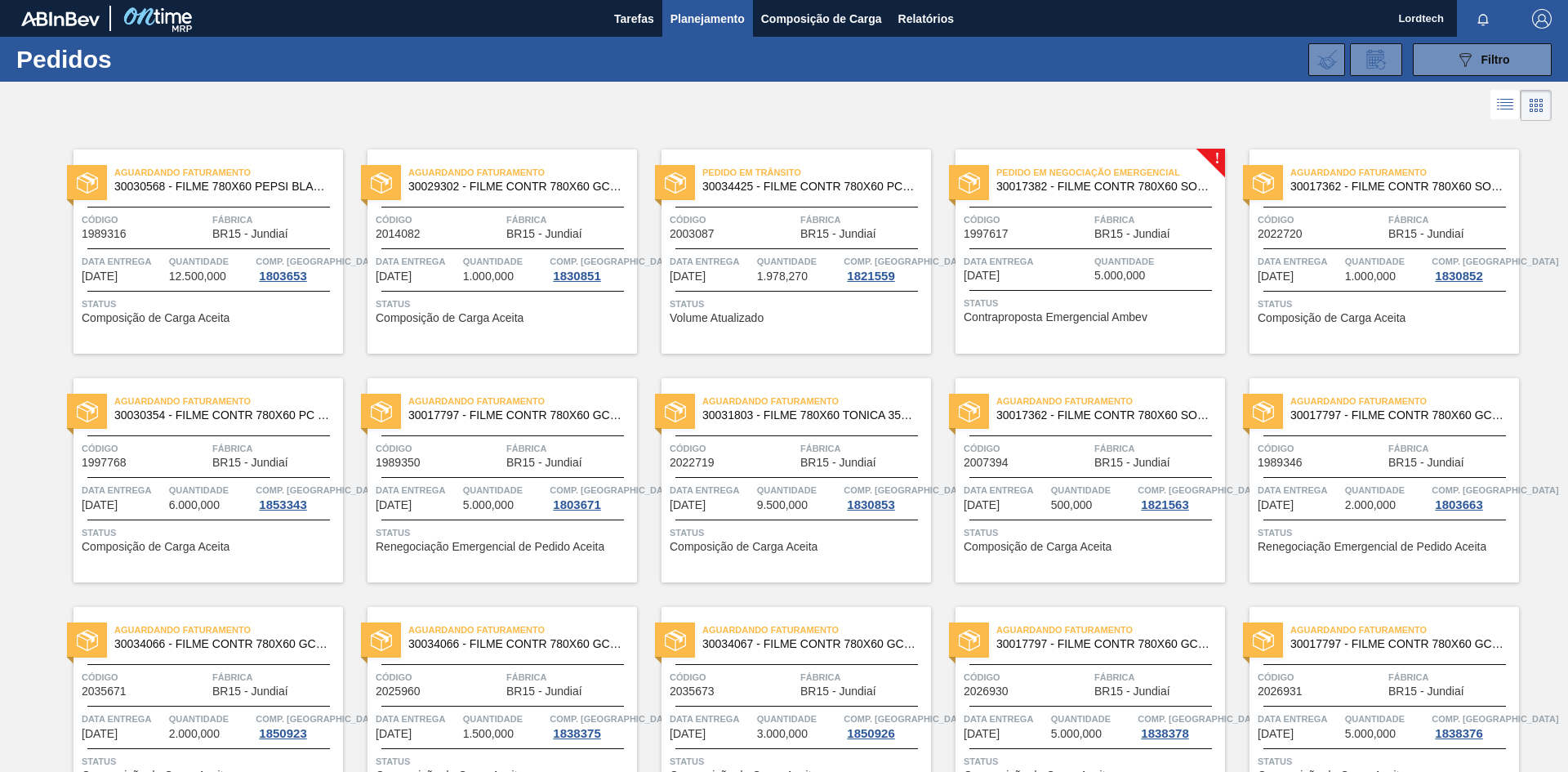
click at [1101, 282] on div "Pedido em Negociação Emergencial 30017382 - FILME CONTR 780X60 SODA LT350 429 C…" at bounding box center [1089, 252] width 269 height 205
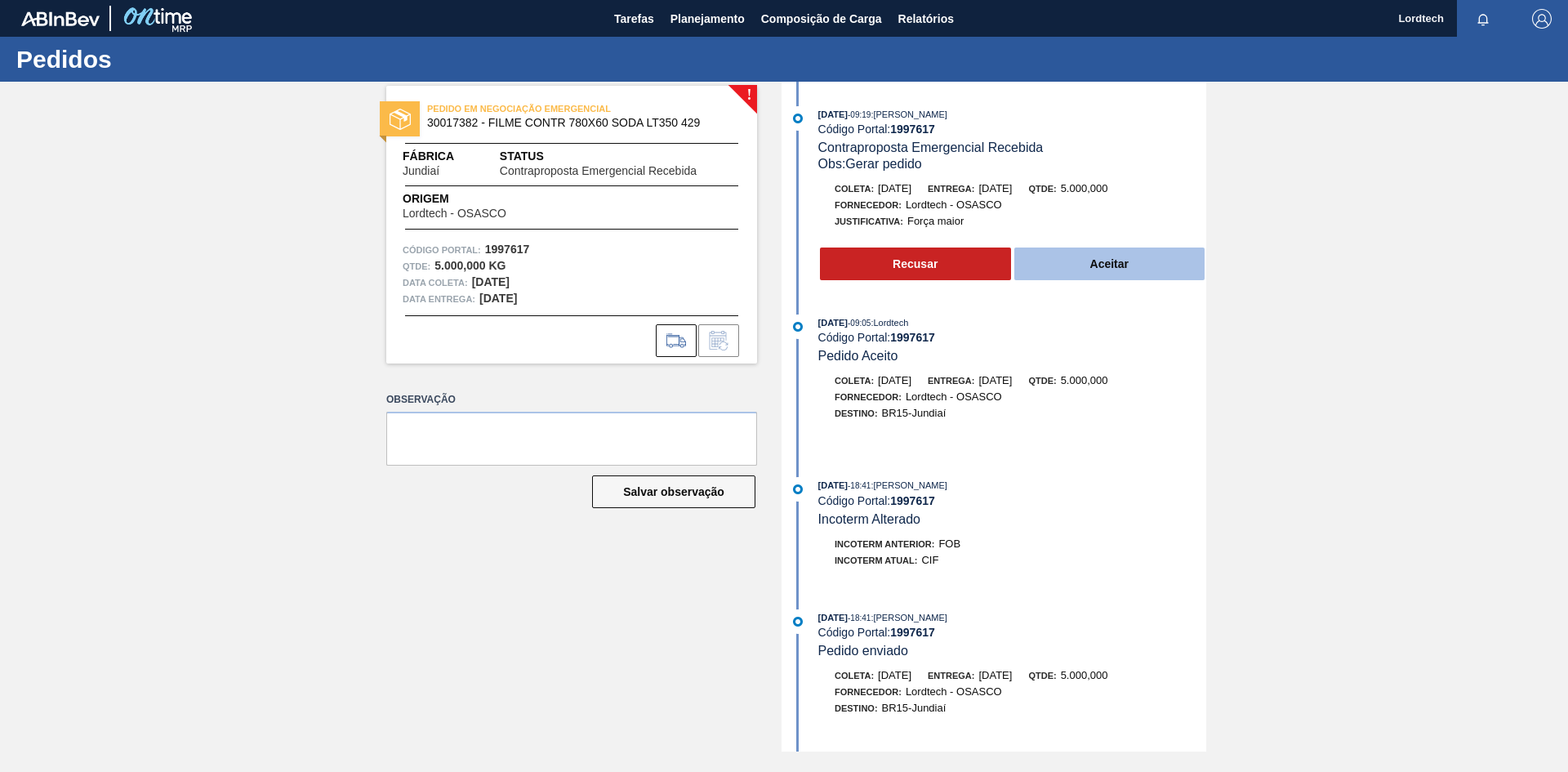
click at [1101, 267] on button "Aceitar" at bounding box center [1110, 264] width 191 height 33
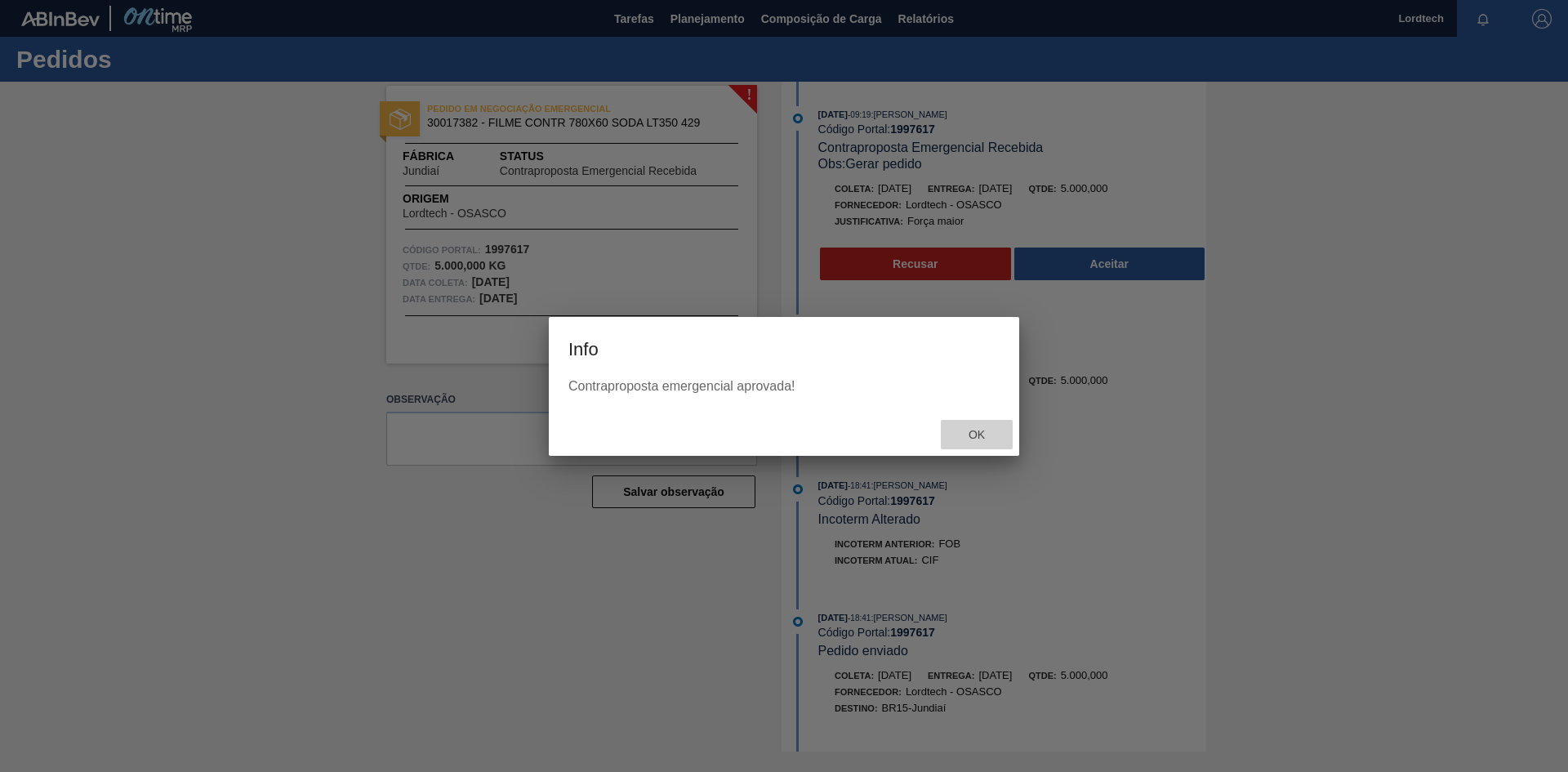
click at [969, 434] on span "Ok" at bounding box center [976, 435] width 43 height 13
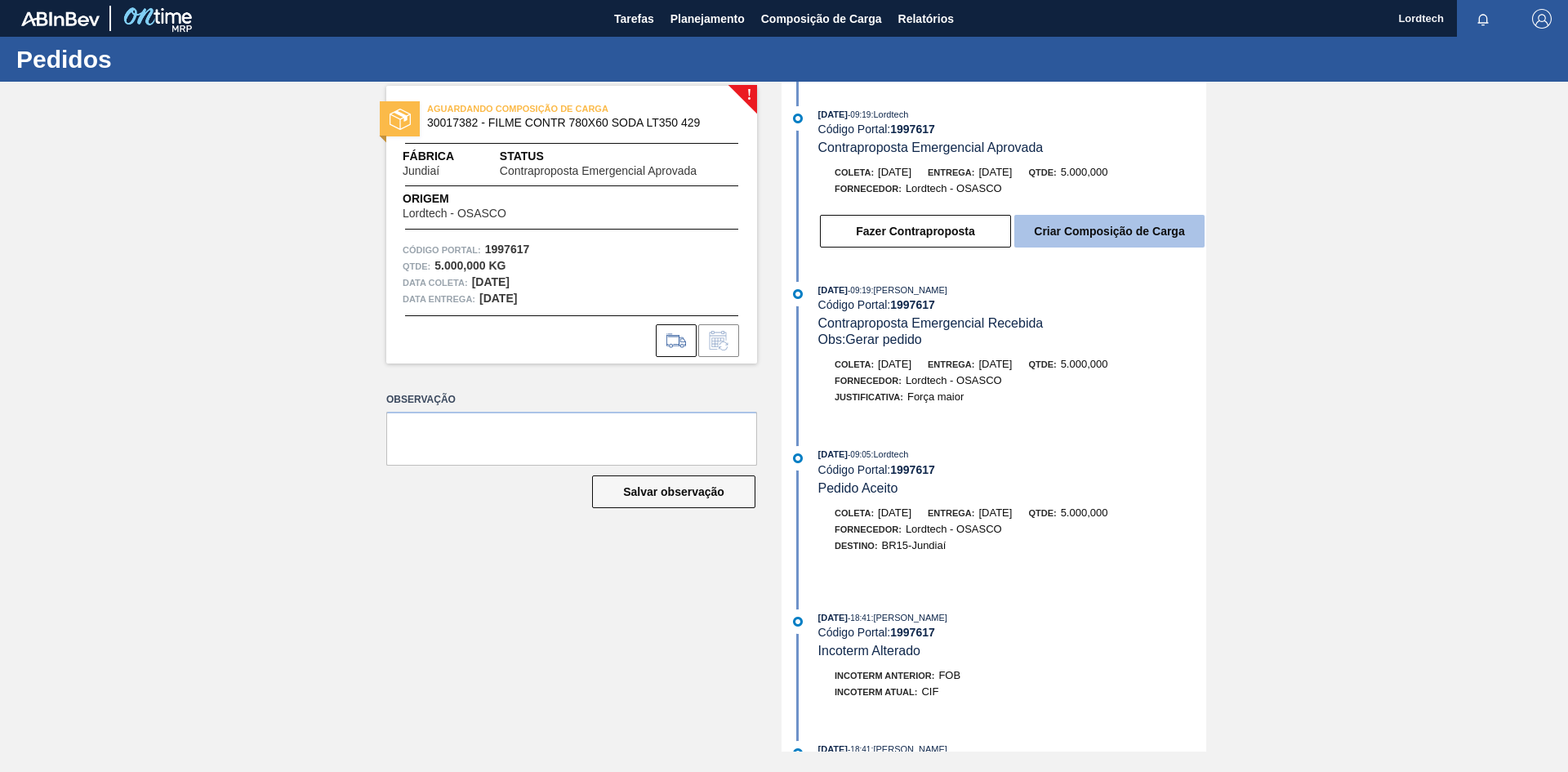
click at [1100, 228] on button "Criar Composição de Carga" at bounding box center [1110, 231] width 190 height 33
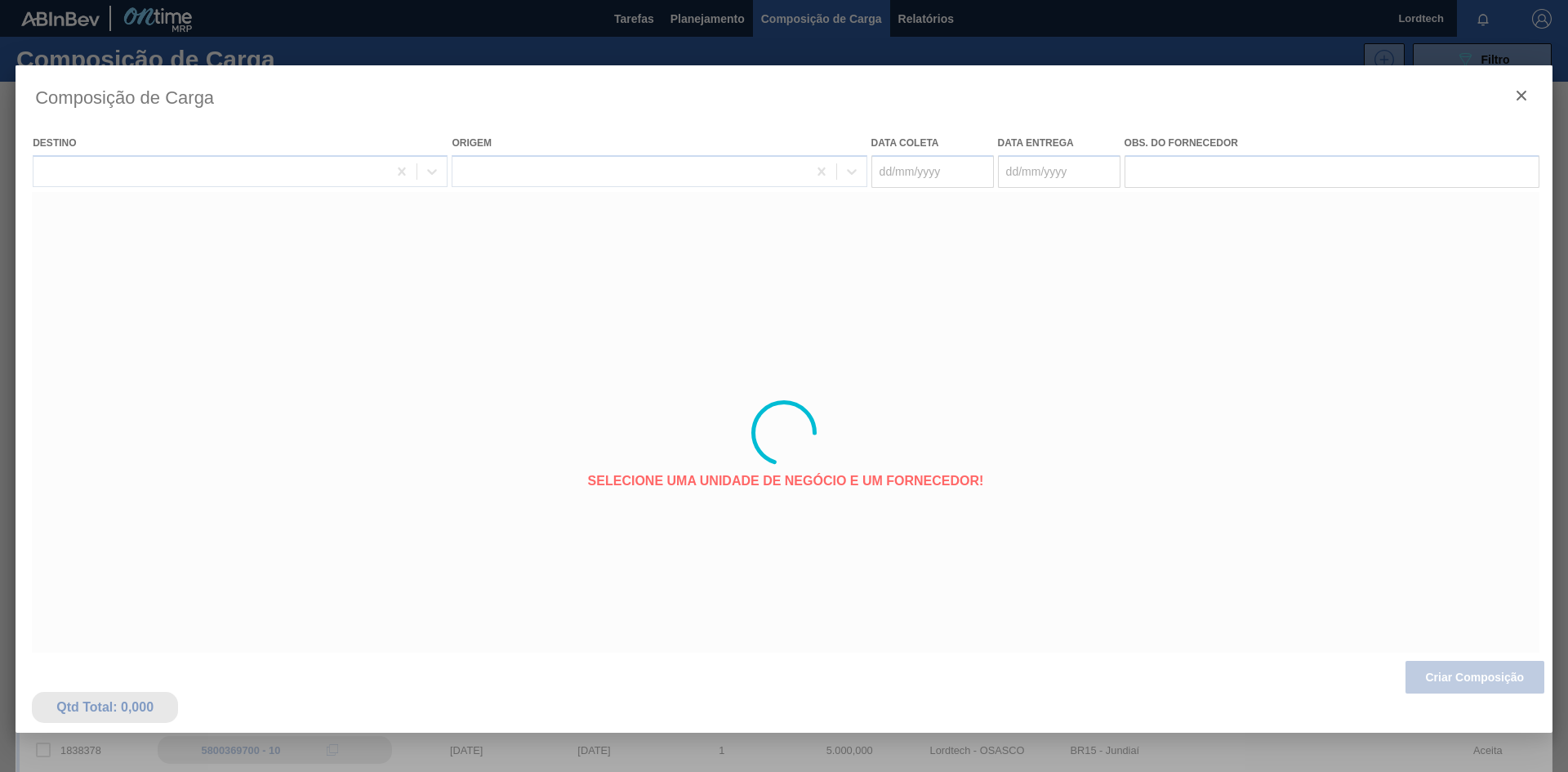
type coleta "[DATE]"
type Entrega "[DATE]"
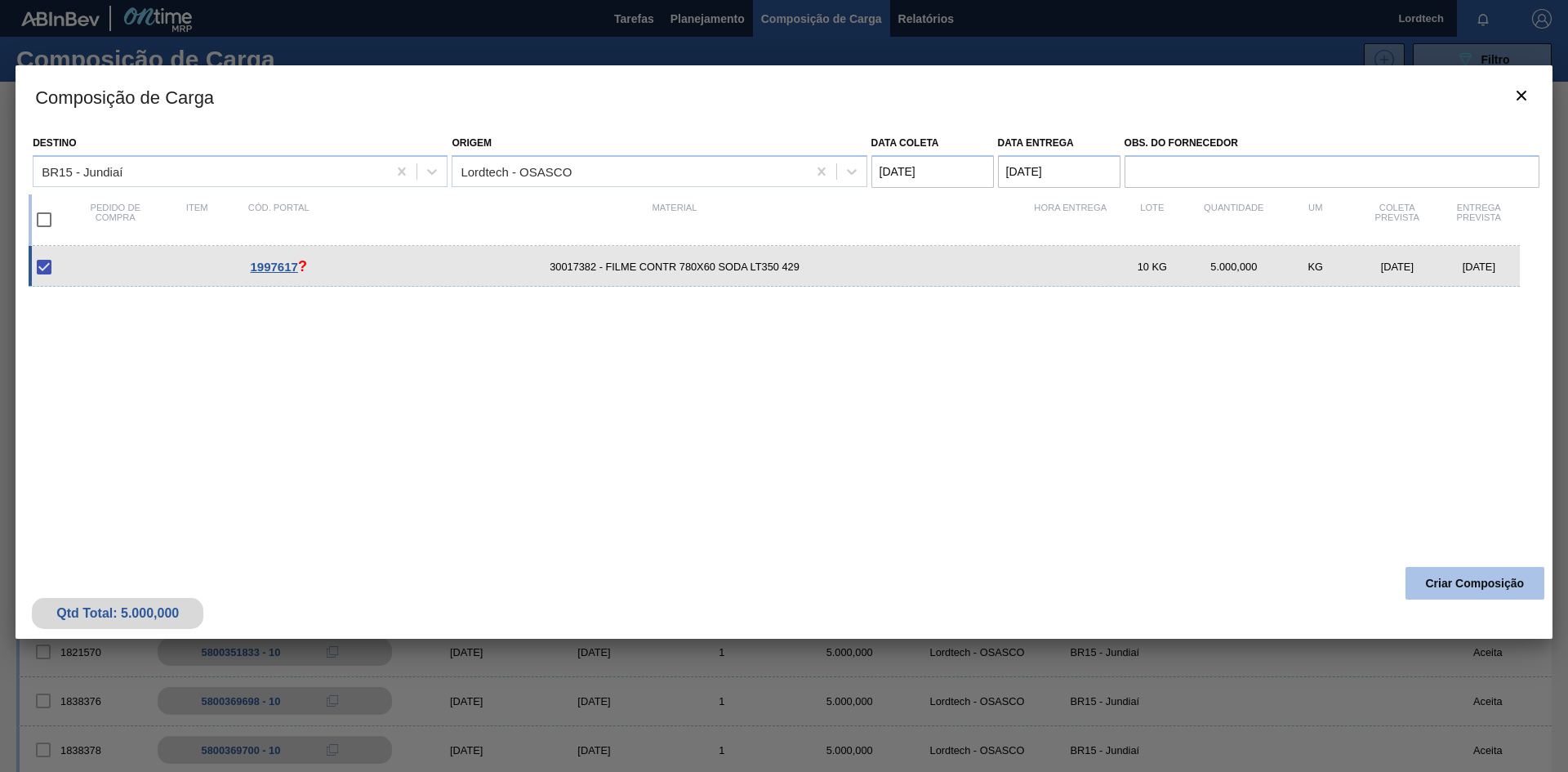
click at [1469, 584] on button "Criar Composição" at bounding box center [1475, 584] width 139 height 33
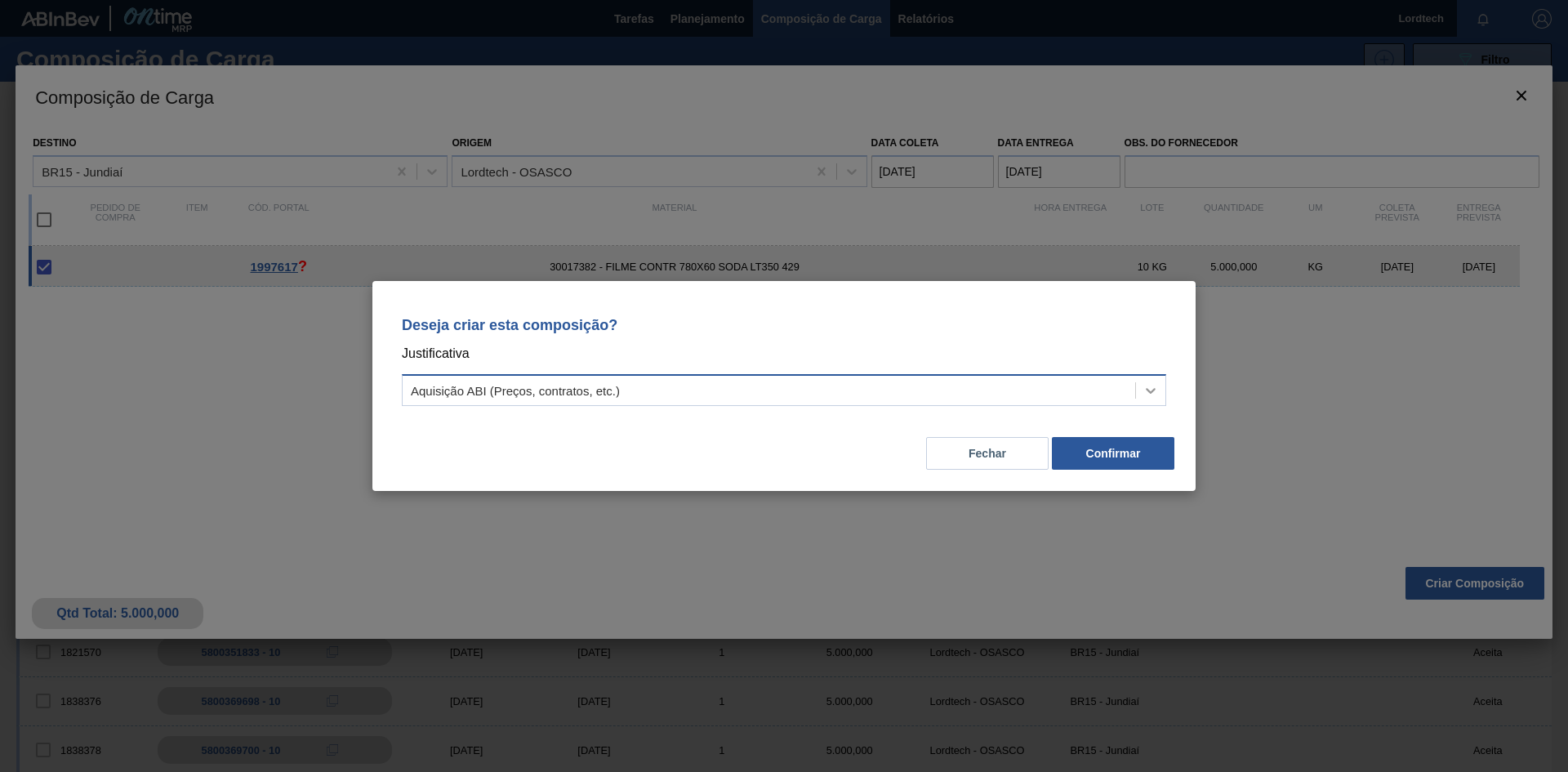
click at [1151, 392] on icon at bounding box center [1151, 391] width 10 height 5
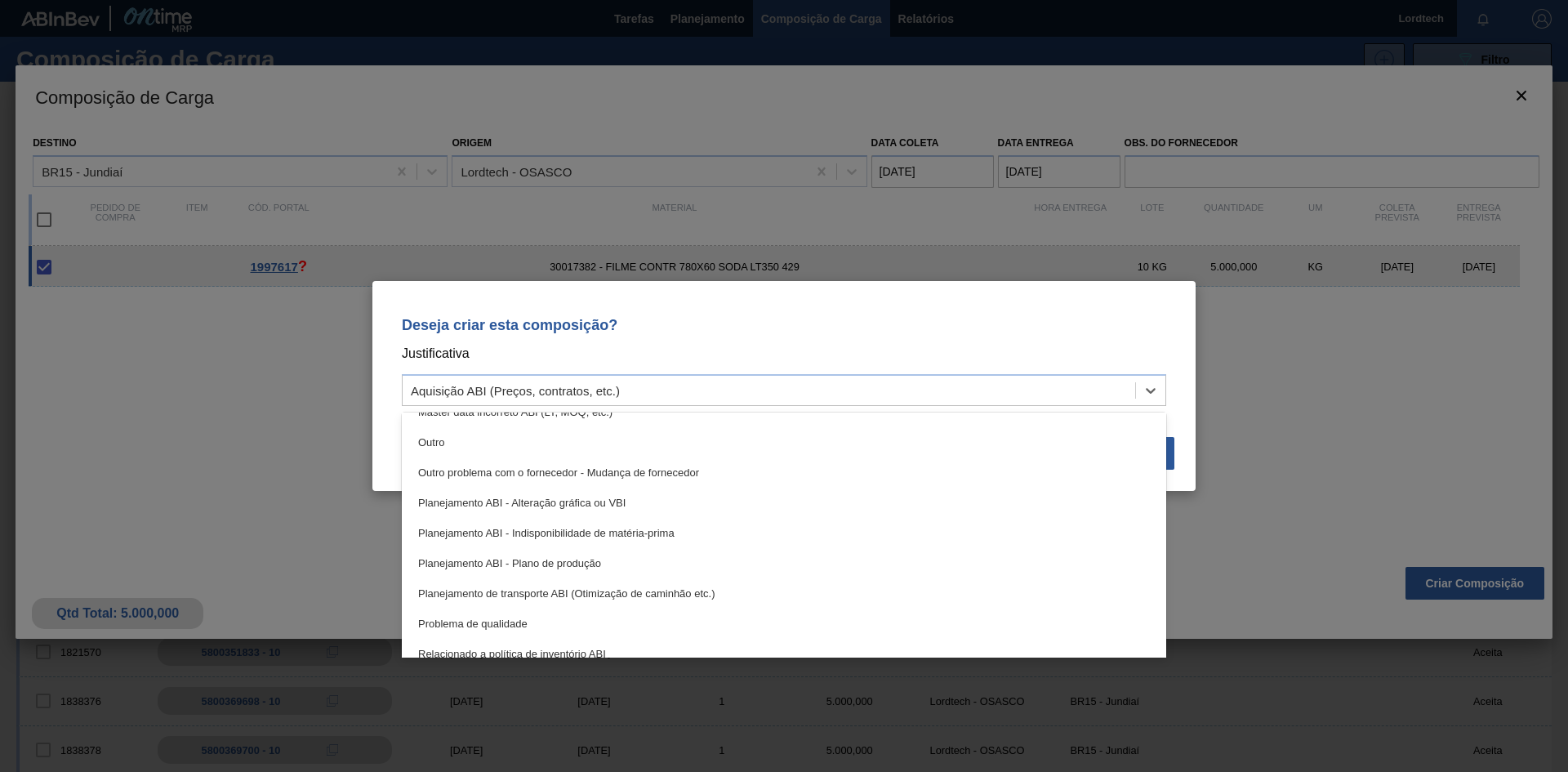
scroll to position [164, 0]
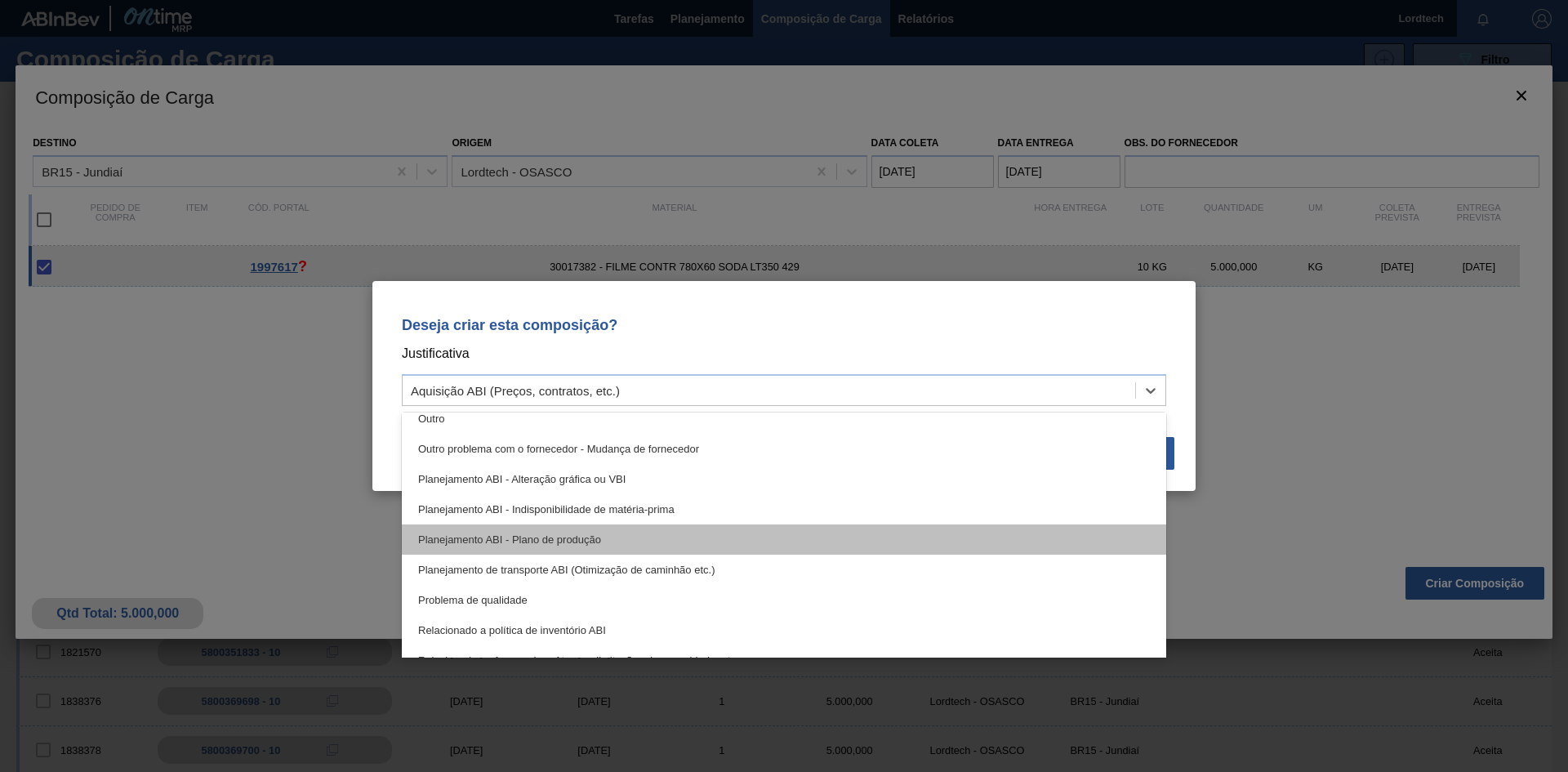
click at [575, 537] on div "Planejamento ABI - Plano de produção" at bounding box center [784, 539] width 764 height 30
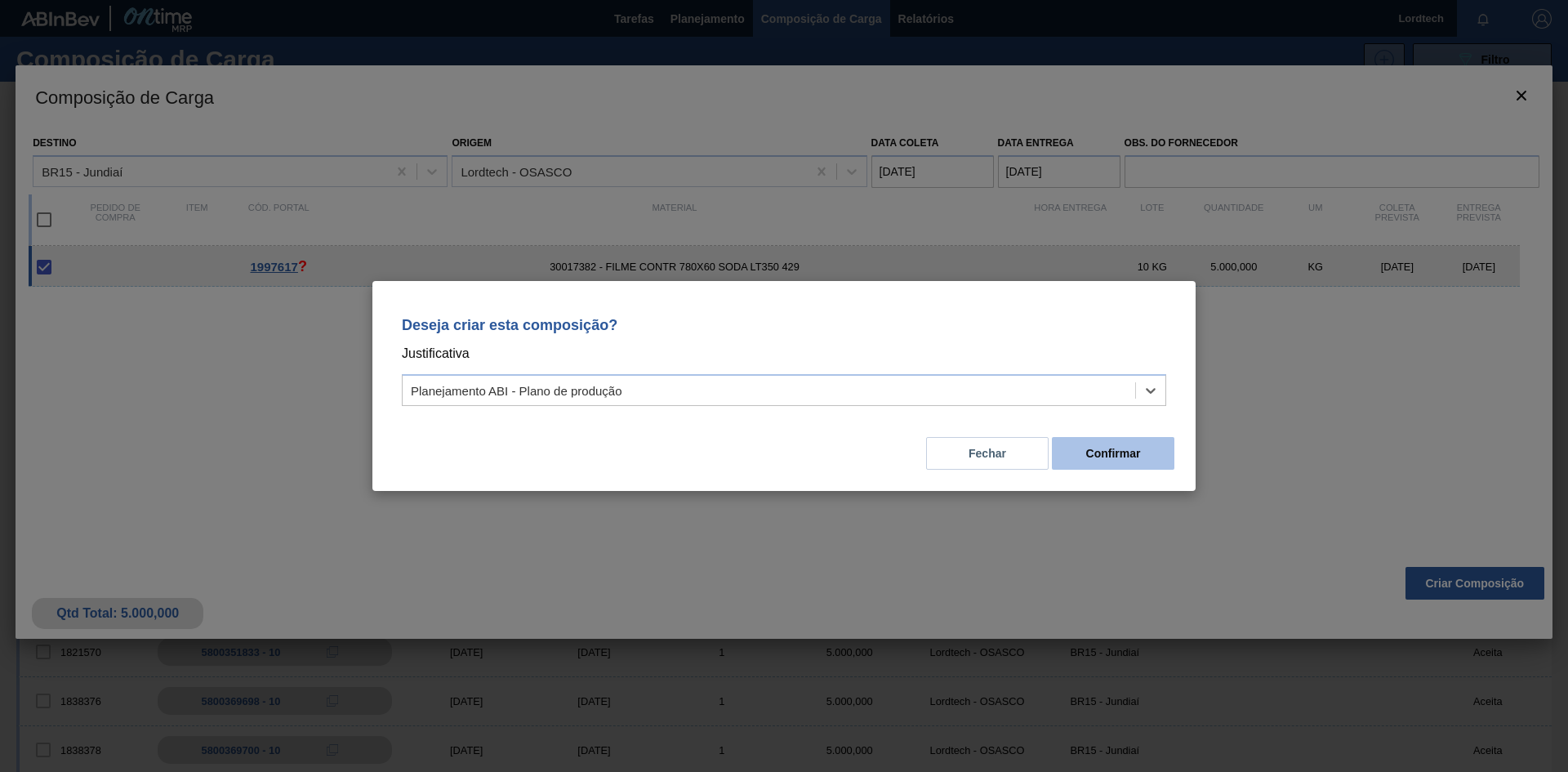
click at [1111, 451] on button "Confirmar" at bounding box center [1113, 453] width 122 height 33
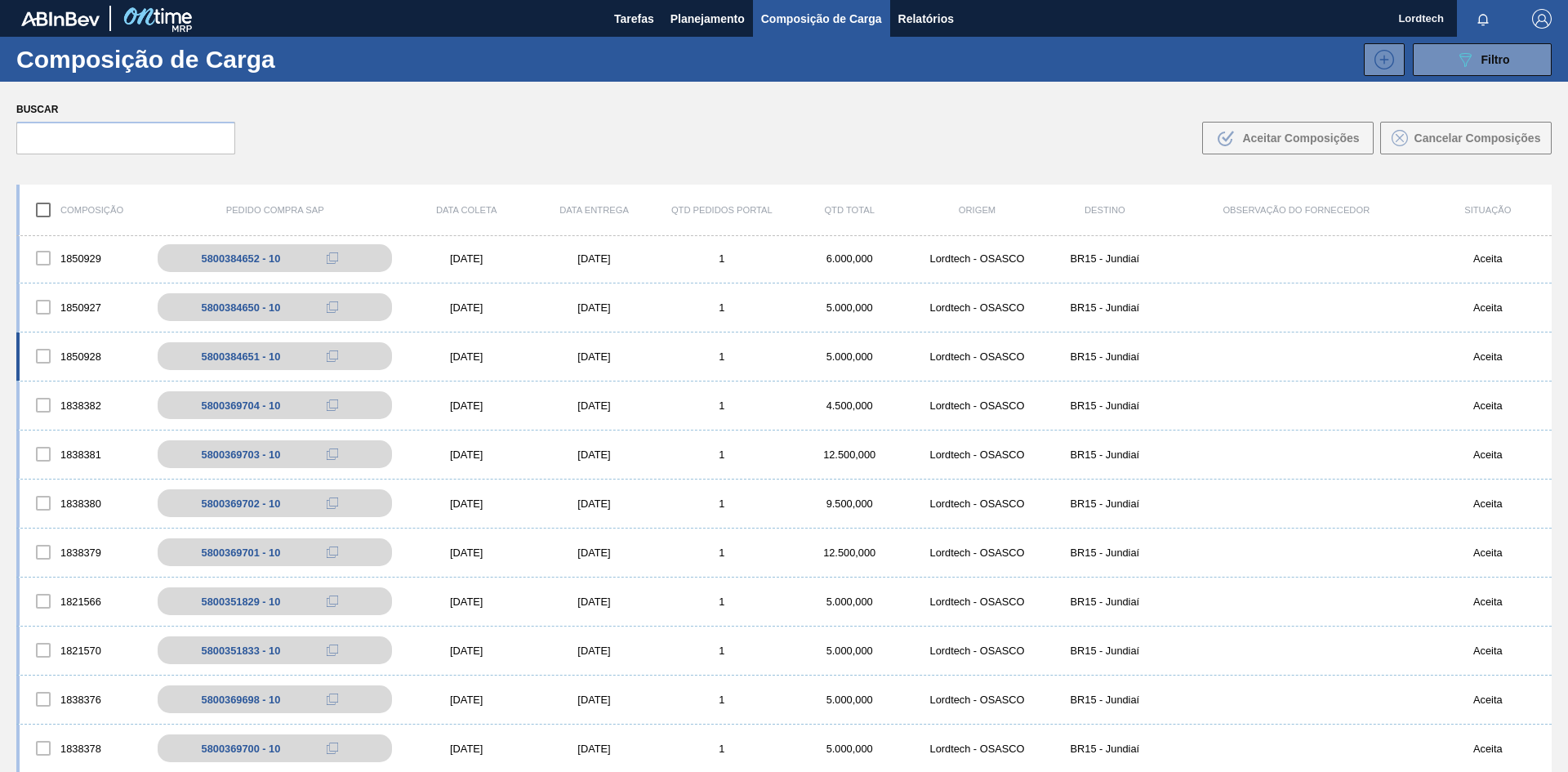
scroll to position [0, 0]
click at [694, 14] on span "Planejamento" at bounding box center [707, 18] width 74 height 19
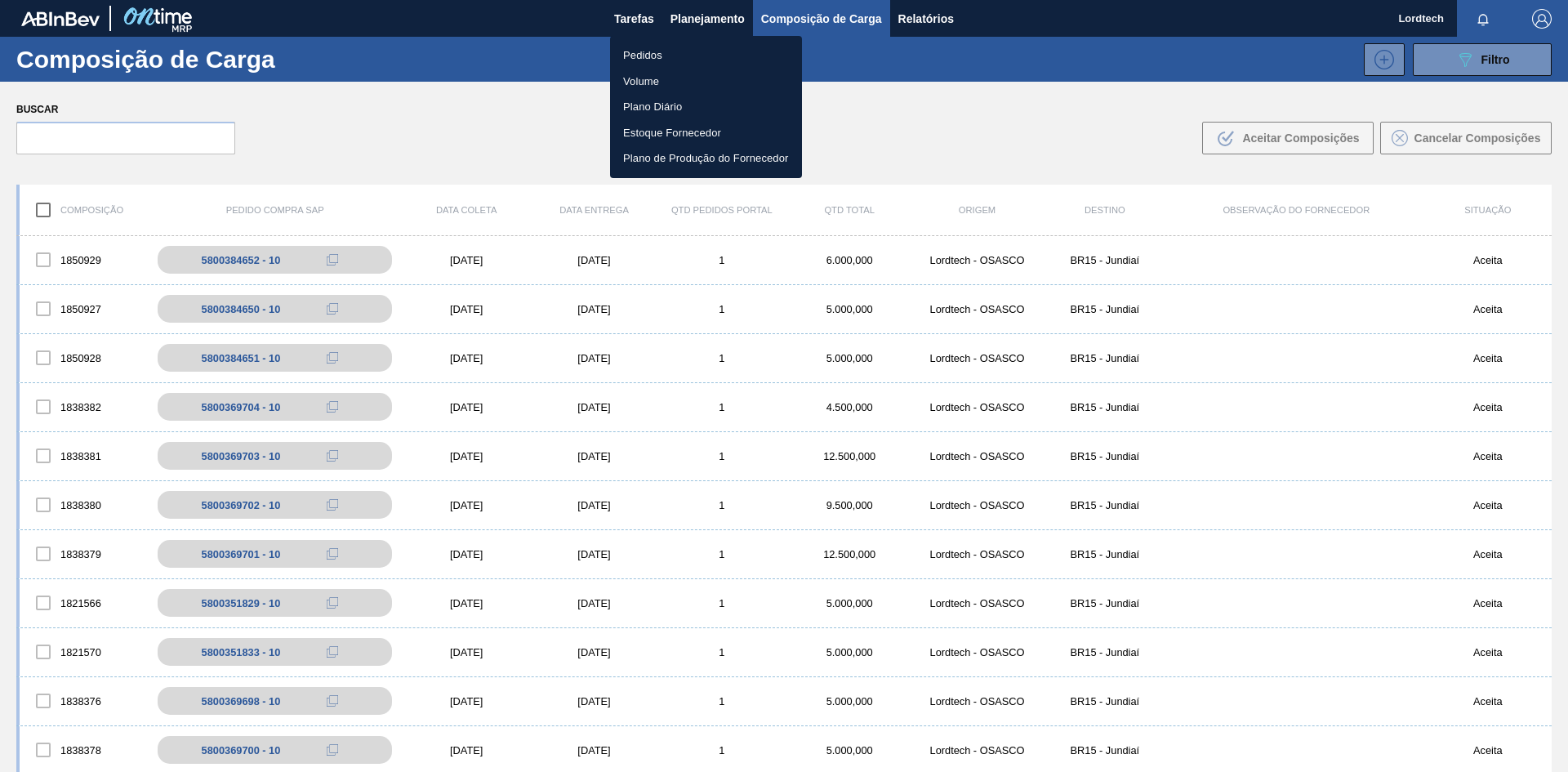
click at [644, 58] on li "Pedidos" at bounding box center [706, 56] width 192 height 26
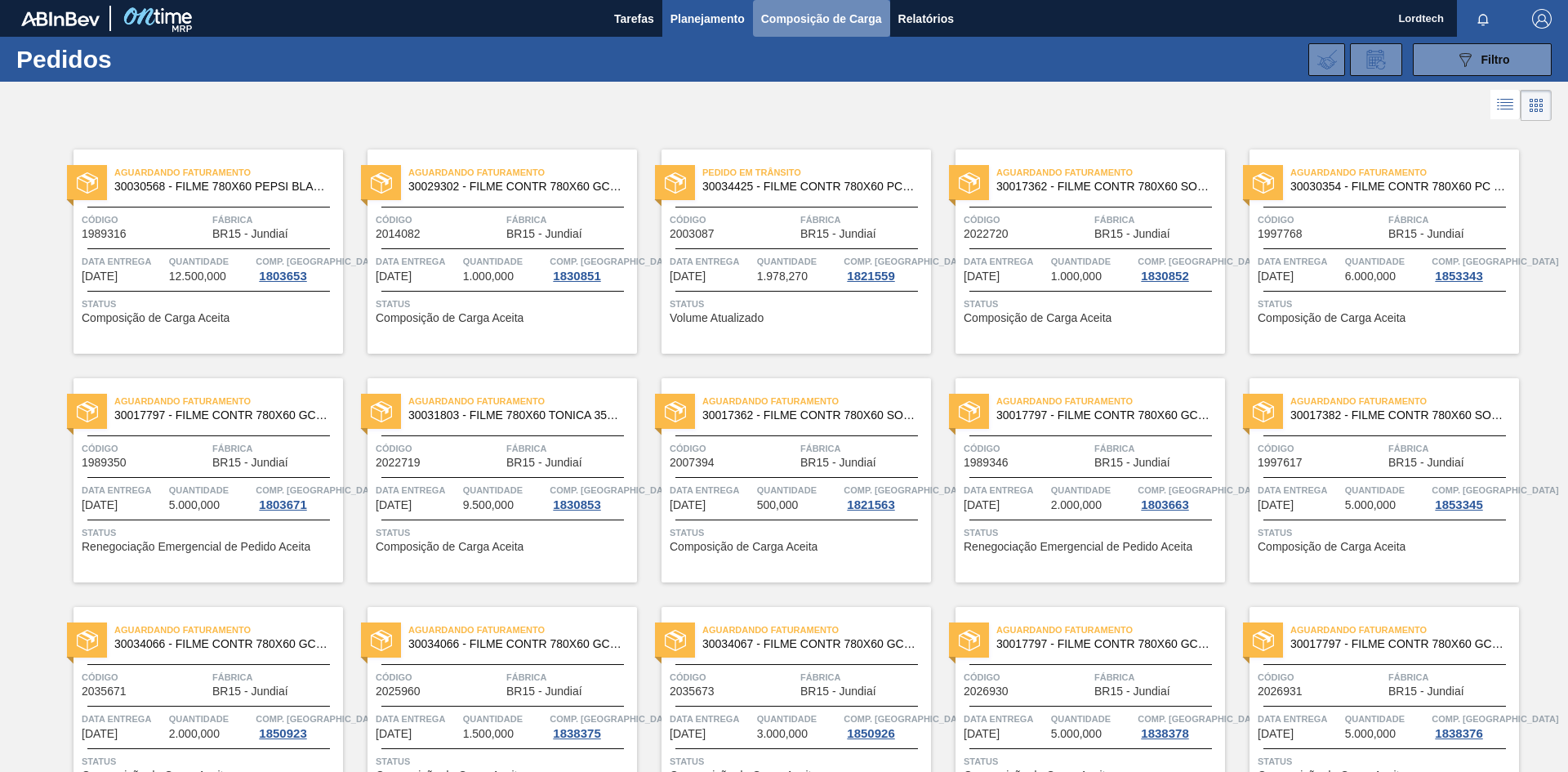
click at [809, 16] on span "Composição de Carga" at bounding box center [821, 18] width 121 height 19
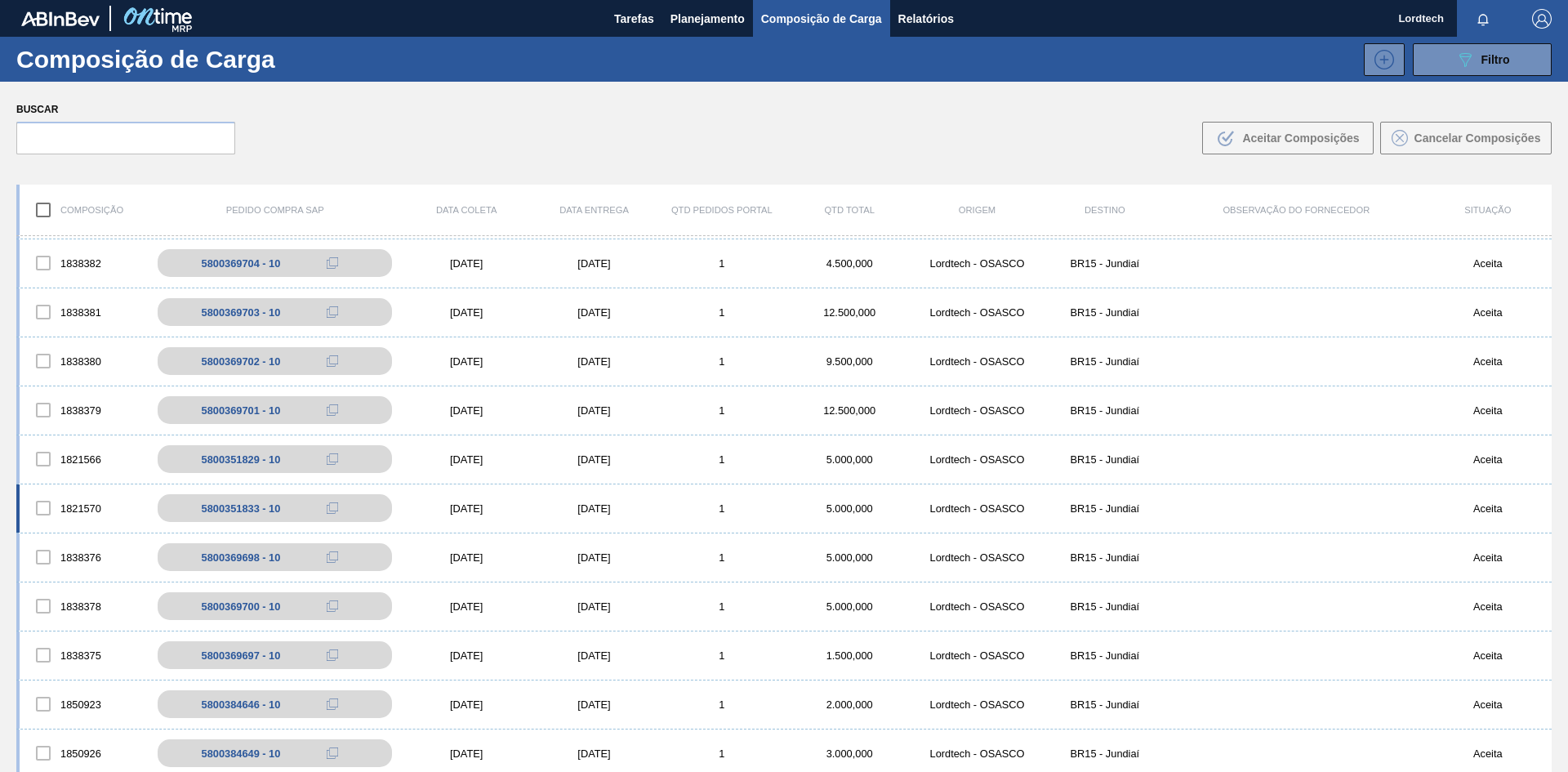
scroll to position [164, 0]
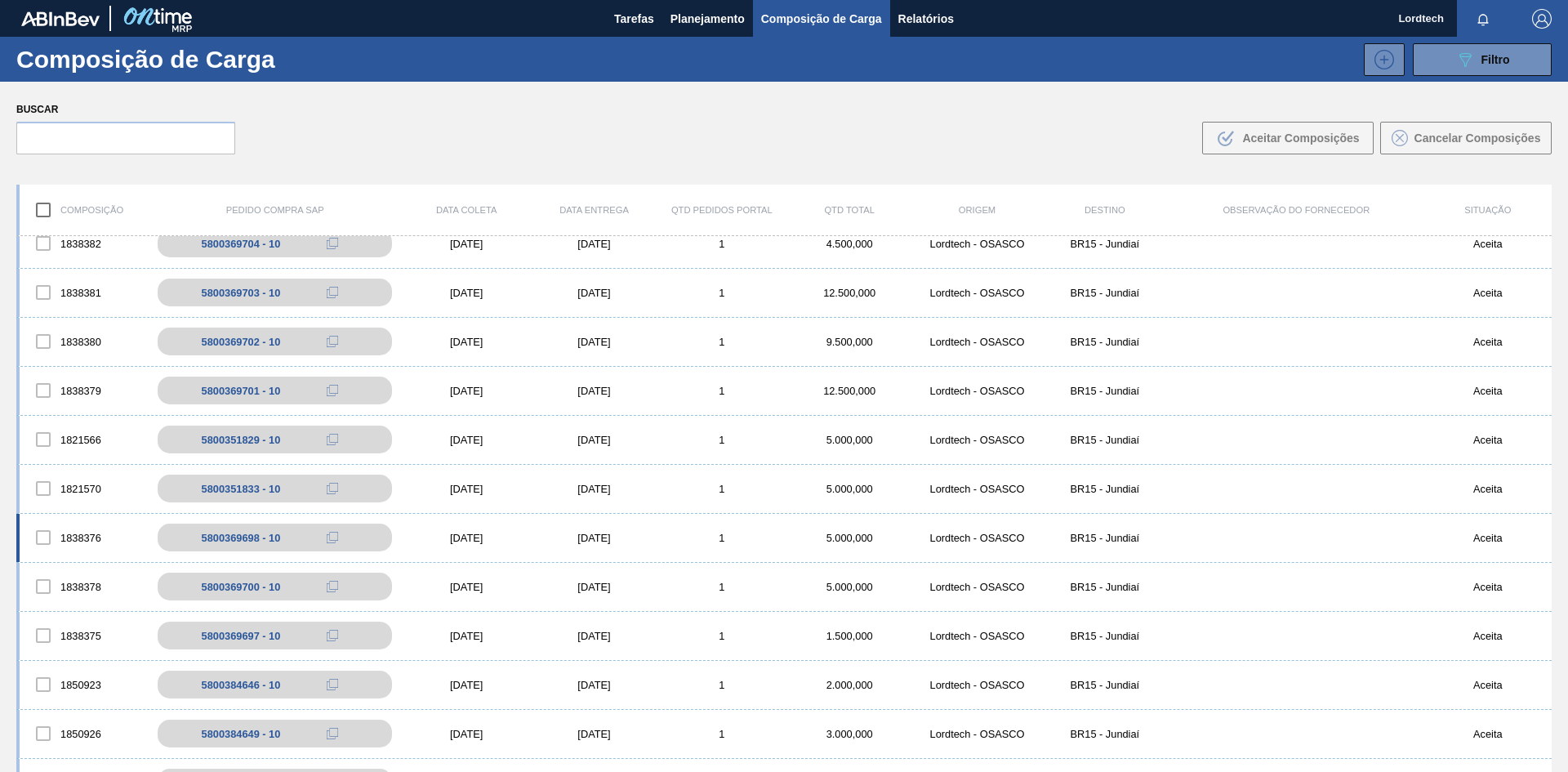
click at [656, 546] on div "1838376 5800369698 - 10 07/10/2025 09/10/2025 1 5.000,000 Lordtech - OSASCO BR1…" at bounding box center [784, 539] width 1535 height 49
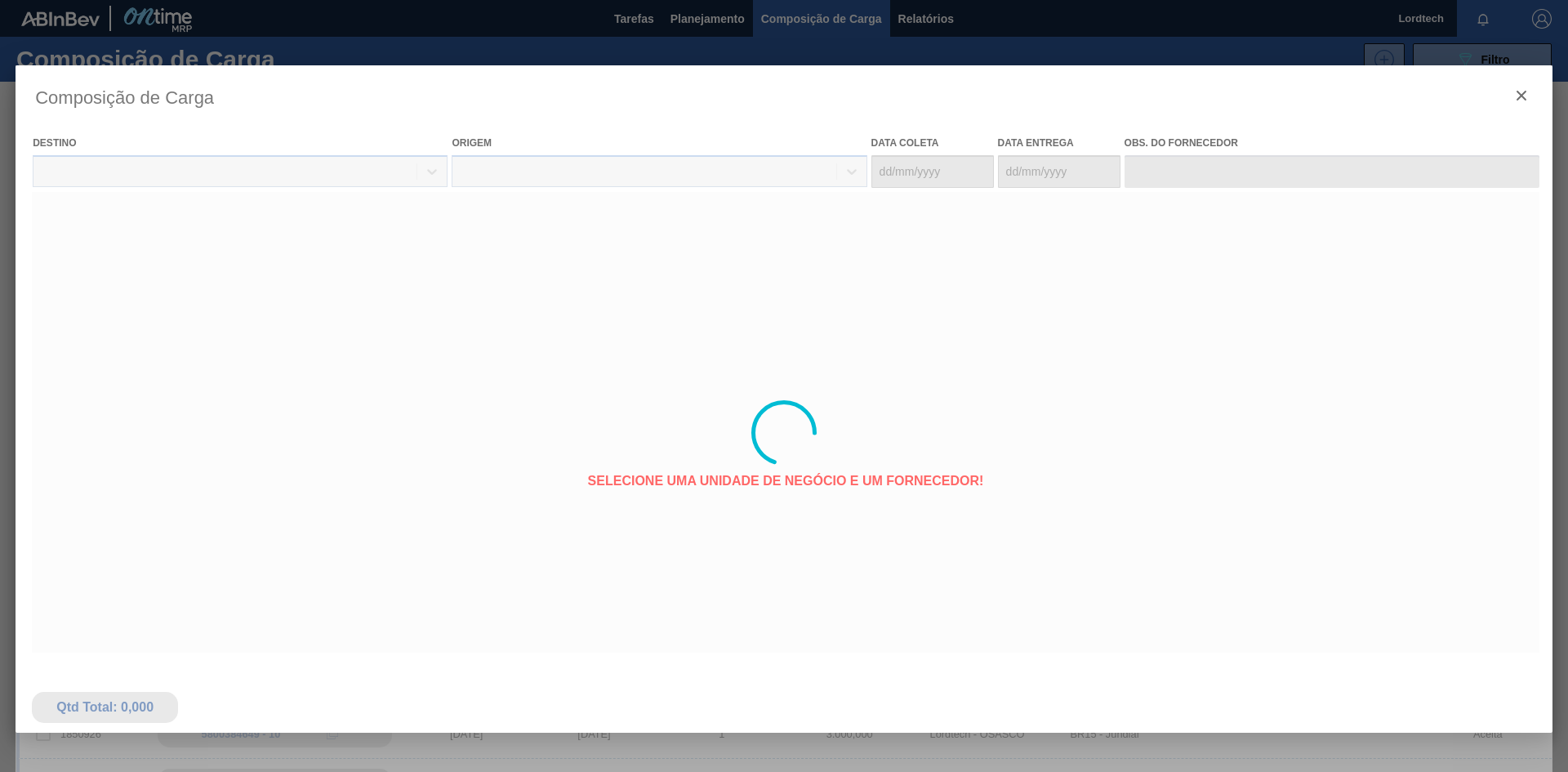
type coleta "[DATE]"
type Entrega "[DATE]"
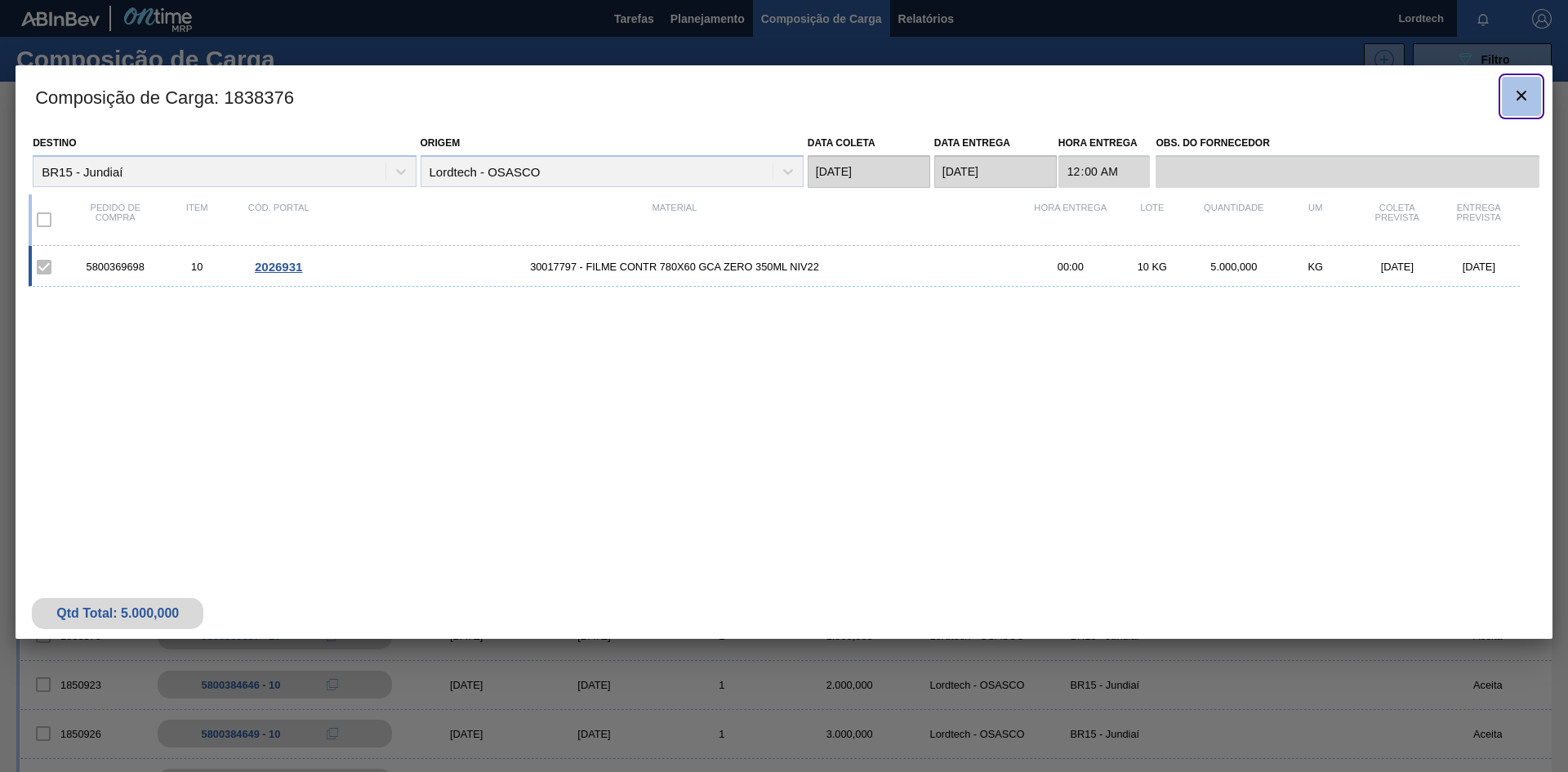
click at [1522, 100] on icon "botão de ícone" at bounding box center [1521, 95] width 19 height 19
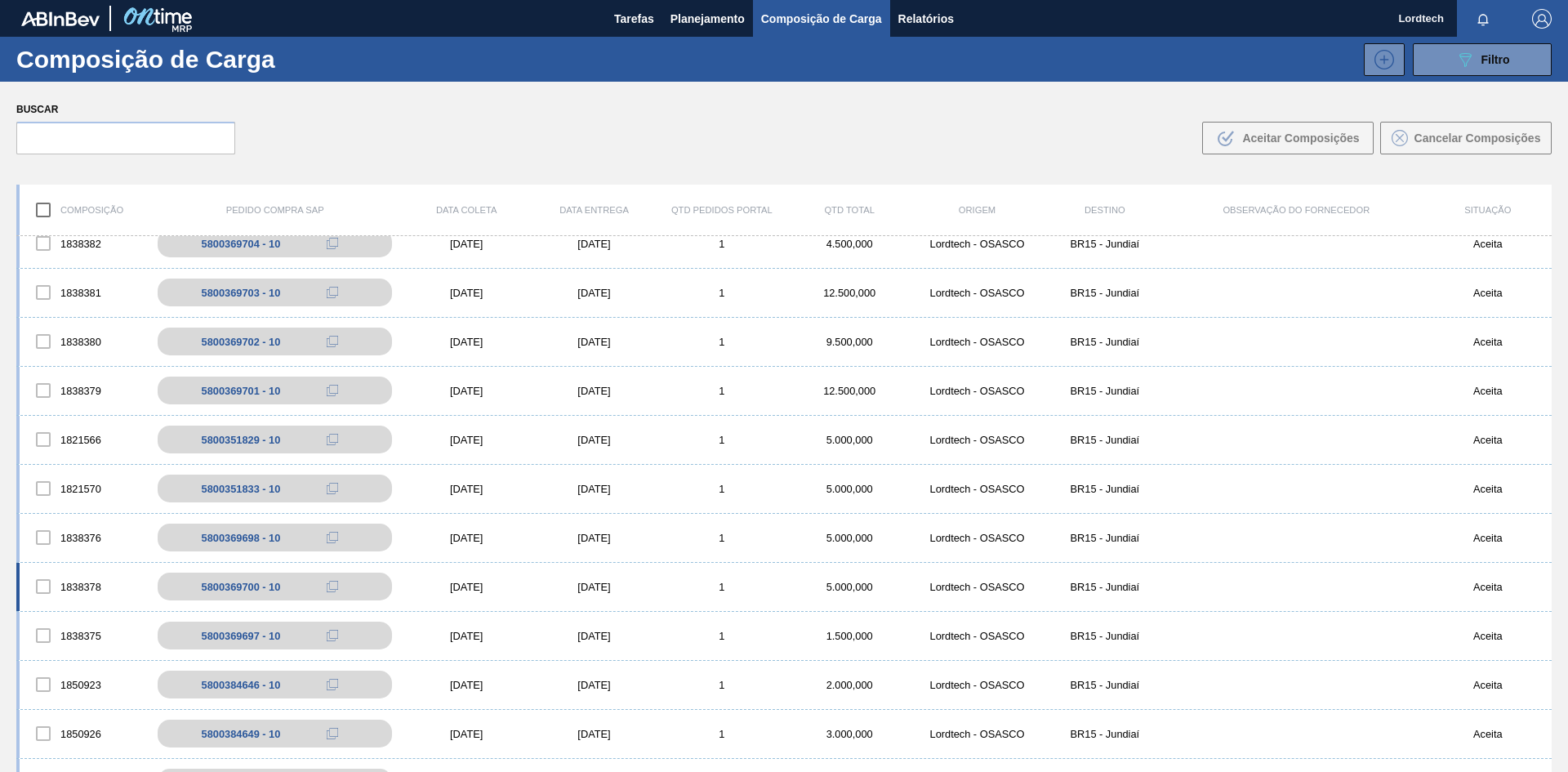
click at [637, 597] on div "1838378 5800369700 - 10 07/10/2025 09/10/2025 1 5.000,000 Lordtech - OSASCO BR1…" at bounding box center [784, 587] width 1535 height 49
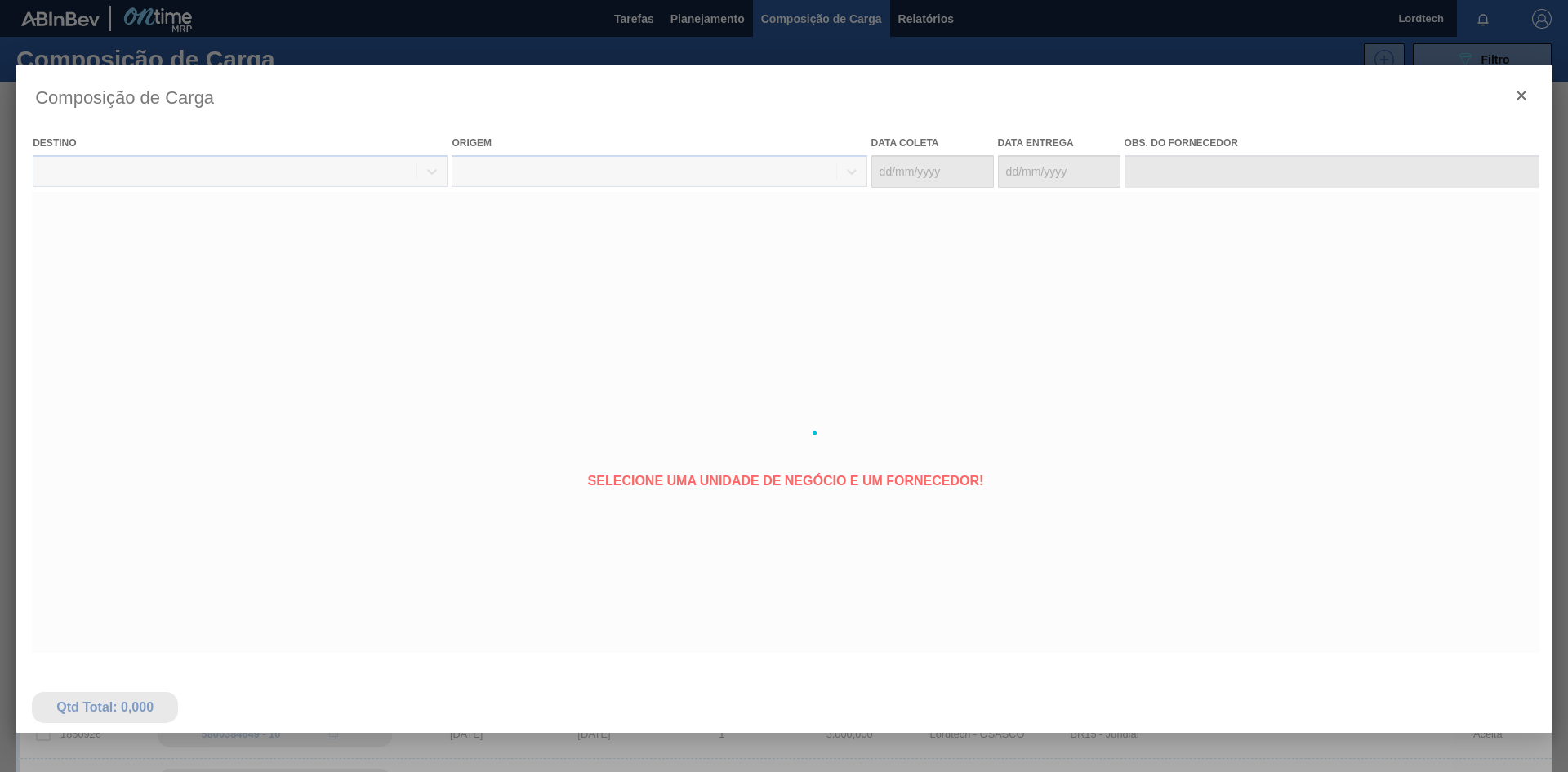
type coleta "[DATE]"
type Entrega "[DATE]"
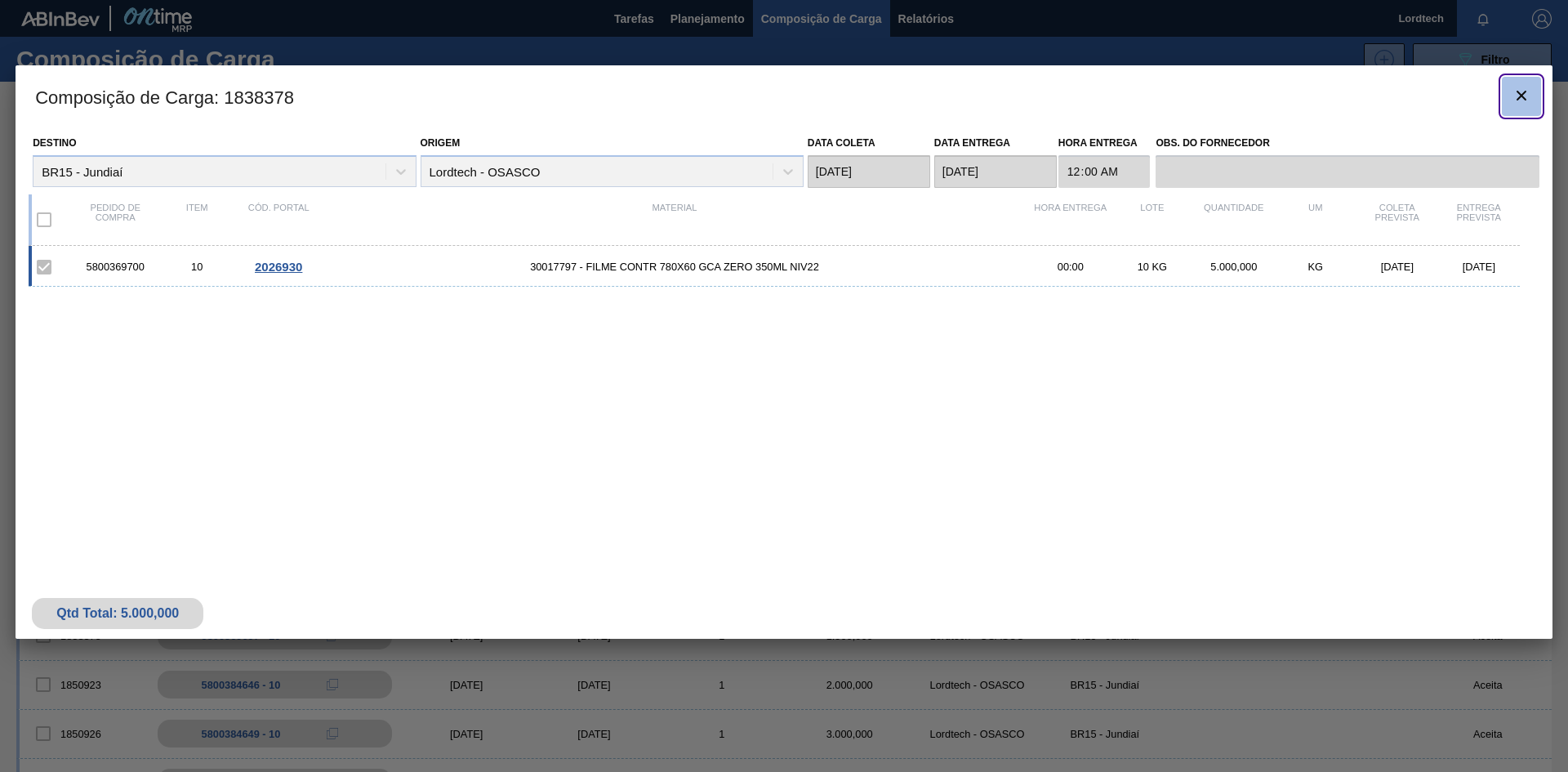
click at [1524, 95] on icon "botão de ícone" at bounding box center [1521, 95] width 19 height 19
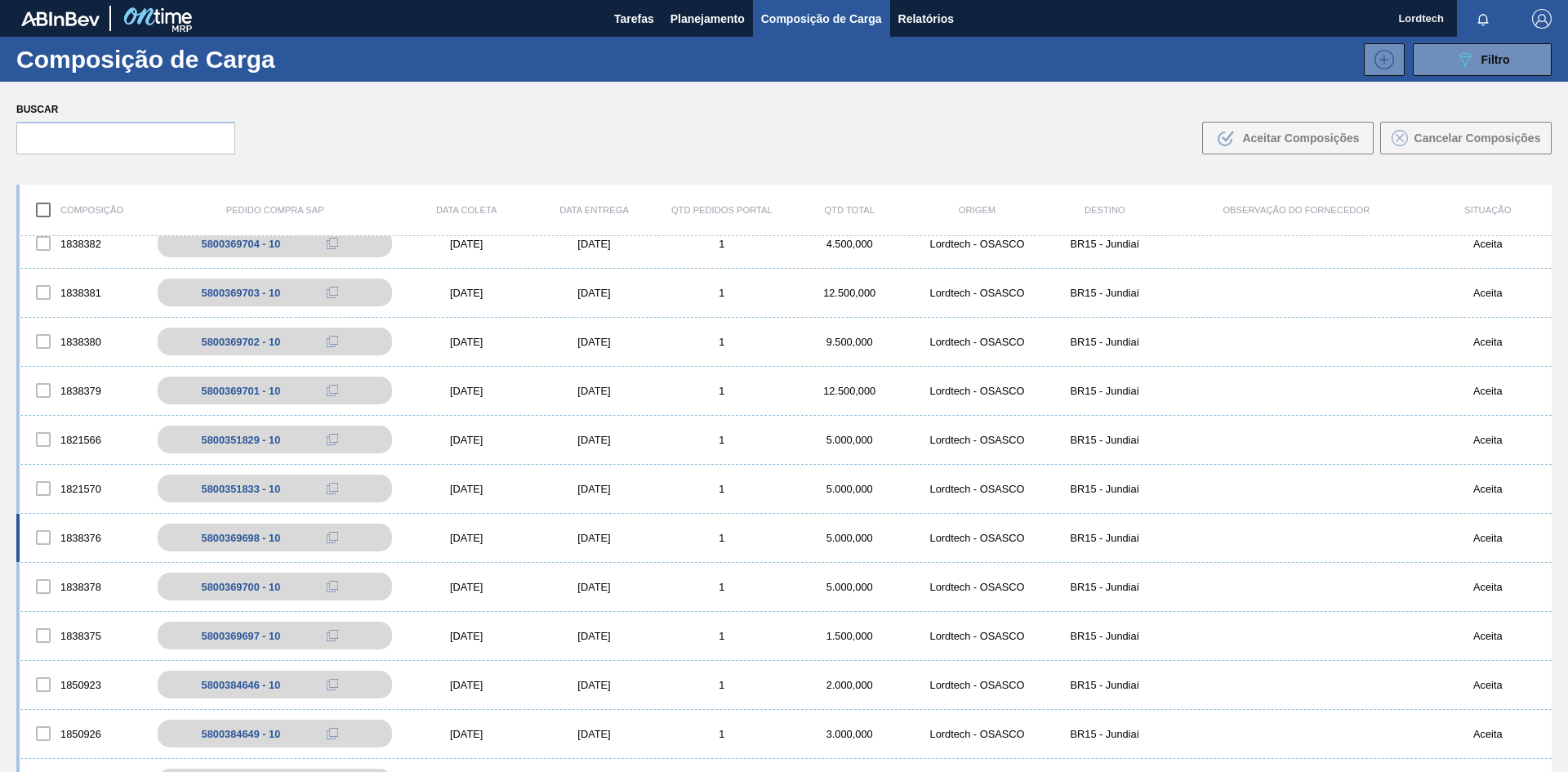
click at [753, 534] on div "1" at bounding box center [722, 537] width 128 height 12
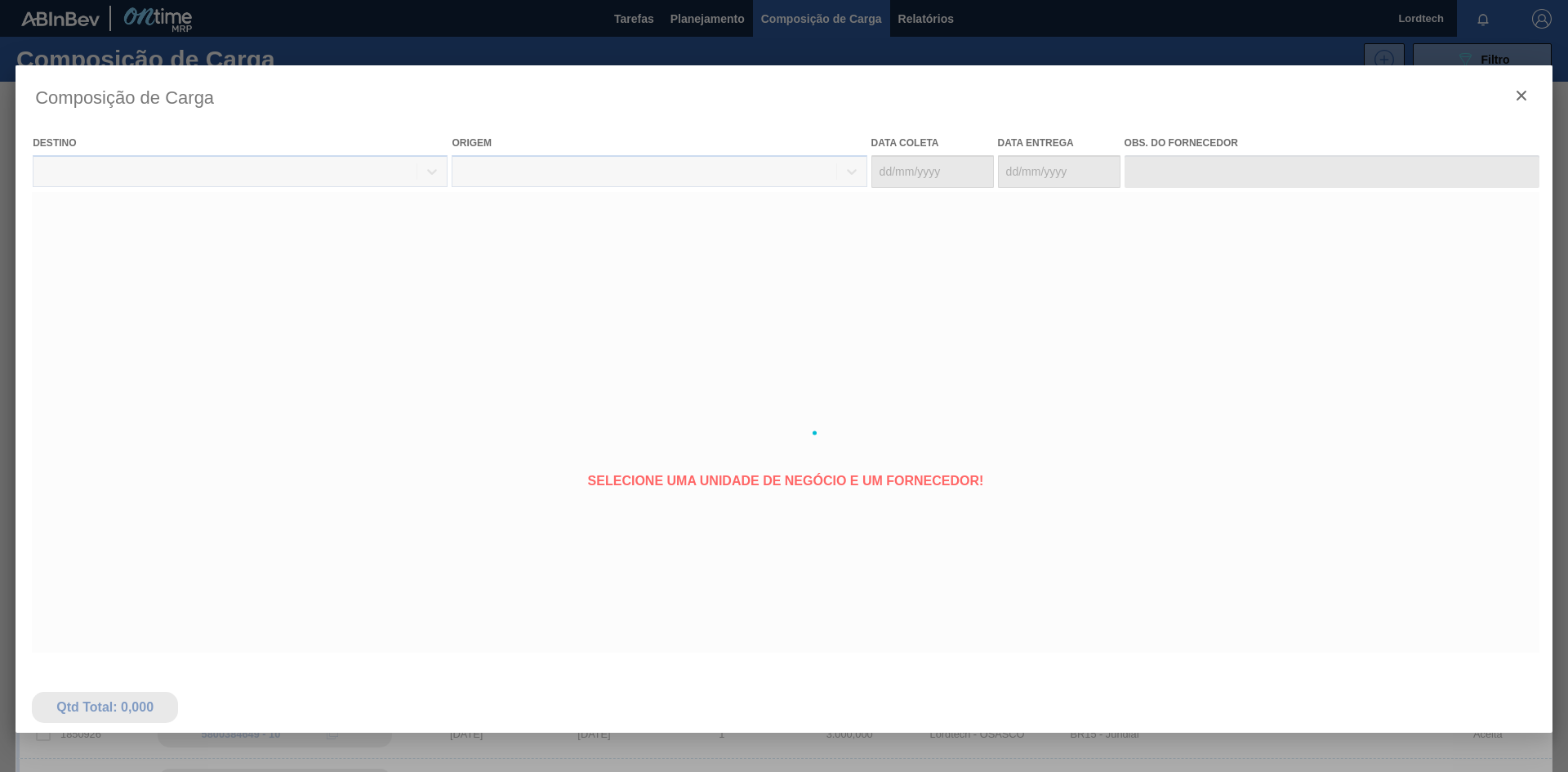
type coleta "[DATE]"
type Entrega "[DATE]"
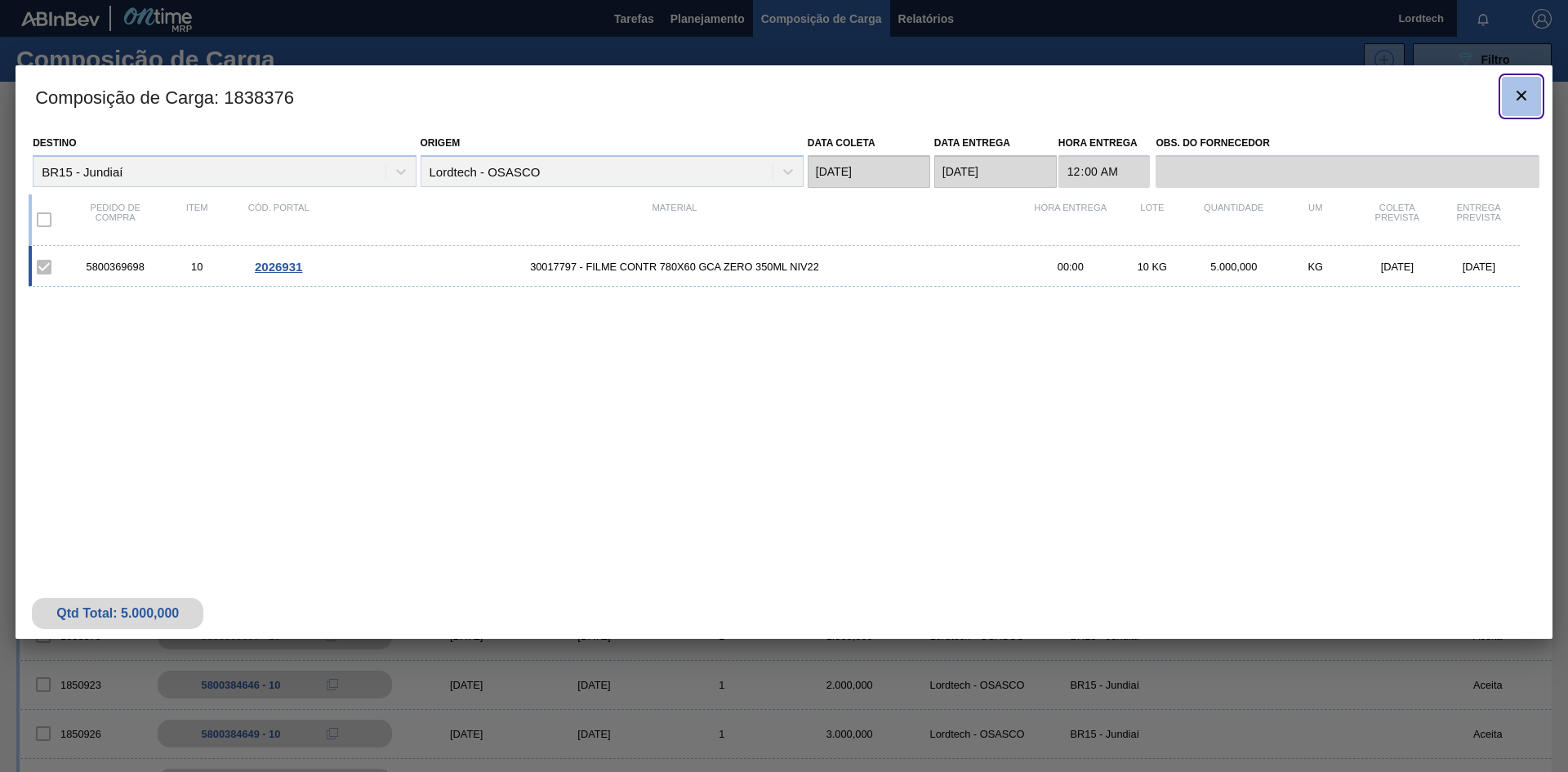
click at [1526, 98] on icon "botão de ícone" at bounding box center [1521, 95] width 19 height 19
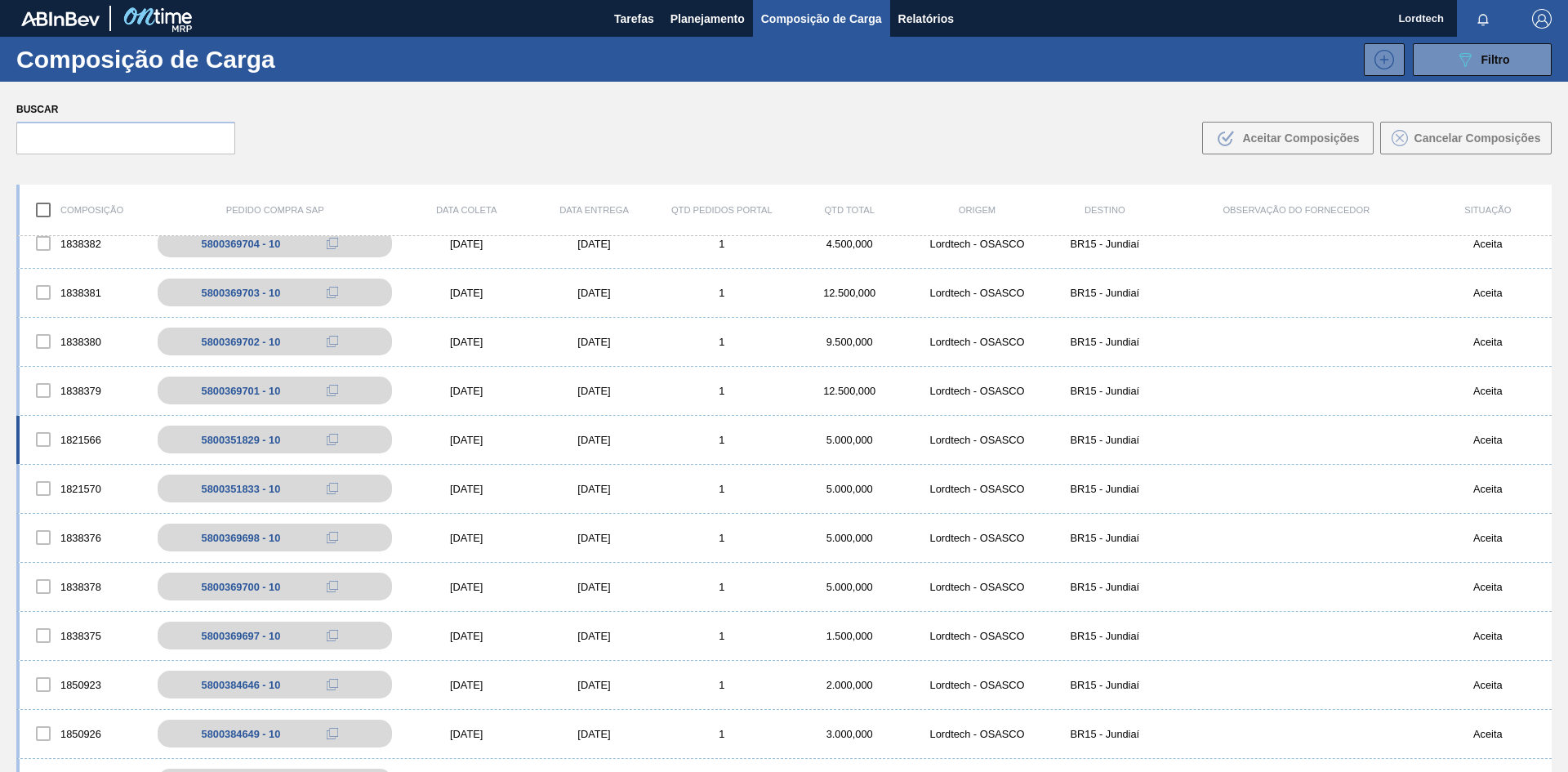
click at [656, 446] on div "1821566 5800351829 - 10 08/10/2025 10/10/2025 1 5.000,000 Lordtech - OSASCO BR1…" at bounding box center [784, 440] width 1535 height 49
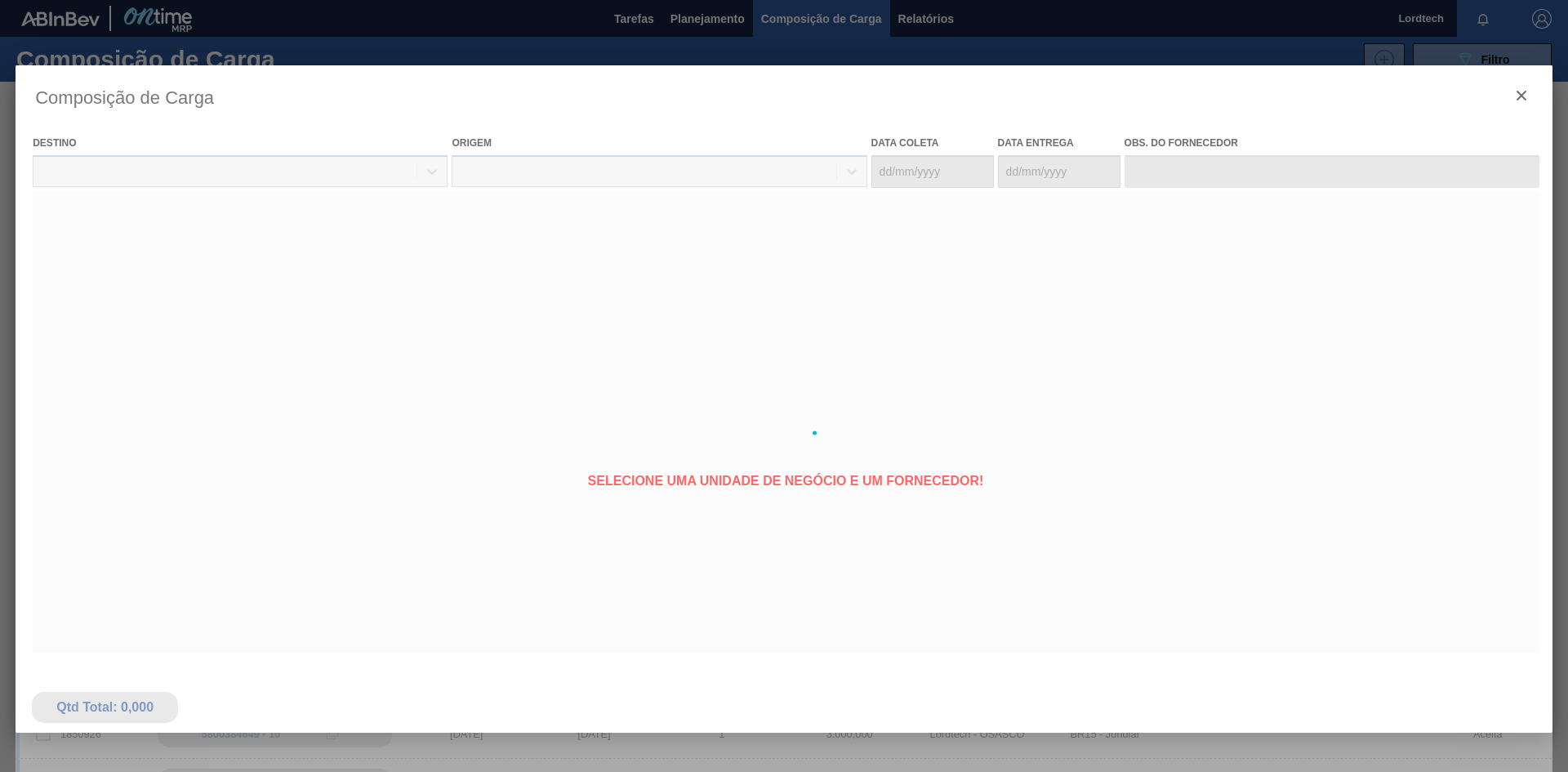
type coleta "[DATE]"
type Entrega "[DATE]"
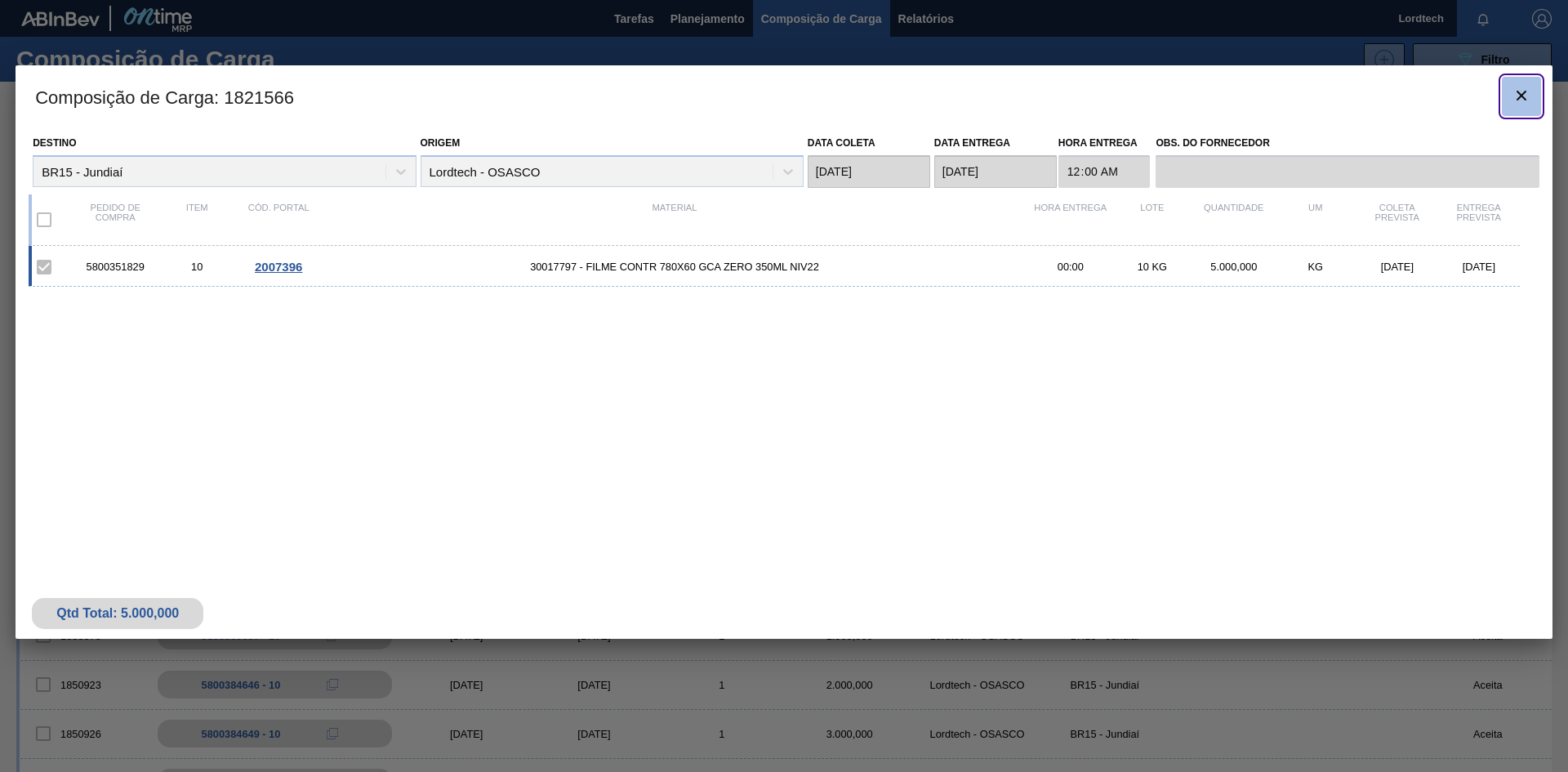
click at [1519, 93] on icon "botão de ícone" at bounding box center [1521, 95] width 10 height 10
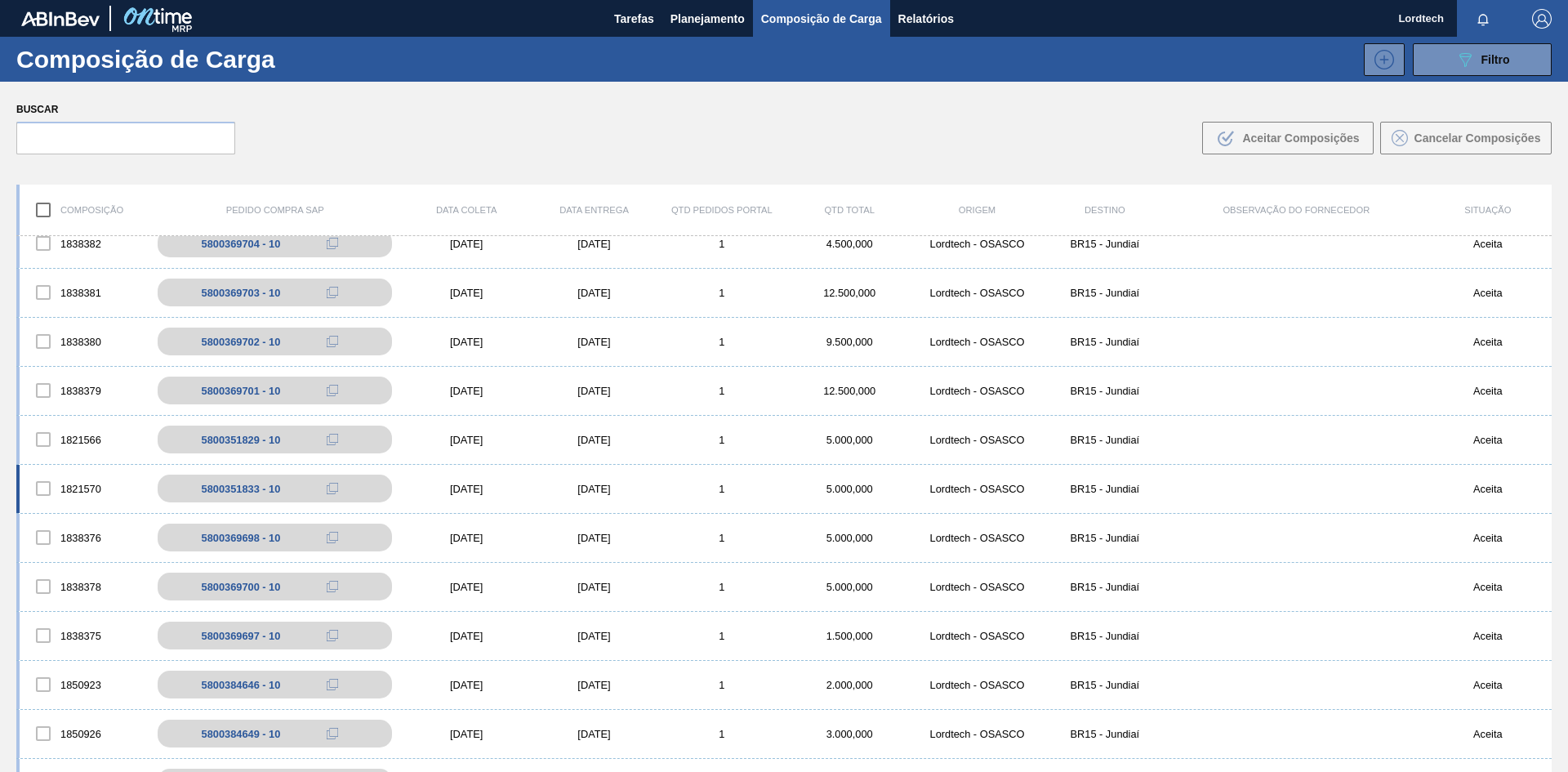
click at [621, 489] on div "[DATE]" at bounding box center [594, 489] width 128 height 12
click at [564, 492] on div "[DATE]" at bounding box center [594, 489] width 128 height 12
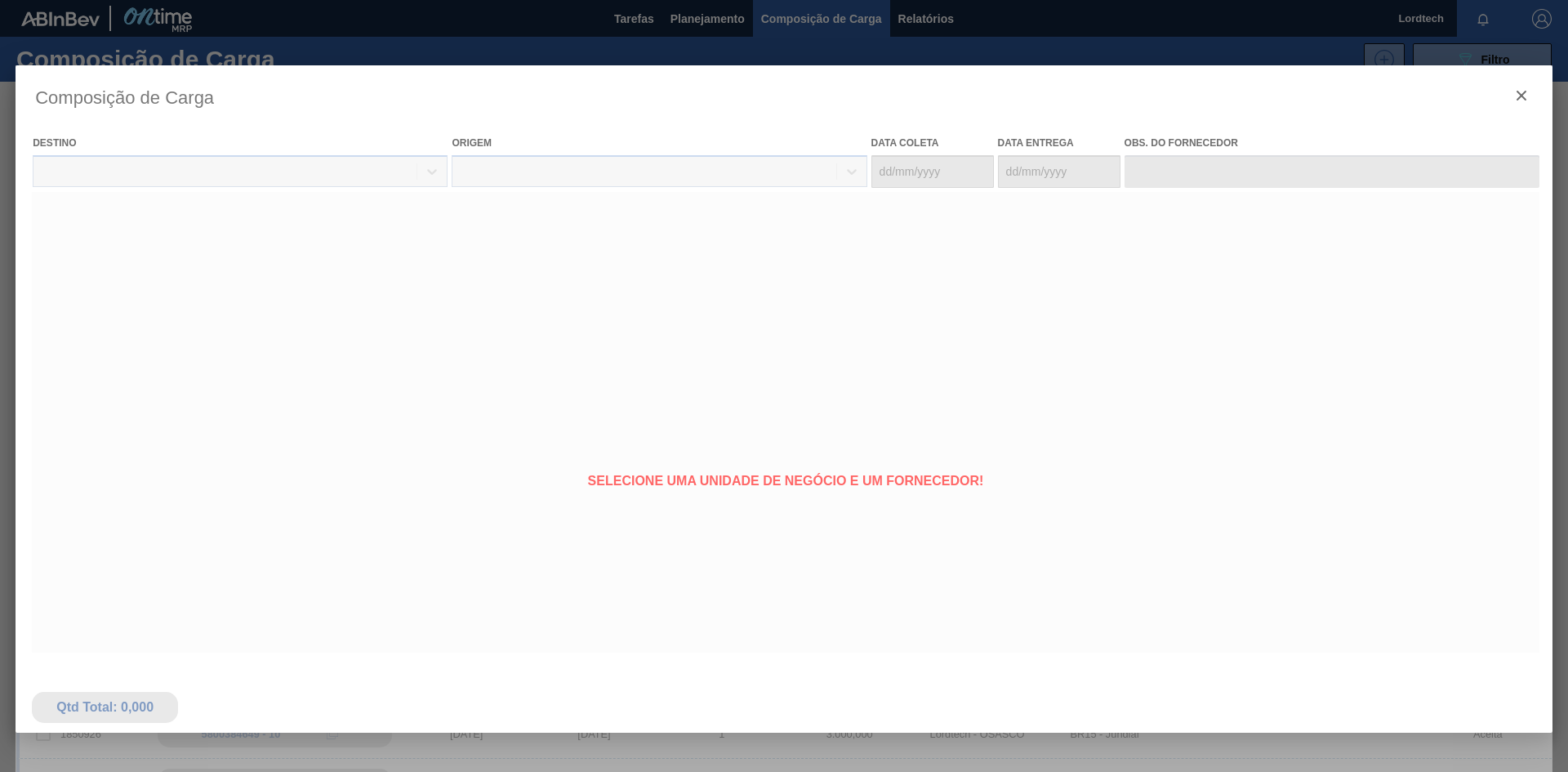
type coleta "[DATE]"
type Entrega "[DATE]"
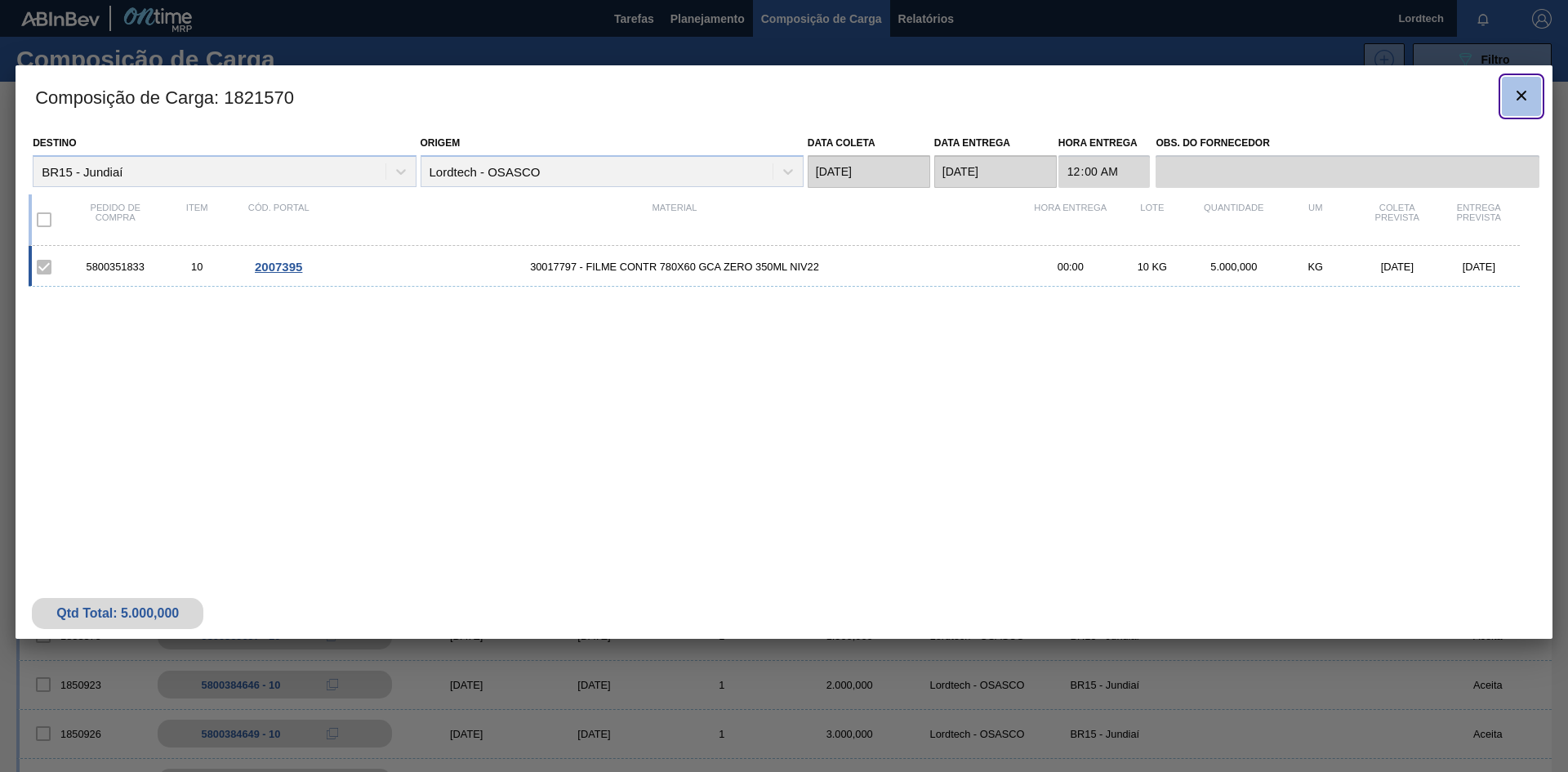
click at [1521, 96] on icon "botão de ícone" at bounding box center [1521, 95] width 10 height 10
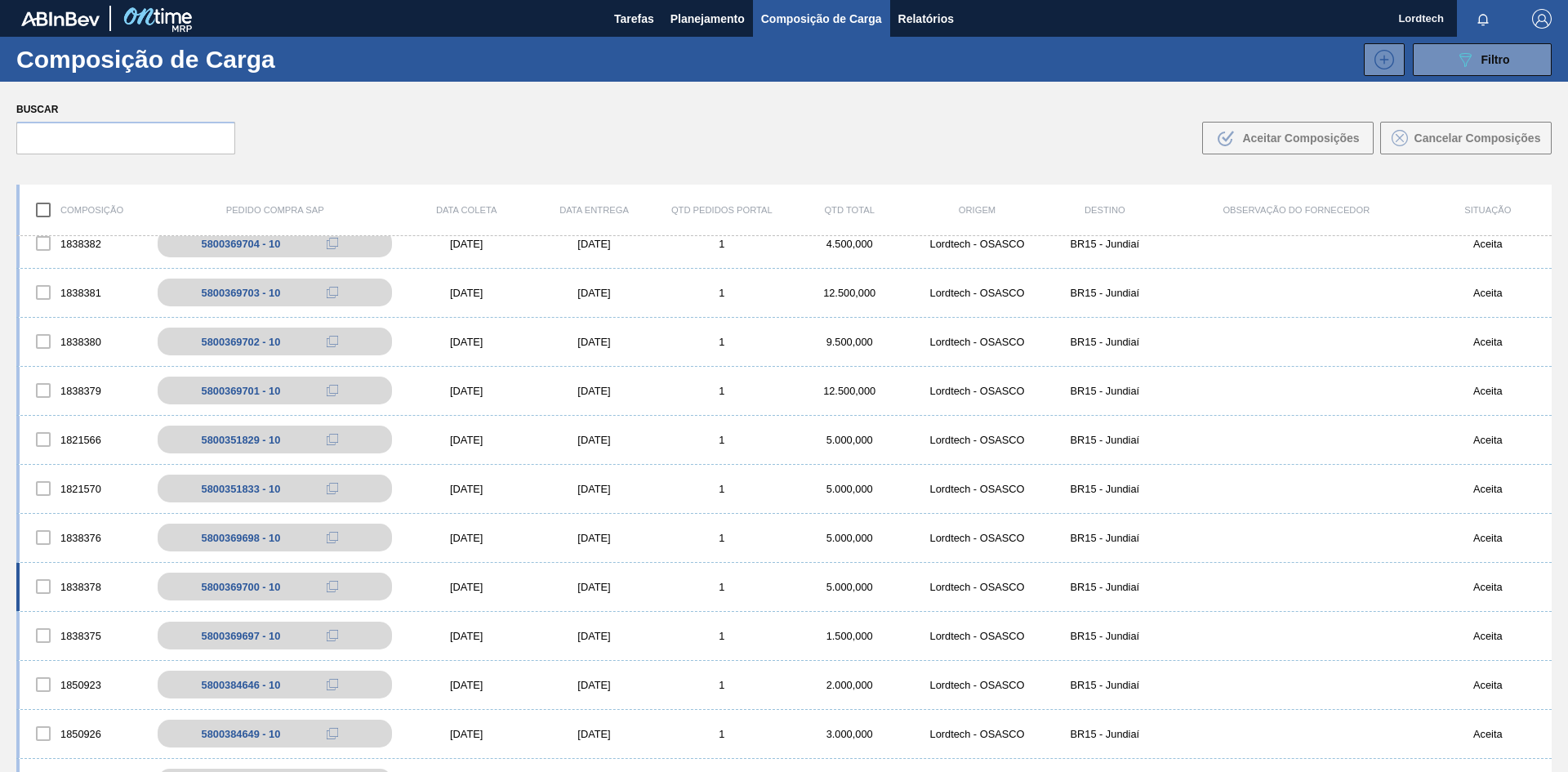
click at [467, 588] on div "[DATE]" at bounding box center [467, 587] width 128 height 12
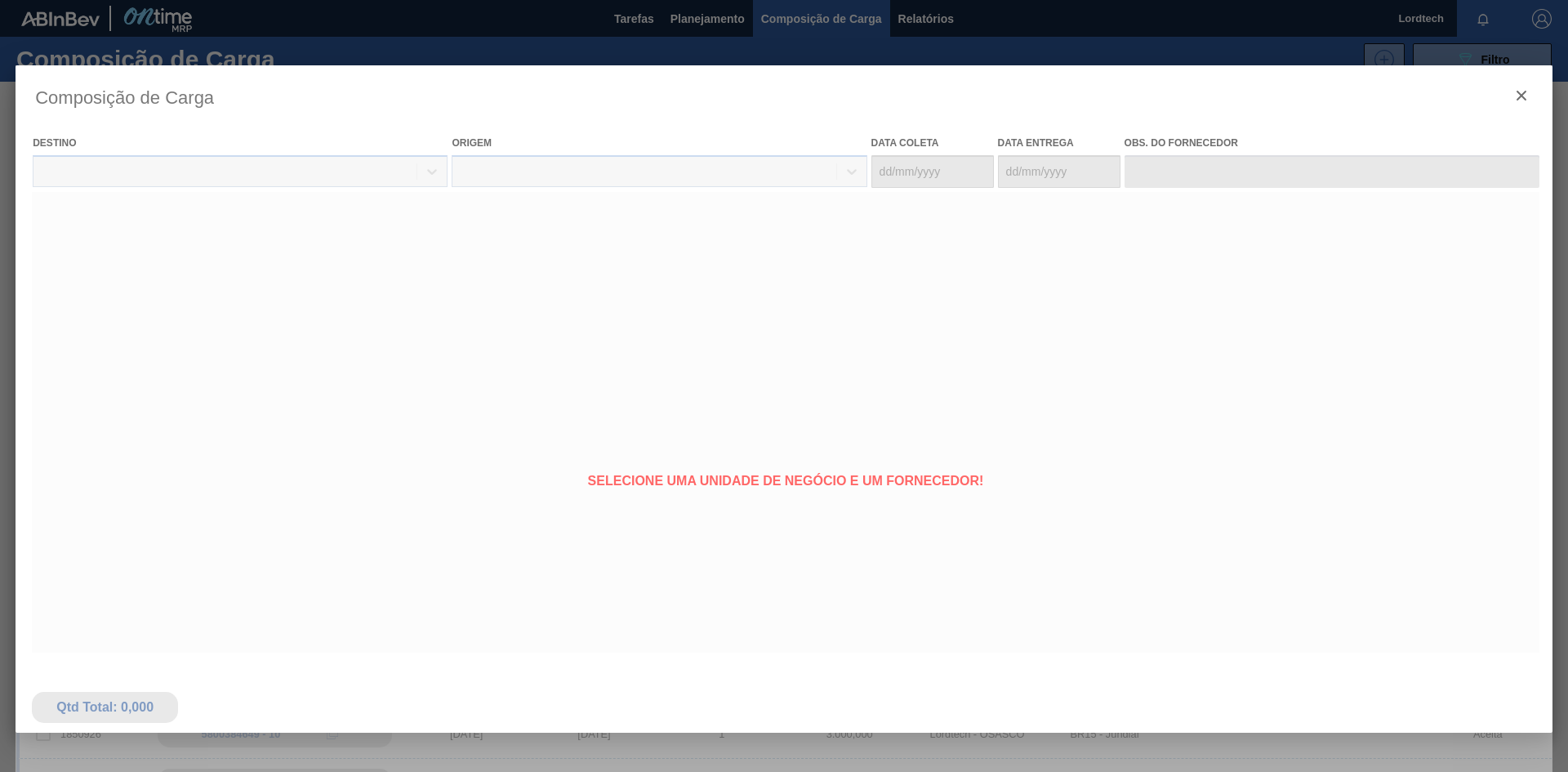
type coleta "[DATE]"
type Entrega "[DATE]"
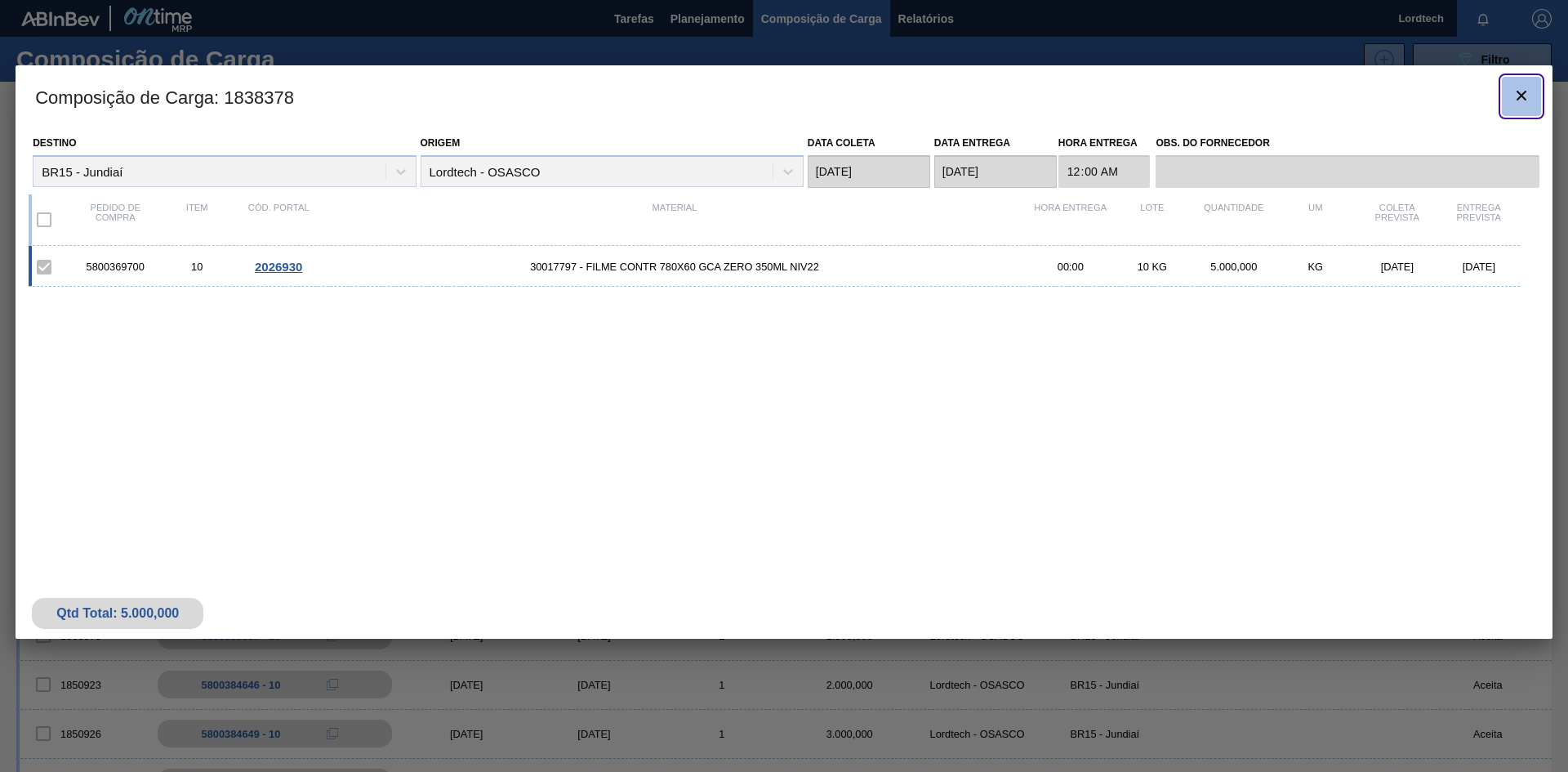
click at [1521, 90] on icon "botão de ícone" at bounding box center [1521, 95] width 19 height 19
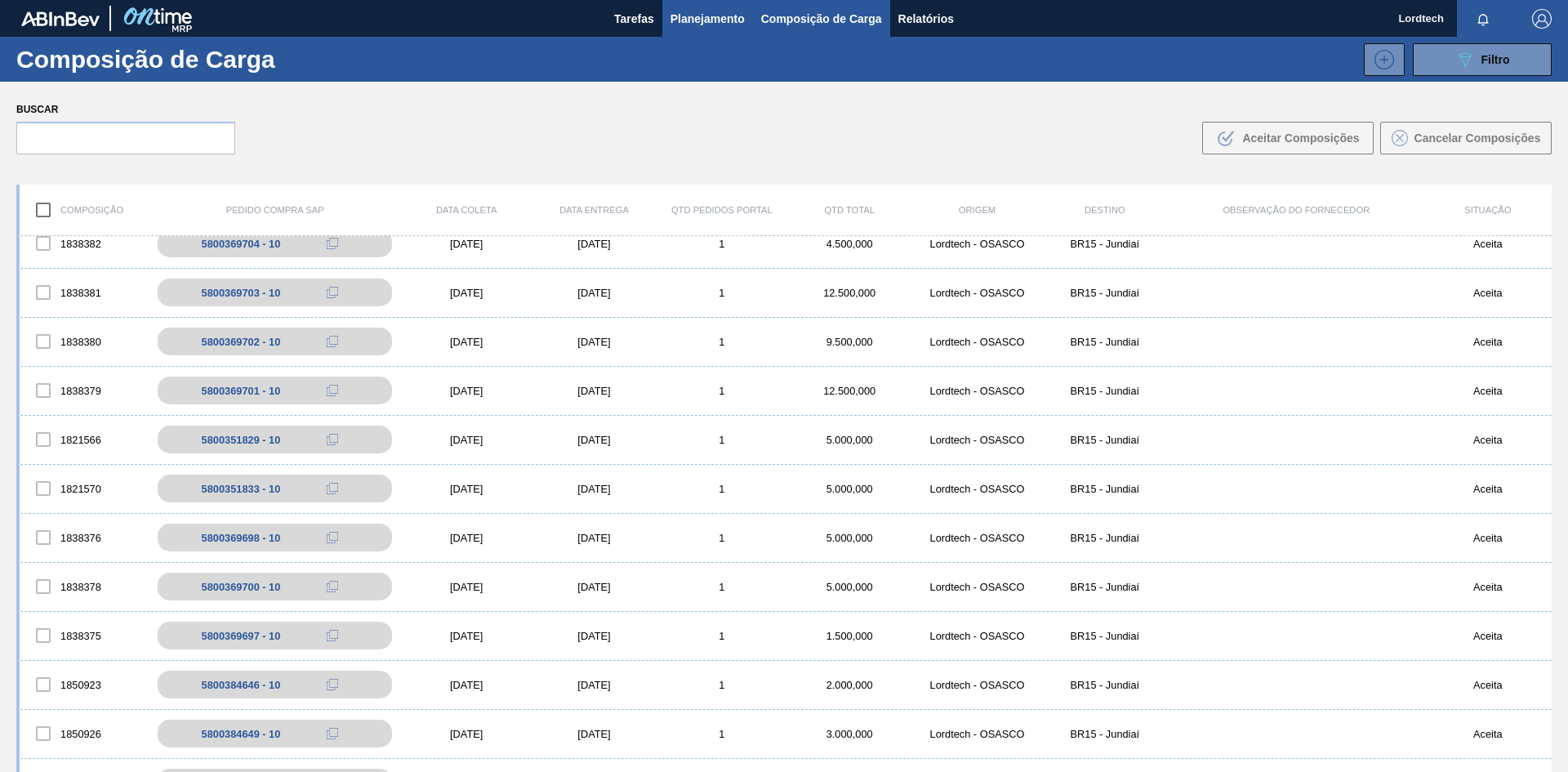
click at [703, 13] on span "Planejamento" at bounding box center [707, 18] width 74 height 19
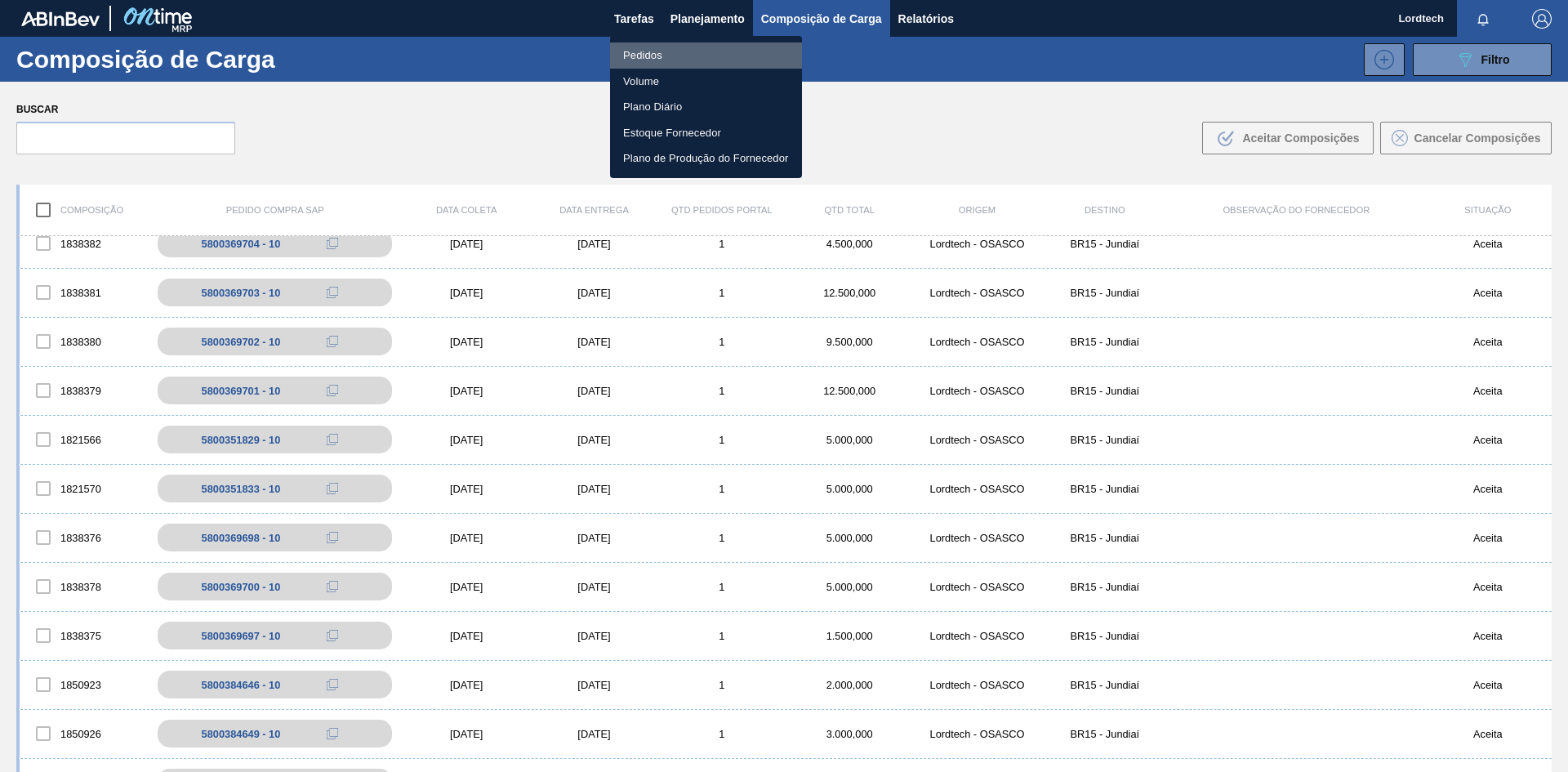
click at [639, 58] on li "Pedidos" at bounding box center [706, 56] width 192 height 26
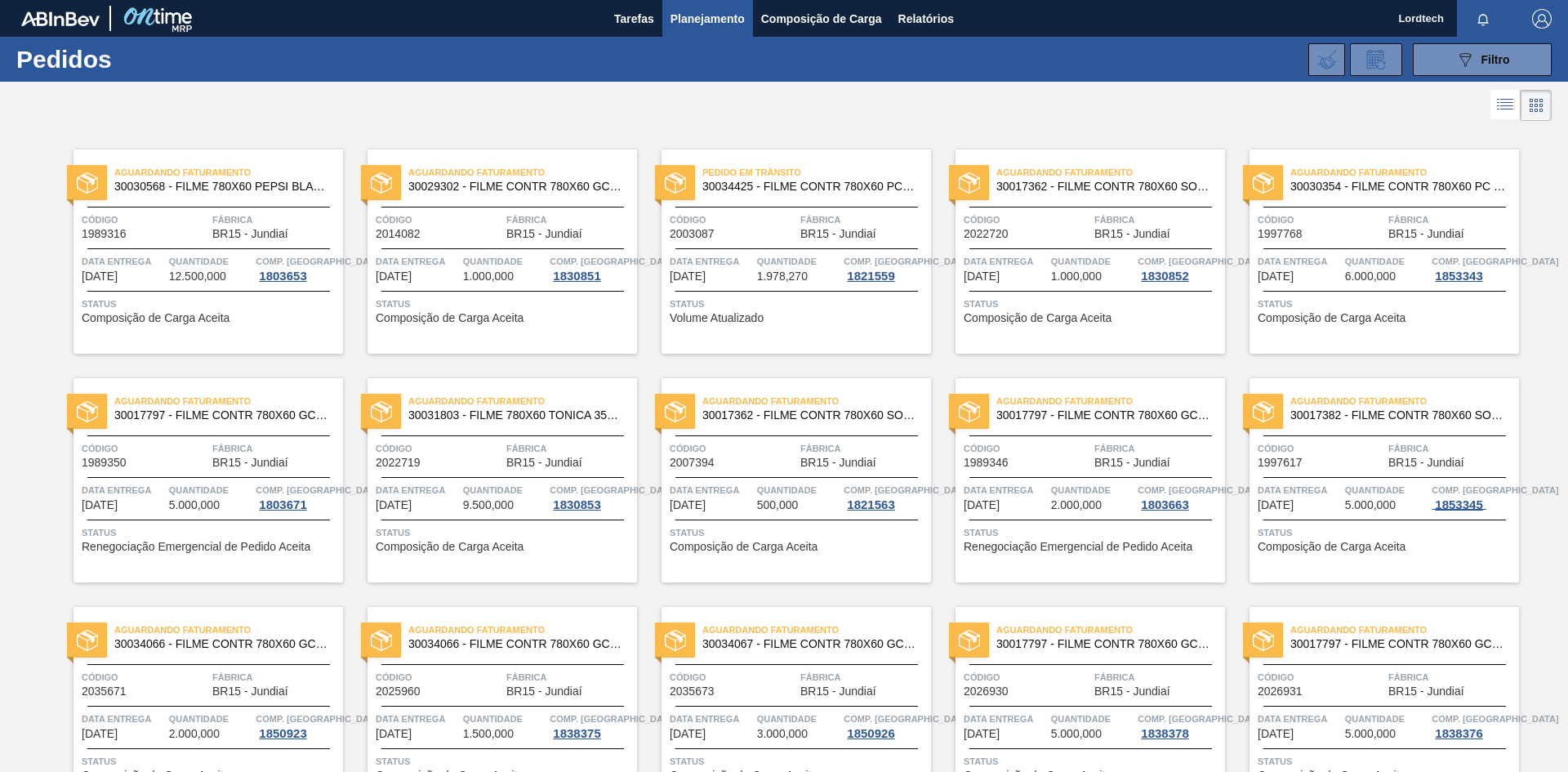
click at [1434, 499] on div "1853345" at bounding box center [1458, 505] width 54 height 13
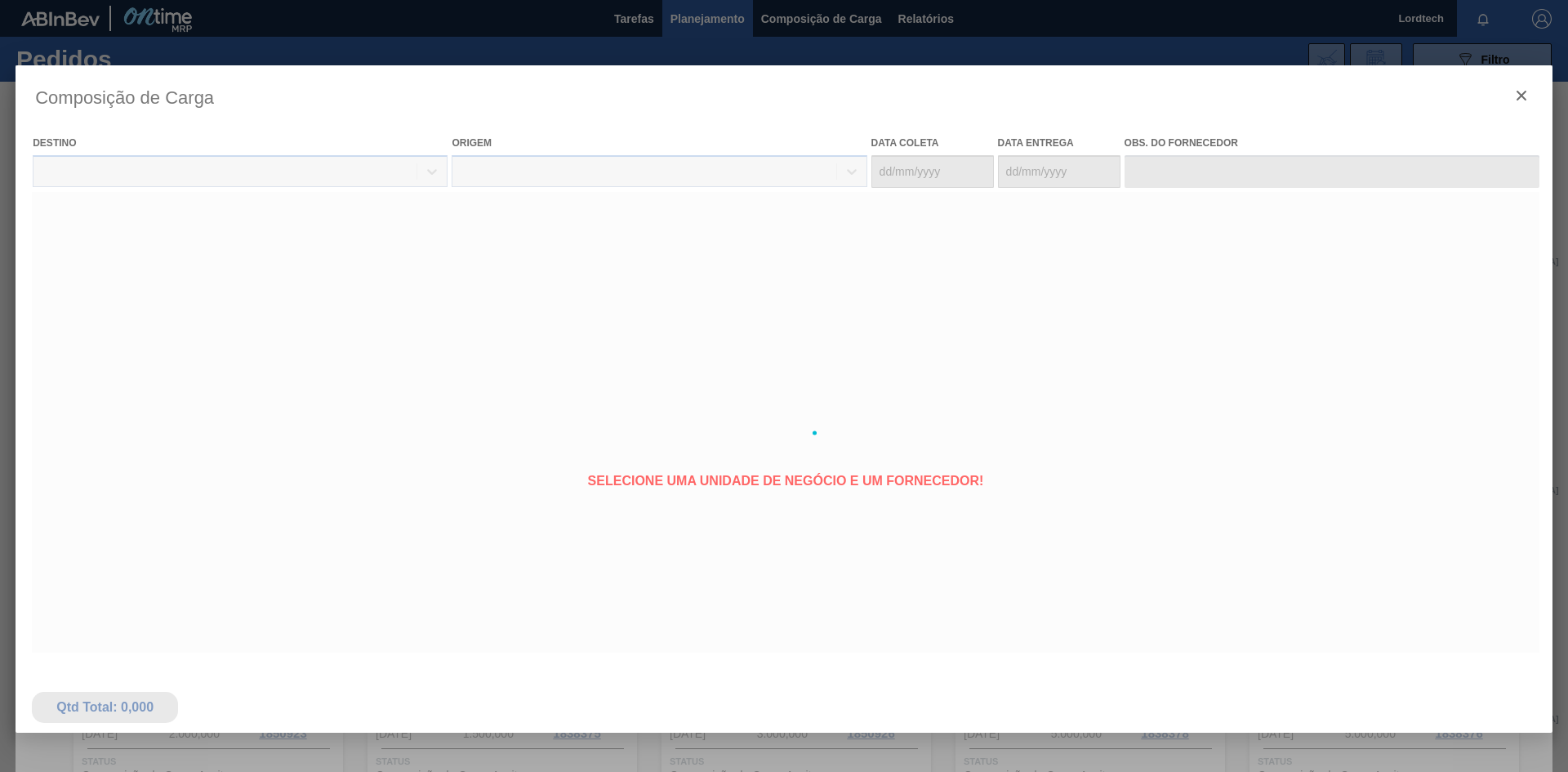
type coleta "[DATE]"
type Entrega "[DATE]"
